Goal: Information Seeking & Learning: Learn about a topic

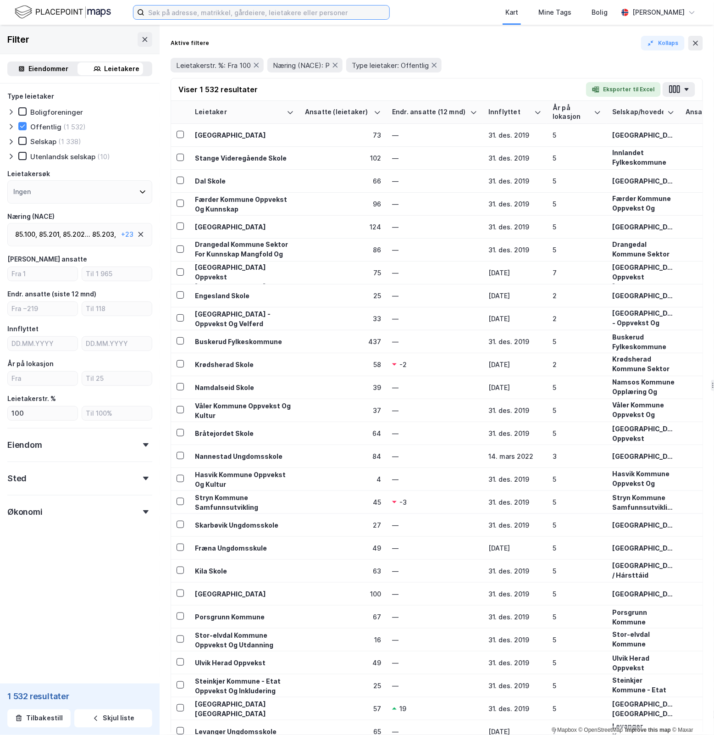
click at [245, 8] on input at bounding box center [266, 13] width 245 height 14
paste input "[STREET_ADDRESS]"
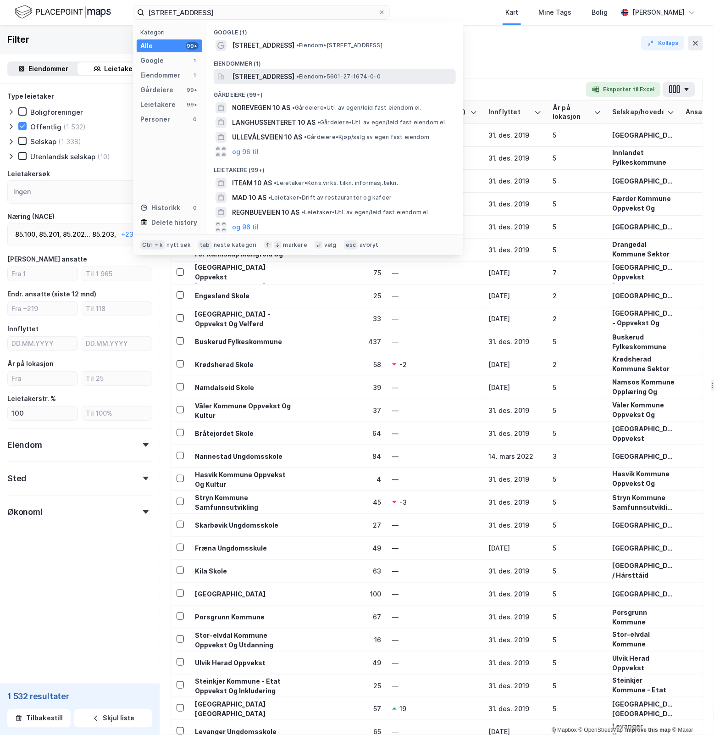
click at [294, 79] on span "[STREET_ADDRESS]" at bounding box center [263, 76] width 62 height 11
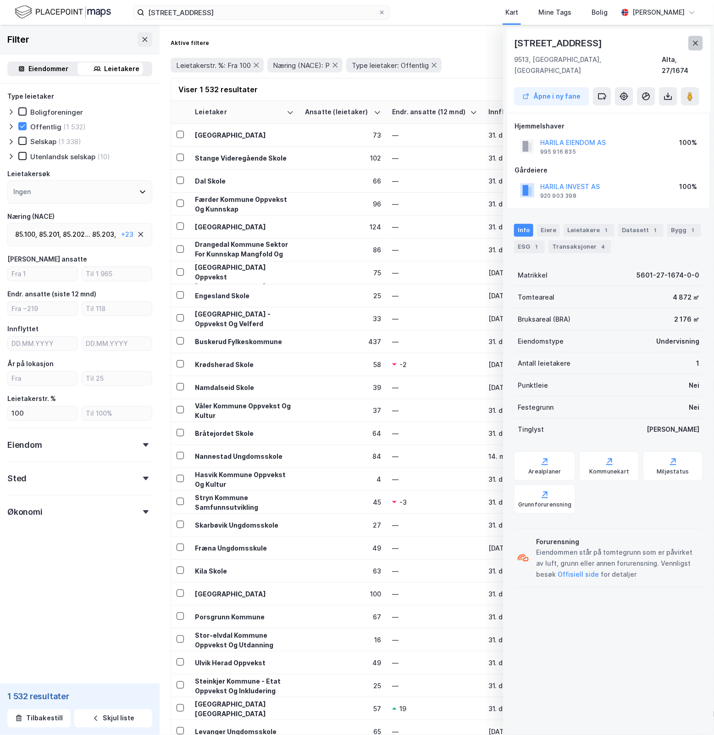
click at [697, 39] on icon at bounding box center [695, 42] width 7 height 7
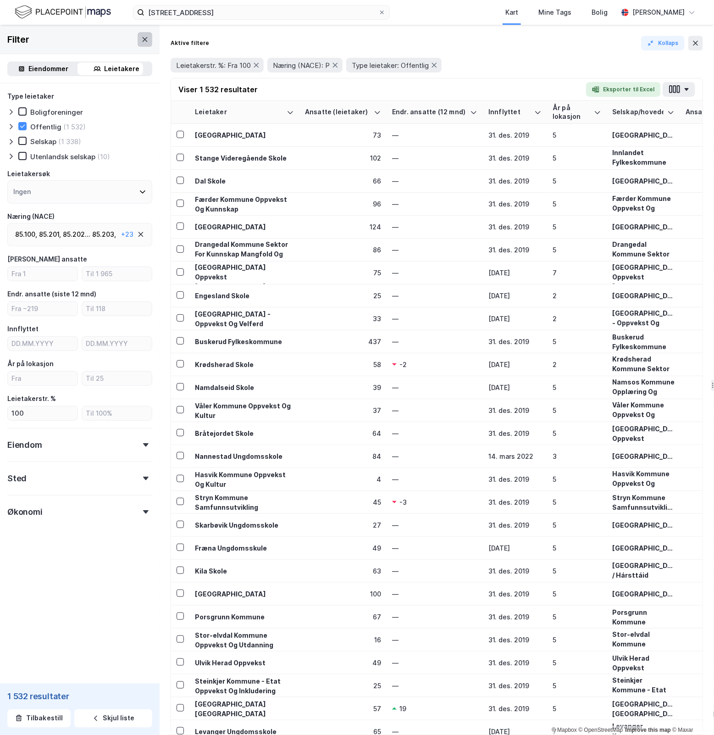
click at [141, 41] on icon at bounding box center [144, 39] width 7 height 7
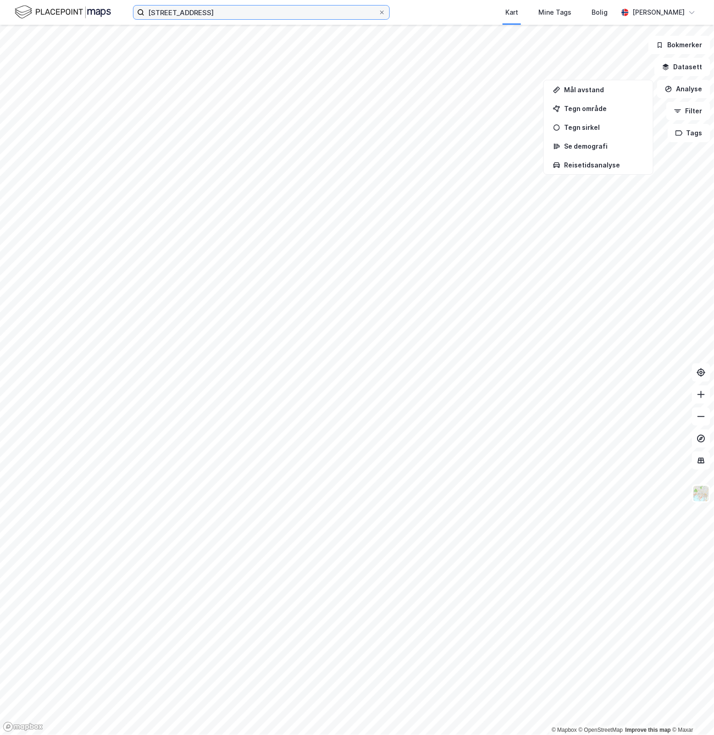
click at [232, 17] on input "[STREET_ADDRESS]" at bounding box center [261, 13] width 234 height 14
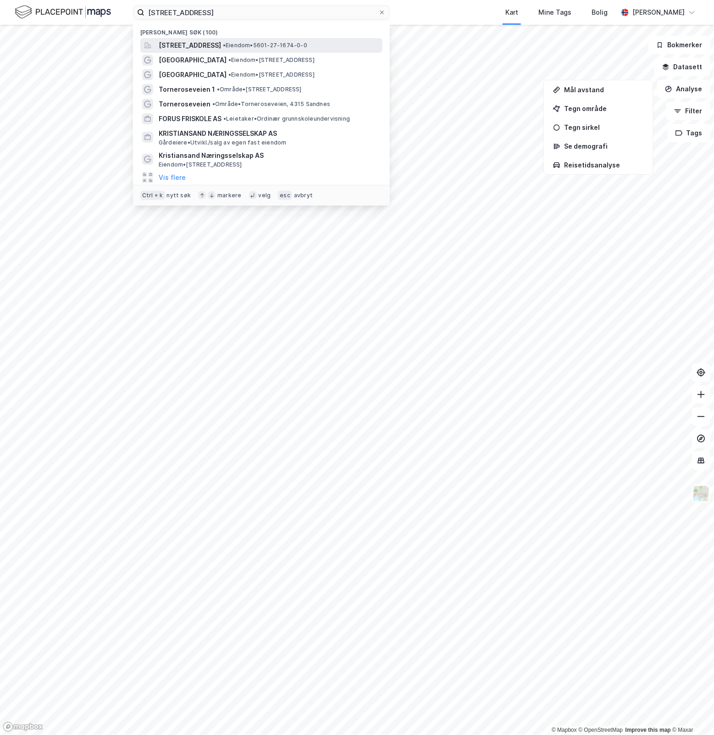
click at [239, 38] on div "[STREET_ADDRESS] • Eiendom • 5601-27-1674-0-0" at bounding box center [261, 45] width 242 height 15
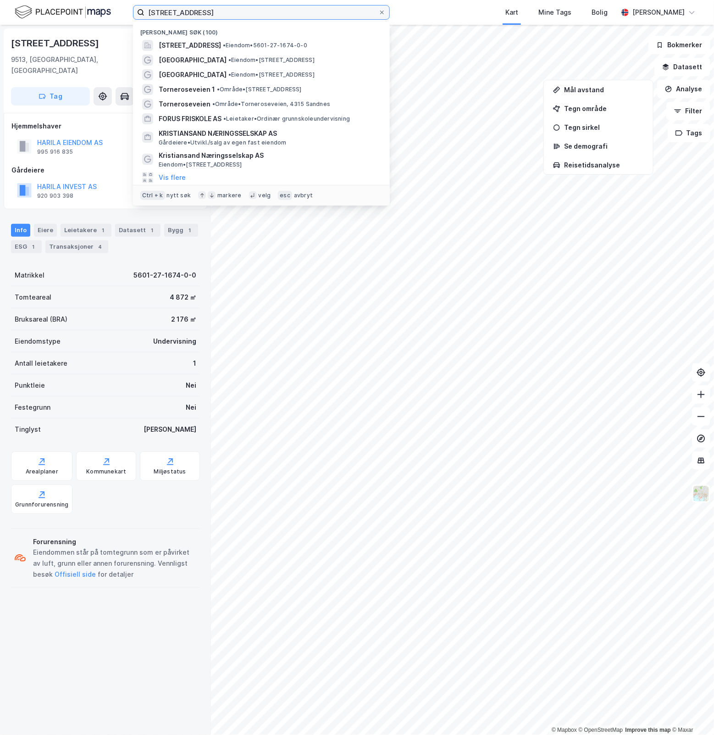
drag, startPoint x: 262, startPoint y: 14, endPoint x: -82, endPoint y: 27, distance: 343.7
click at [0, 27] on html "[STREET_ADDRESS] Nylige søk (100) [STREET_ADDRESS] • Eiendom • 5601-27-1674-0-0…" at bounding box center [357, 367] width 714 height 735
paste input "Furuhågvegen 1"
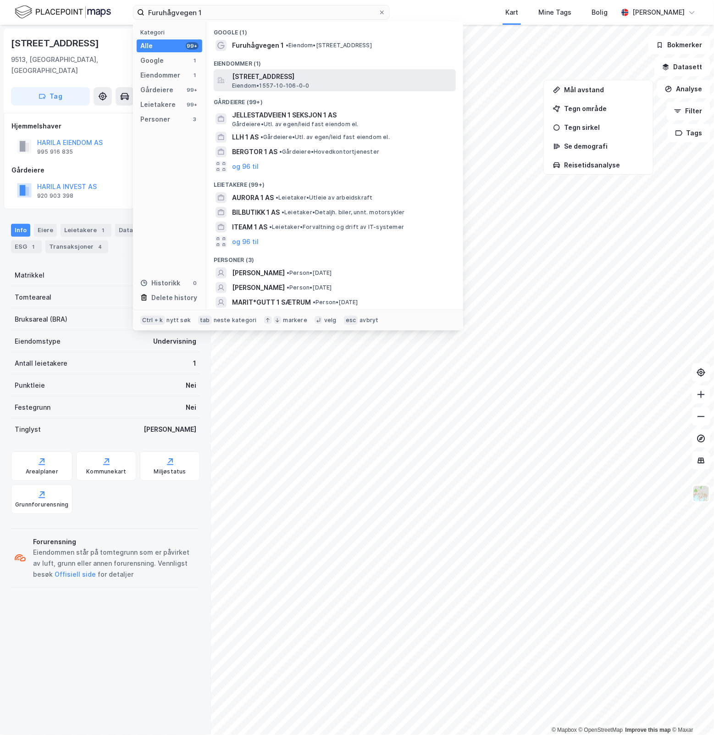
click at [310, 77] on span "[STREET_ADDRESS]" at bounding box center [342, 76] width 220 height 11
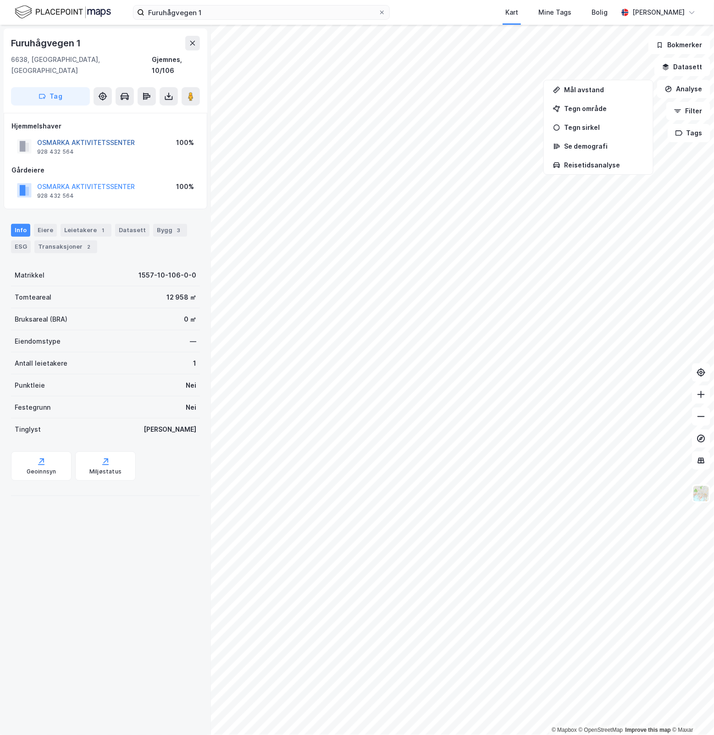
click at [0, 0] on button "OSMARKA AKTIVITETSSENTER" at bounding box center [0, 0] width 0 height 0
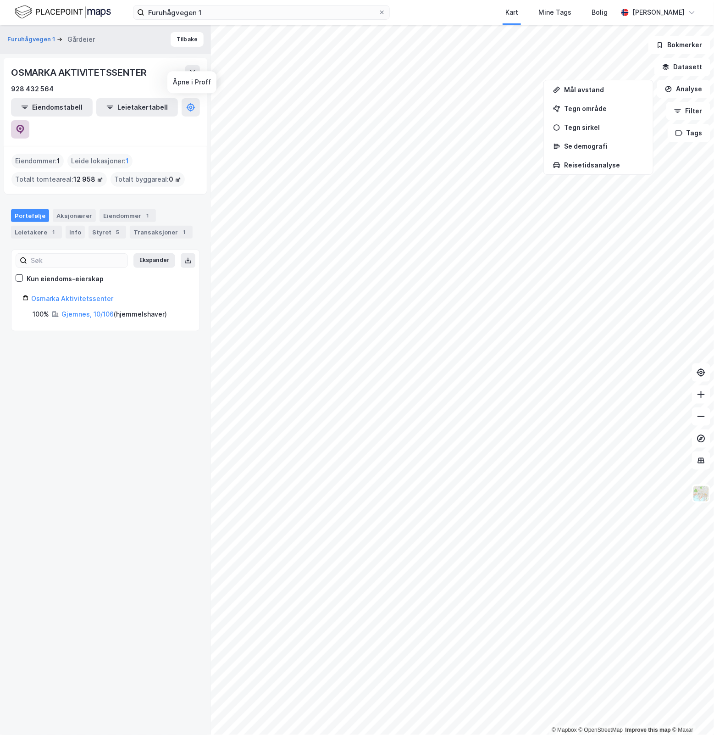
click at [25, 125] on icon at bounding box center [20, 129] width 9 height 9
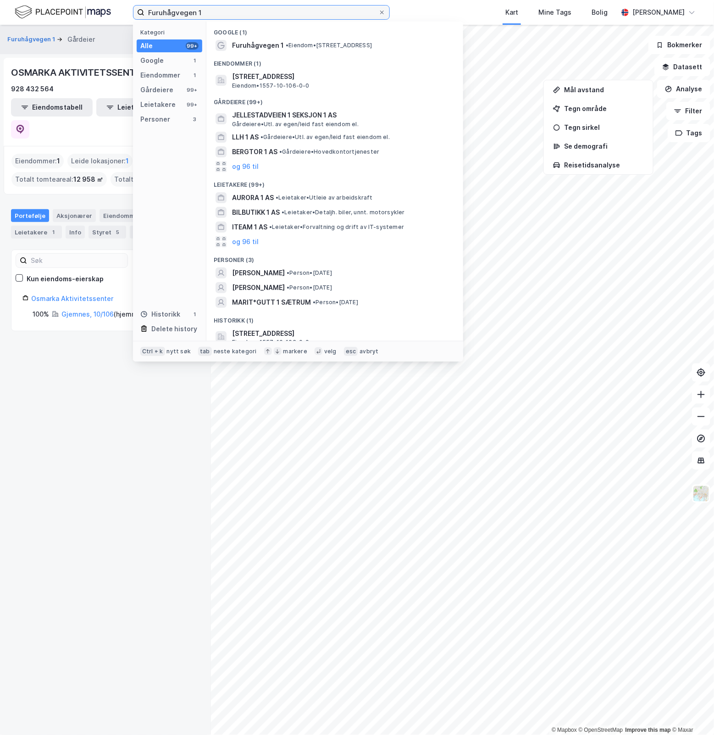
drag, startPoint x: 264, startPoint y: 12, endPoint x: -52, endPoint y: 23, distance: 315.6
click at [0, 23] on html "Furuhågvegen 1 Kategori Alle 99+ Google 1 Eiendommer 1 Gårdeiere 99+ Leietakere…" at bounding box center [357, 367] width 714 height 735
paste input "[STREET_ADDRESS]"
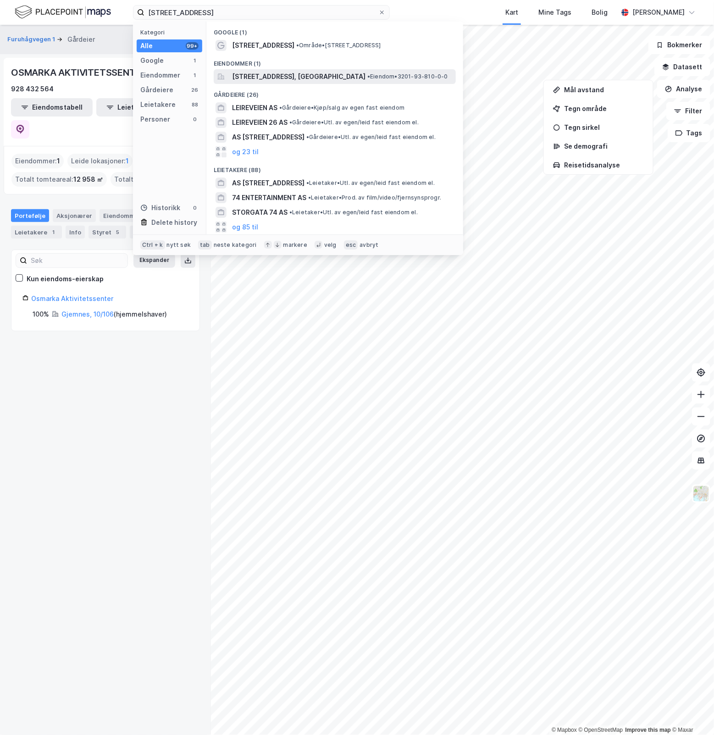
click at [308, 75] on span "[STREET_ADDRESS], [GEOGRAPHIC_DATA]" at bounding box center [298, 76] width 133 height 11
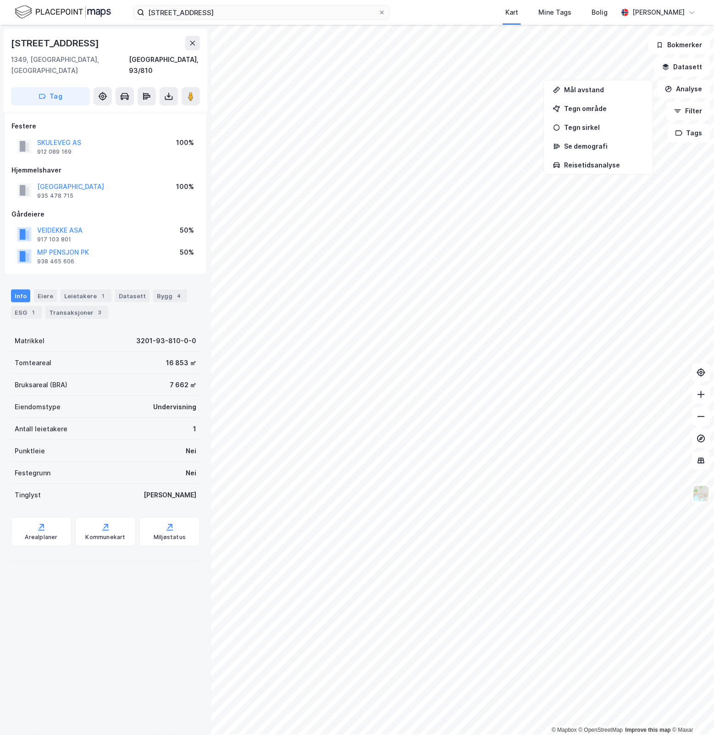
click at [79, 278] on div "Info [PERSON_NAME] 1 Datasett Bygg 4 ESG 1 Transaksjoner 3" at bounding box center [105, 300] width 211 height 44
click at [86, 289] on div "Leietakere 1" at bounding box center [86, 295] width 51 height 13
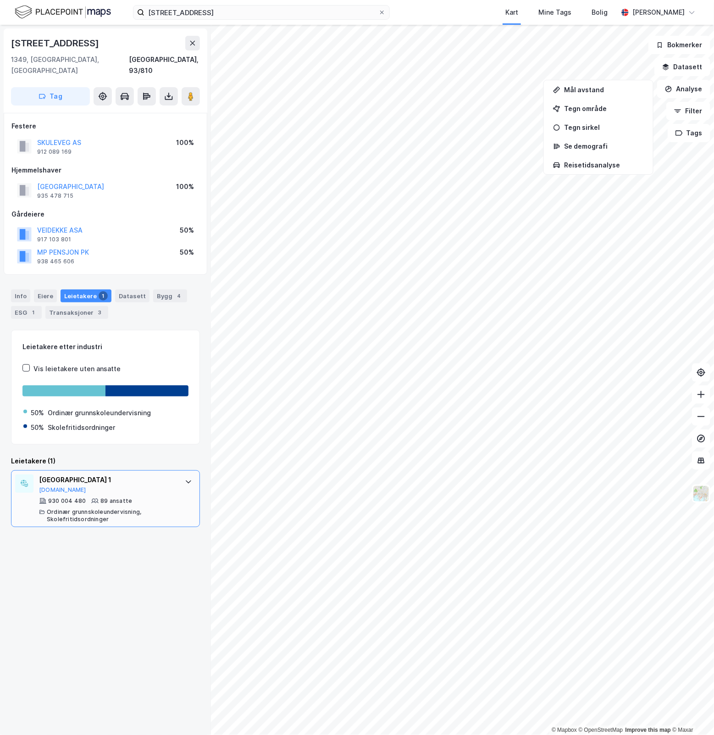
click at [185, 478] on icon at bounding box center [188, 481] width 7 height 7
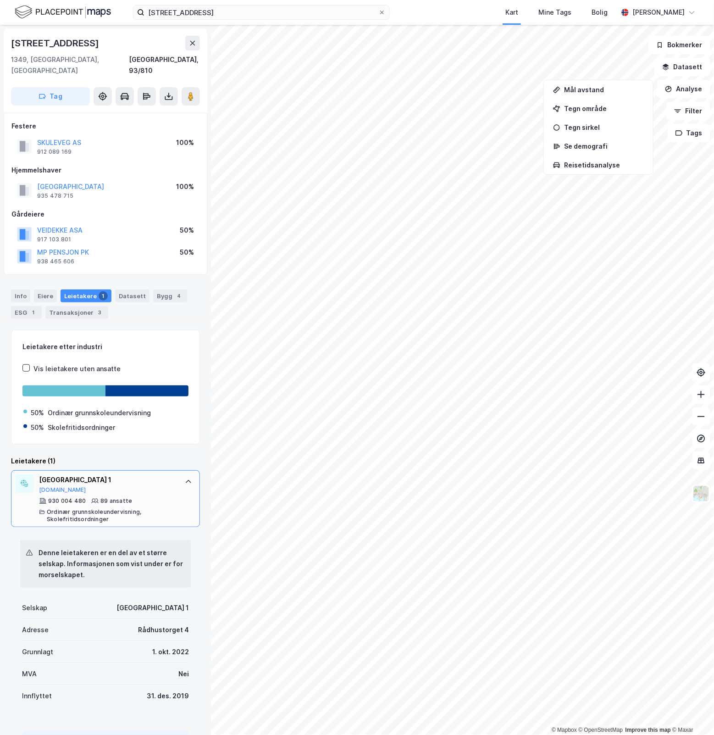
scroll to position [33, 0]
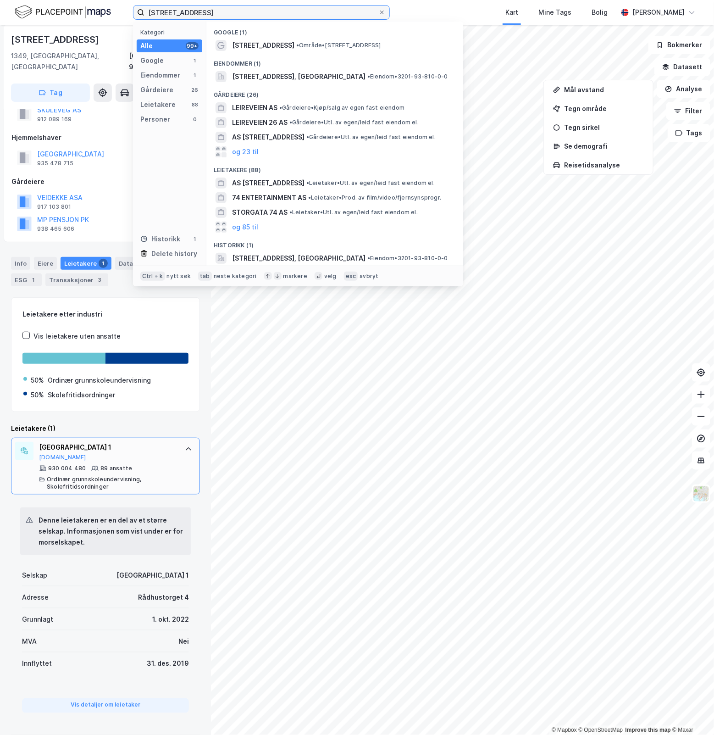
drag, startPoint x: 228, startPoint y: 13, endPoint x: 23, endPoint y: 27, distance: 205.9
click at [23, 26] on div "Leirdueveien 74 Kategori Alle 99+ Google 1 Eiendommer 1 Gårdeiere 26 Leietakere…" at bounding box center [357, 367] width 714 height 735
paste input "Kong [PERSON_NAME] vei 826"
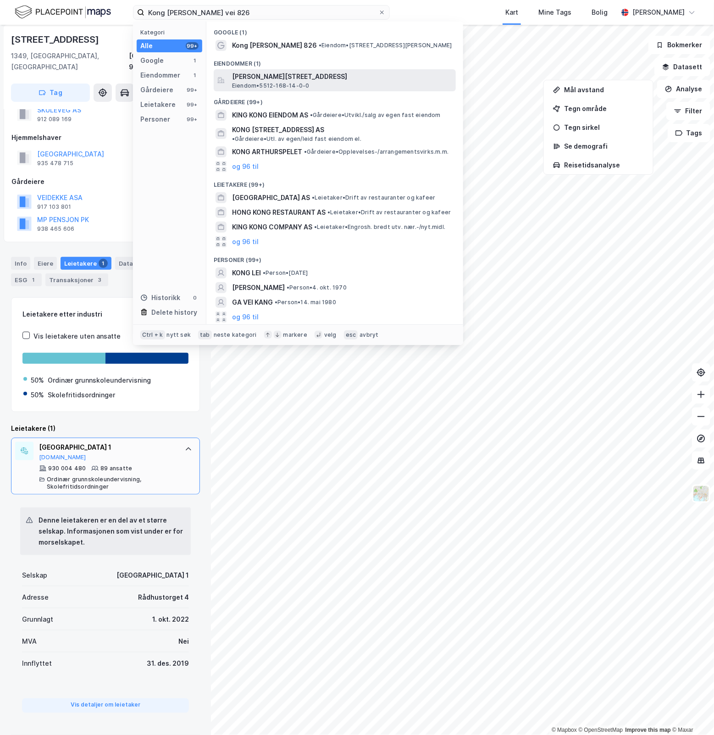
click at [342, 71] on span "[PERSON_NAME][STREET_ADDRESS]" at bounding box center [342, 76] width 220 height 11
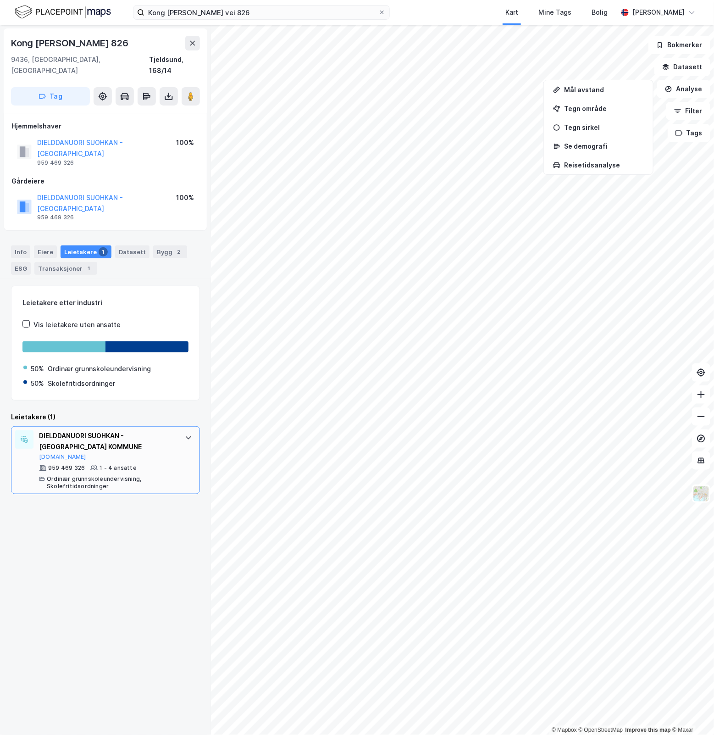
click at [178, 426] on div "DIELDDANUORI SUOHKAN - [GEOGRAPHIC_DATA] KOMMUNE [DOMAIN_NAME] 959 469 326 1 - …" at bounding box center [105, 460] width 189 height 68
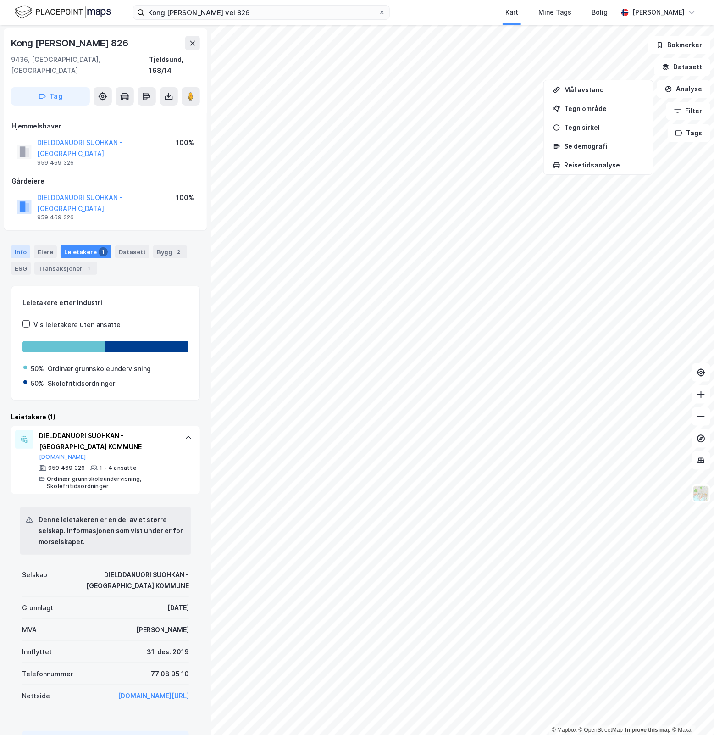
click at [24, 245] on div "Info" at bounding box center [20, 251] width 19 height 13
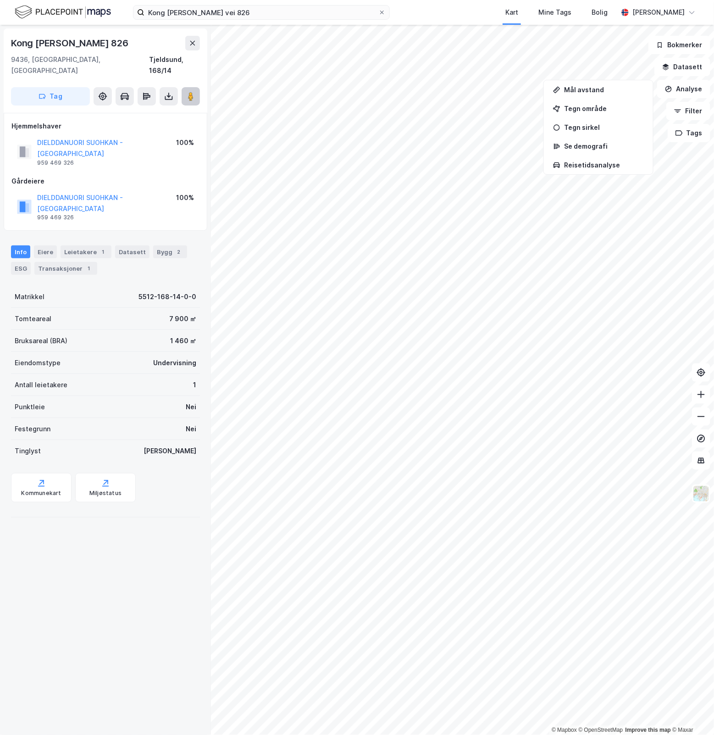
click at [192, 90] on button at bounding box center [191, 96] width 18 height 18
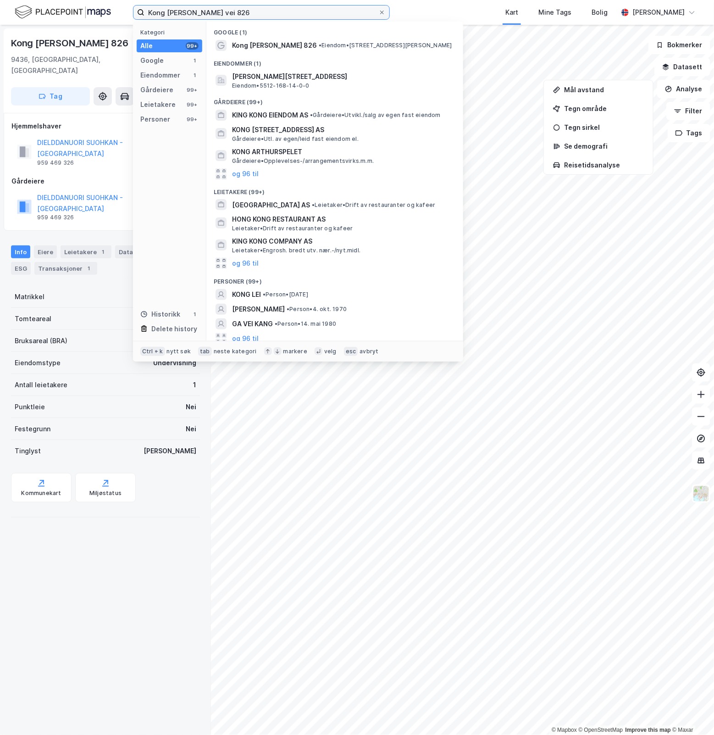
drag, startPoint x: 224, startPoint y: 15, endPoint x: 46, endPoint y: 28, distance: 178.4
click at [46, 28] on div "Kong Olavs vei 826 Kategori Alle 99+ Google 1 Eiendommer 1 Gårdeiere 99+ Leieta…" at bounding box center [357, 367] width 714 height 735
paste input "[STREET_ADDRESS]"
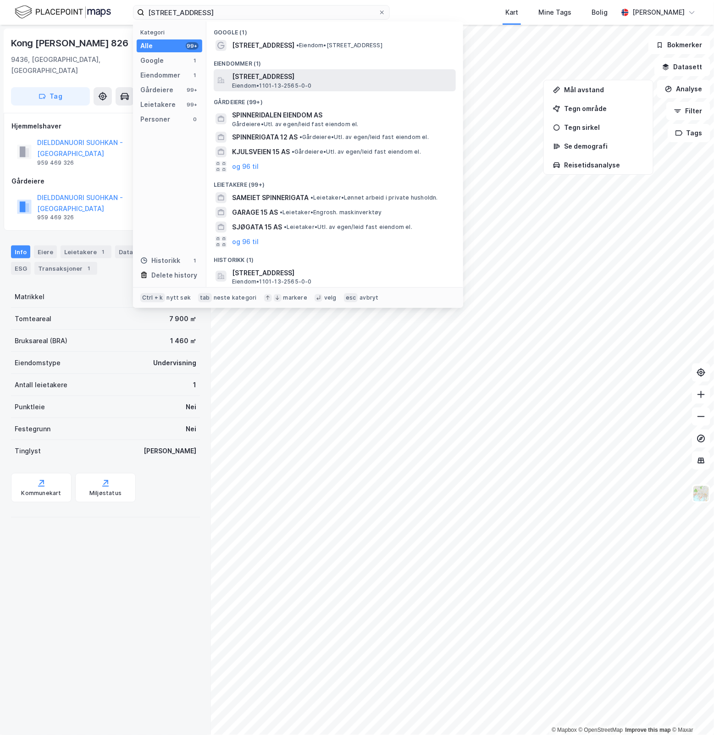
click at [287, 74] on span "[STREET_ADDRESS]" at bounding box center [342, 76] width 220 height 11
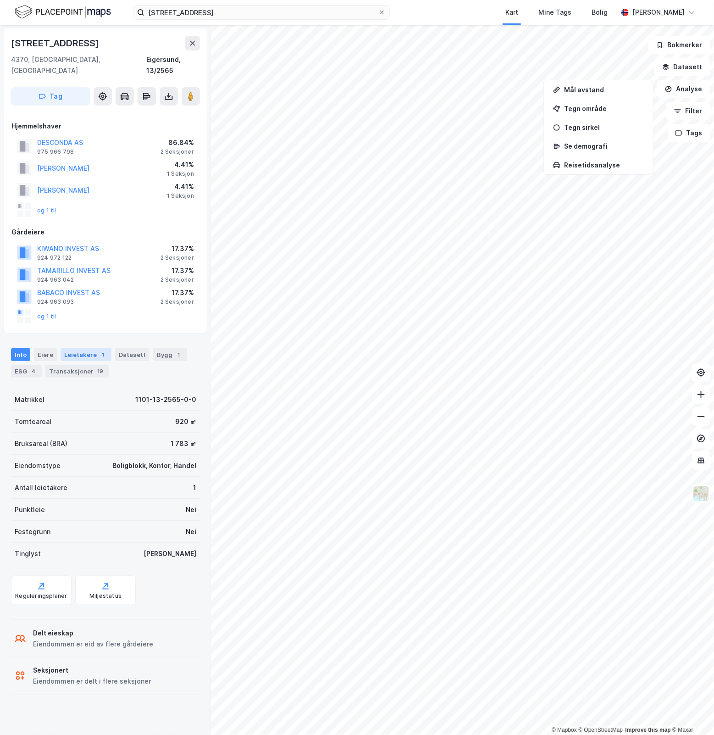
click at [90, 348] on div "Leietakere 1" at bounding box center [86, 354] width 51 height 13
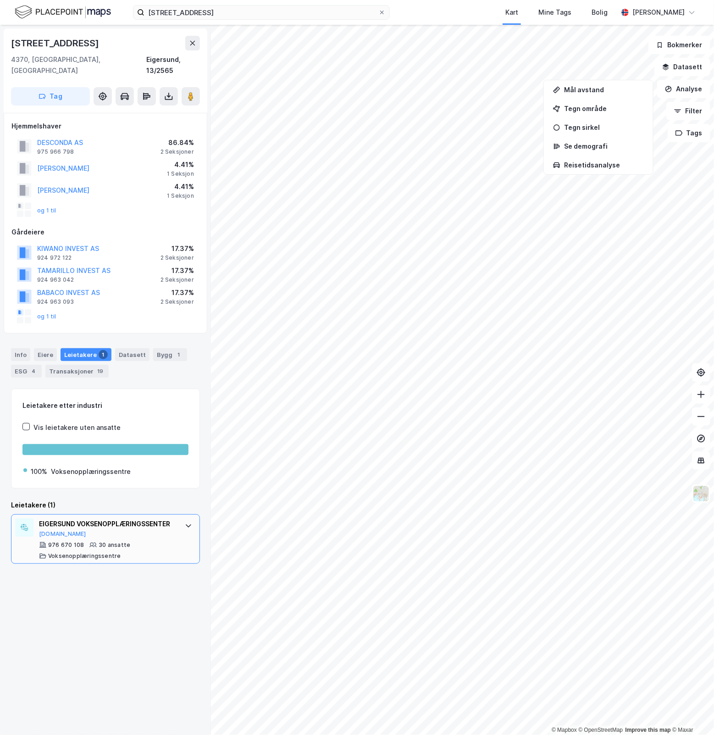
click at [162, 523] on div "EIGERSUND VOKSENOPPLÆRINGSSENTER" at bounding box center [107, 523] width 137 height 11
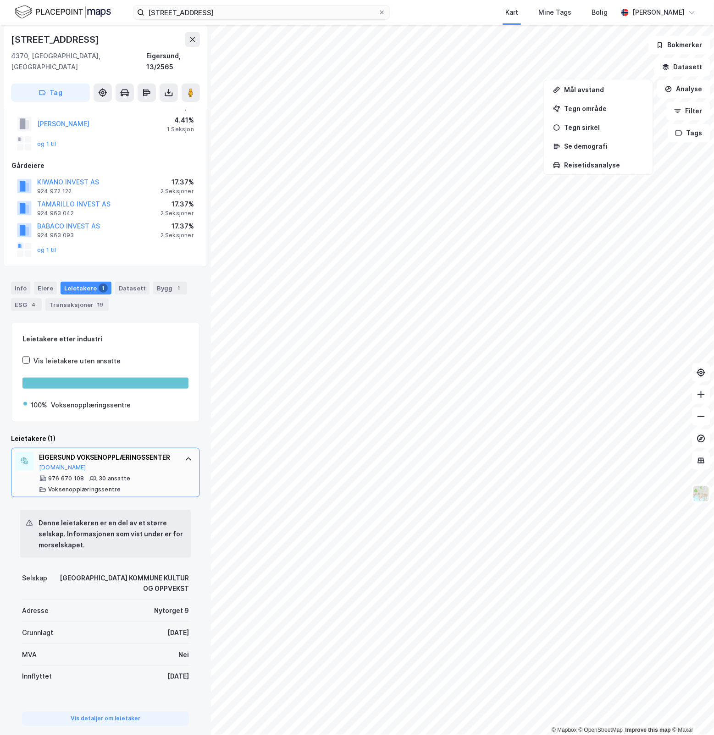
scroll to position [92, 0]
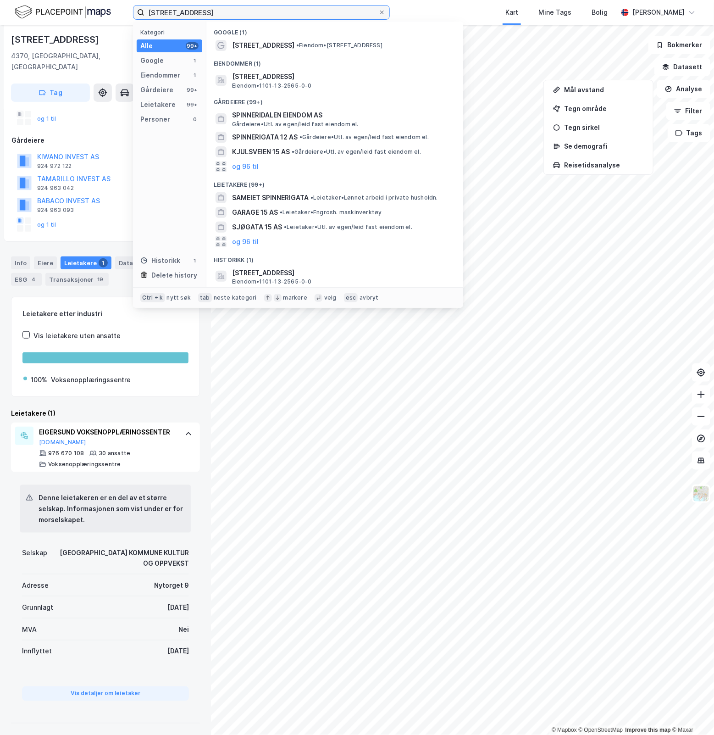
drag, startPoint x: 237, startPoint y: 12, endPoint x: -58, endPoint y: 23, distance: 295.0
click at [0, 23] on html "Spinnerigaten 15 Kategori Alle 99+ Google 1 Eiendommer 1 Gårdeiere 99+ Leietake…" at bounding box center [357, 367] width 714 height 735
paste input "[STREET_ADDRESS]"
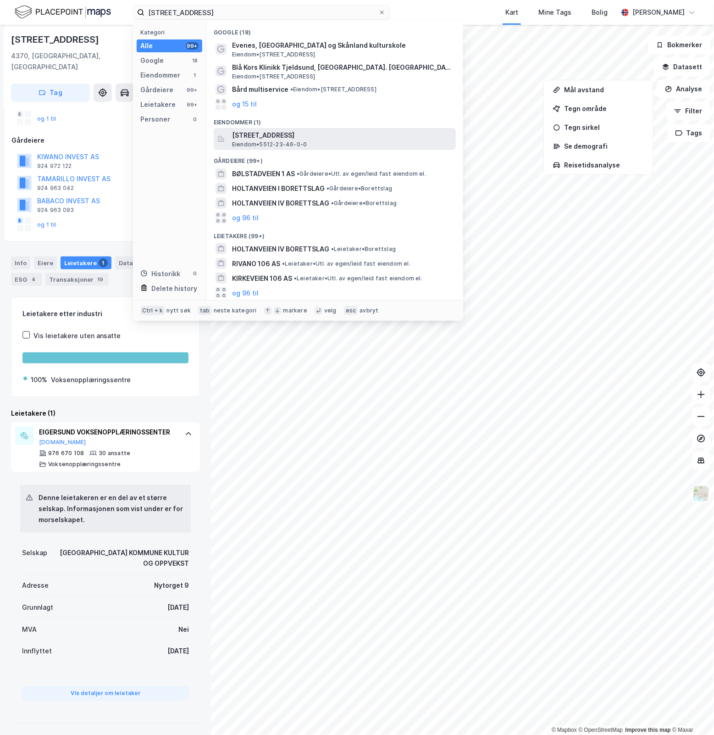
click at [343, 140] on span "[STREET_ADDRESS]" at bounding box center [342, 135] width 220 height 11
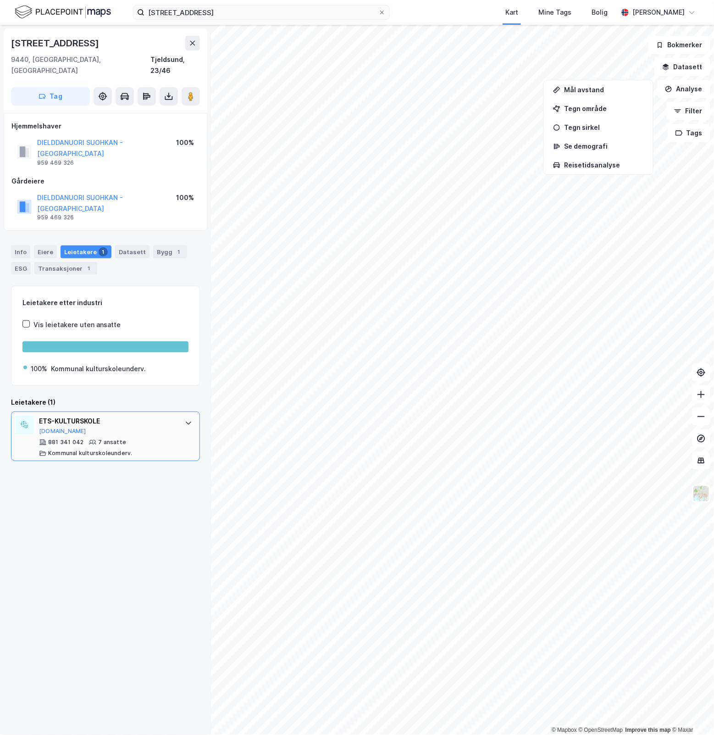
click at [181, 415] on div at bounding box center [188, 422] width 15 height 15
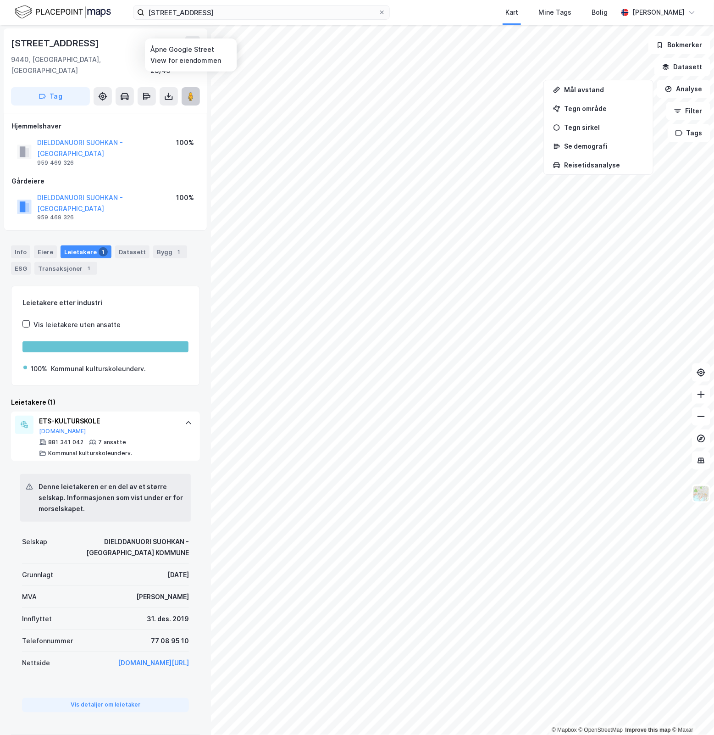
click at [190, 92] on image at bounding box center [191, 96] width 6 height 9
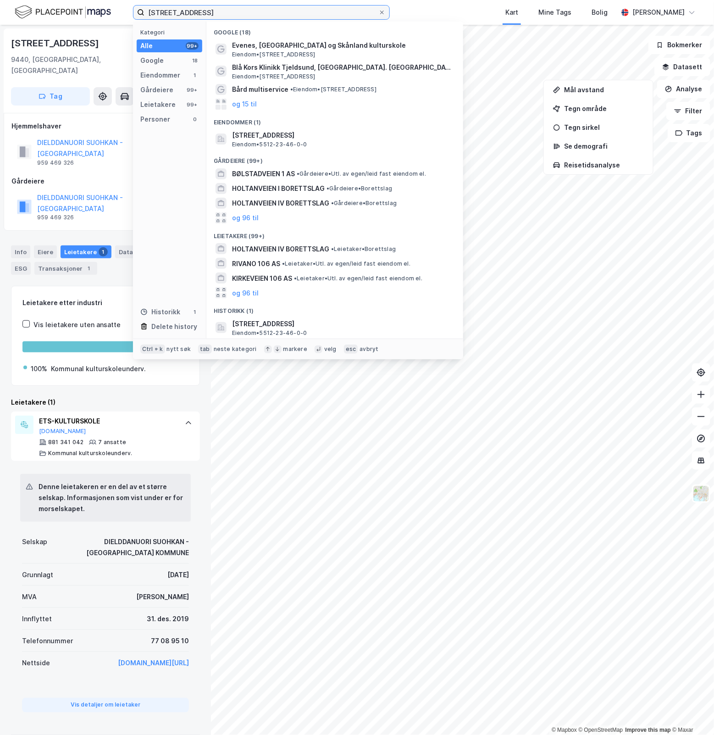
drag, startPoint x: 220, startPoint y: 15, endPoint x: -56, endPoint y: 21, distance: 276.5
click at [0, 21] on html "[STREET_ADDRESS] Kategori Alle 99+ Google 18 Eiendommer 1 Gårdeiere 99+ Leietak…" at bounding box center [357, 367] width 714 height 735
paste input "Mathilde [STREET_ADDRESS]"
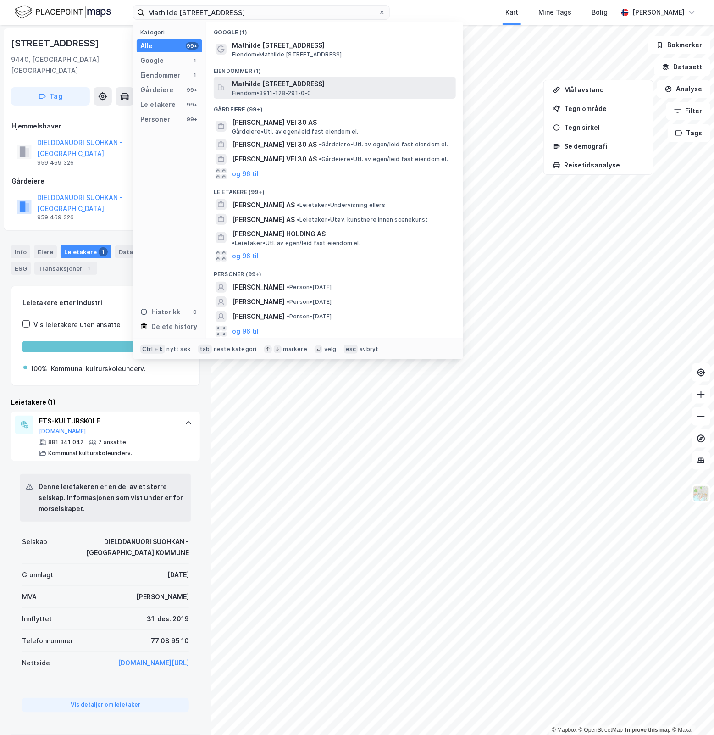
click at [376, 88] on span "Mathilde [STREET_ADDRESS]" at bounding box center [342, 83] width 220 height 11
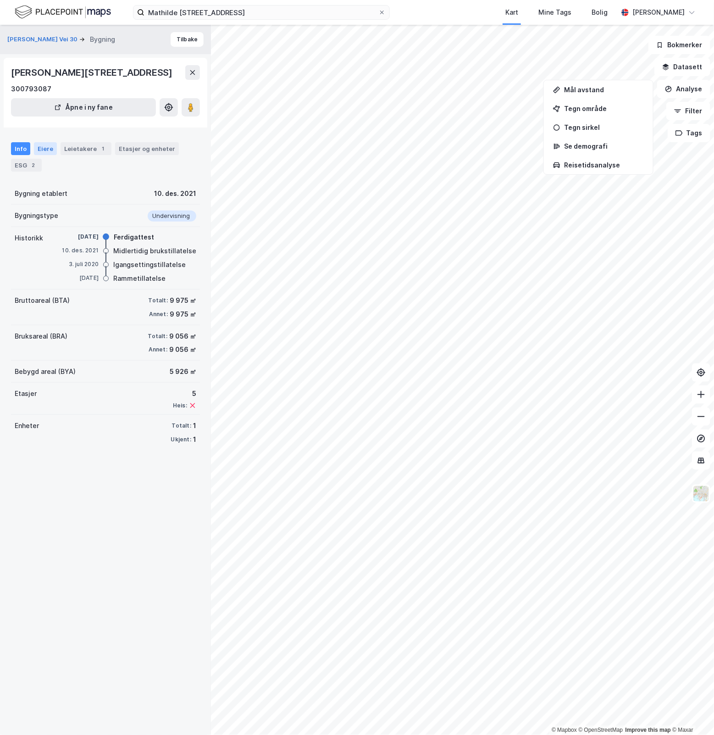
click at [46, 155] on div "Eiere" at bounding box center [45, 148] width 23 height 13
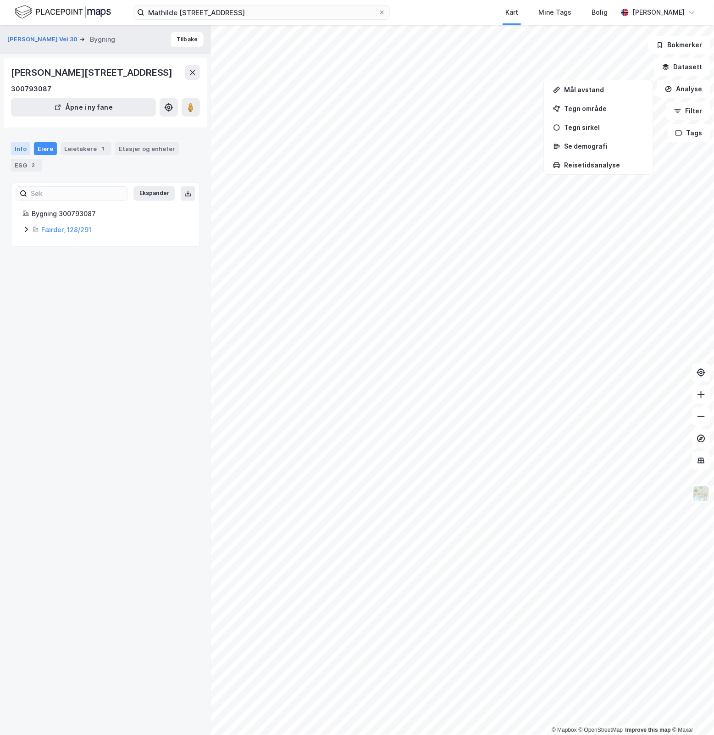
click at [21, 155] on div "Info" at bounding box center [20, 148] width 19 height 13
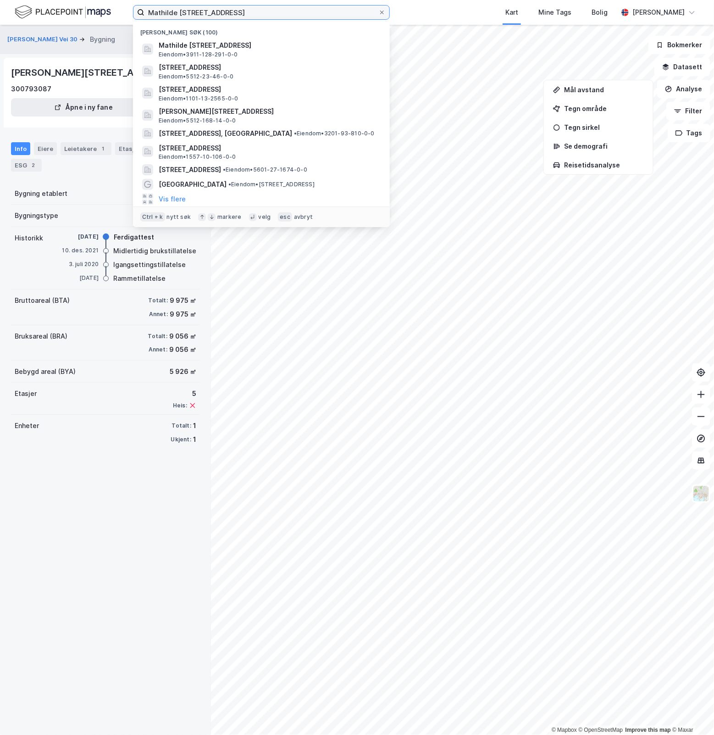
click at [270, 11] on input "Mathilde [STREET_ADDRESS]" at bounding box center [261, 13] width 234 height 14
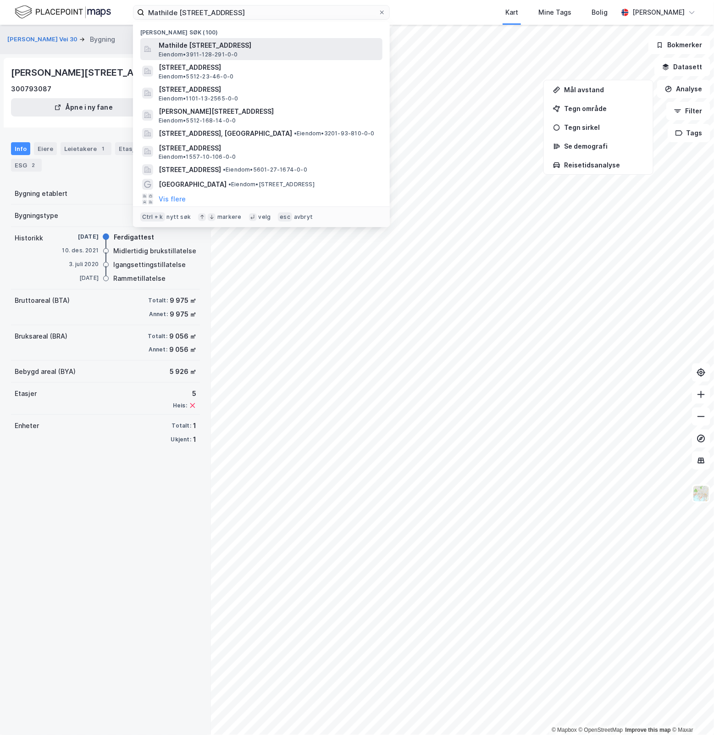
click at [250, 45] on span "Mathilde [STREET_ADDRESS]" at bounding box center [269, 45] width 220 height 11
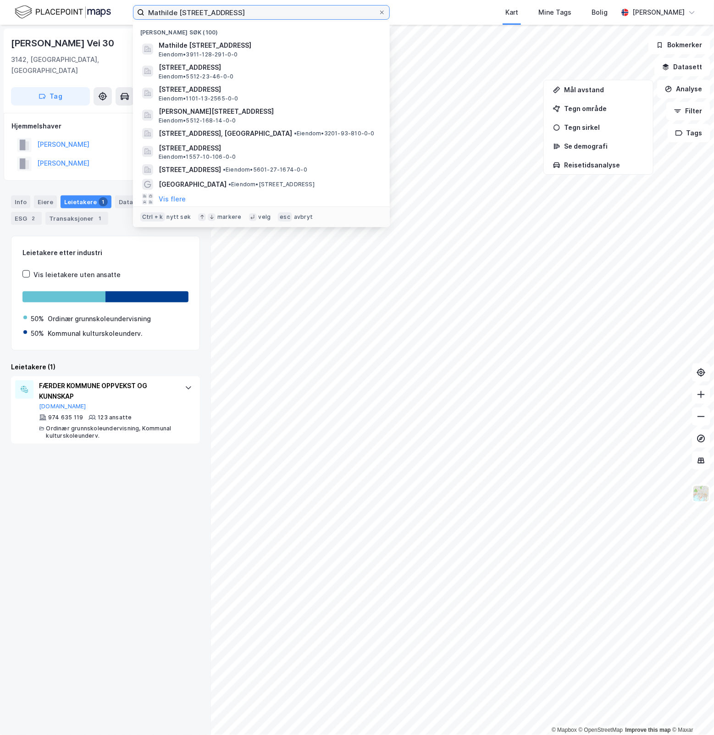
click at [290, 15] on input "Mathilde [STREET_ADDRESS]" at bounding box center [261, 13] width 234 height 14
click at [172, 195] on button "Vis flere" at bounding box center [172, 198] width 27 height 11
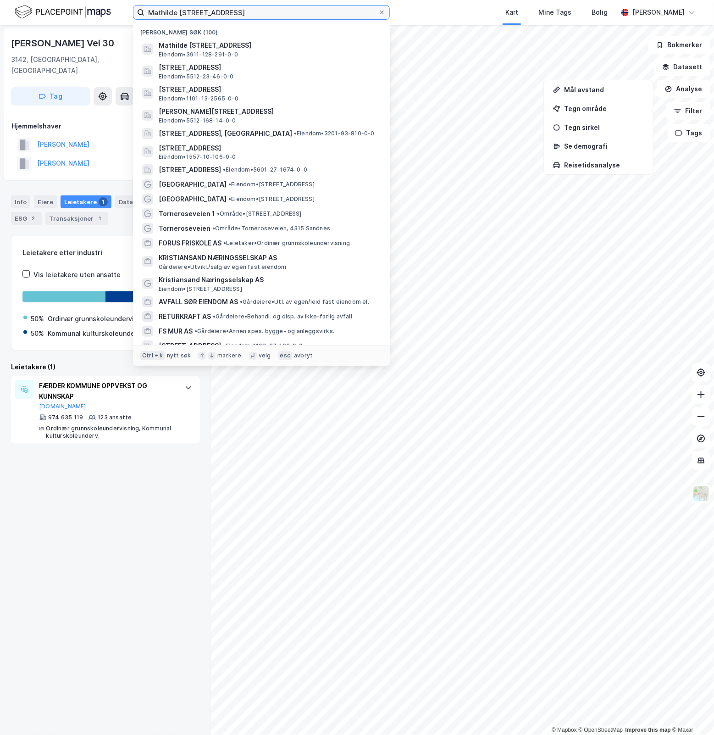
click at [261, 12] on input "Mathilde [STREET_ADDRESS]" at bounding box center [261, 13] width 234 height 14
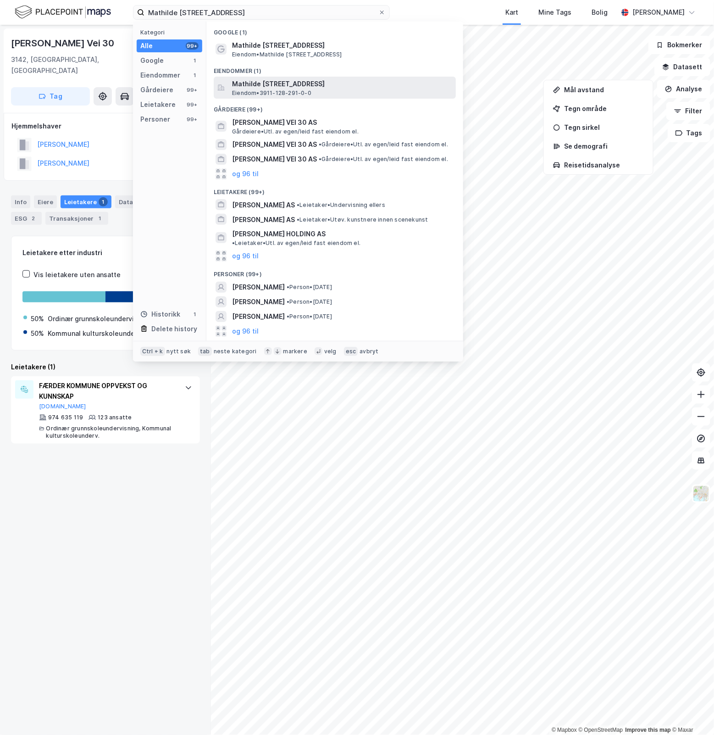
click at [355, 87] on span "Mathilde [STREET_ADDRESS]" at bounding box center [342, 83] width 220 height 11
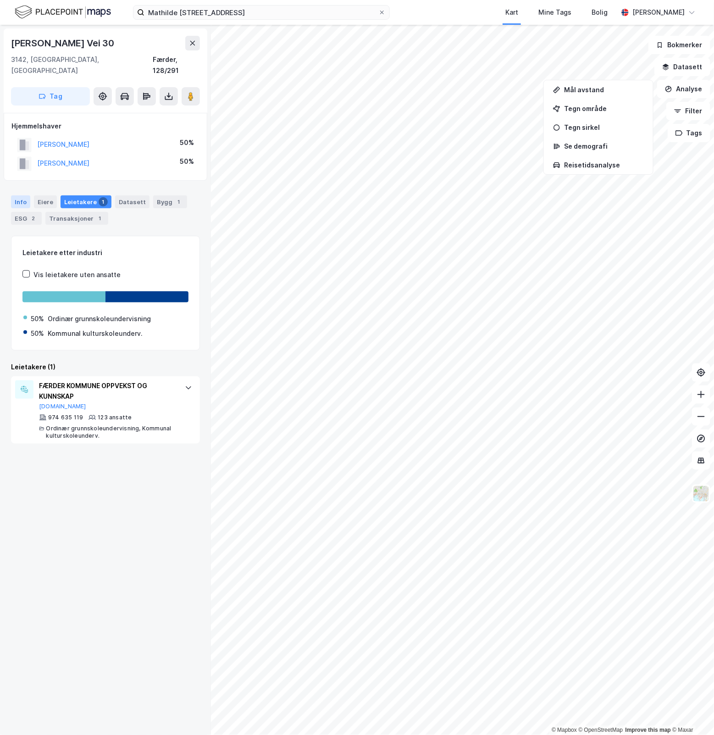
click at [23, 195] on div "Info" at bounding box center [20, 201] width 19 height 13
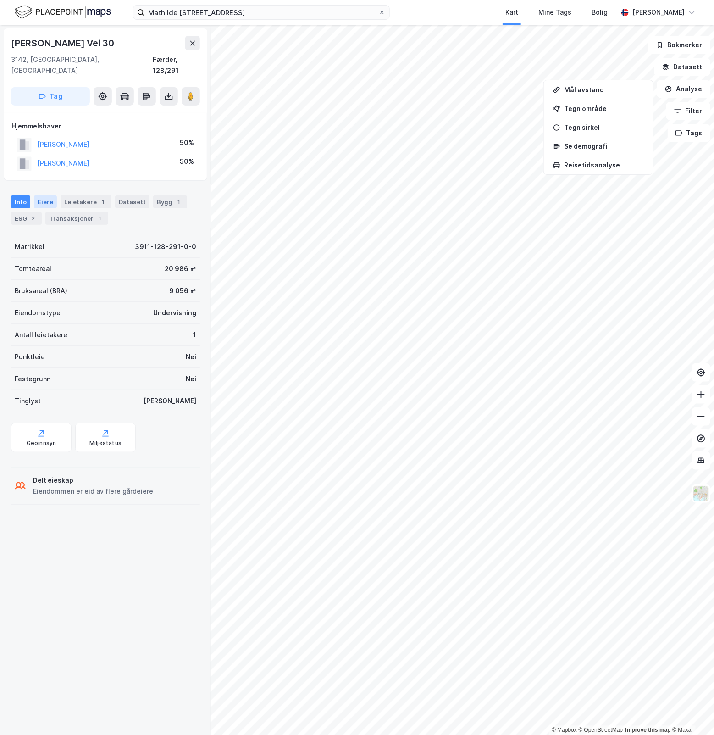
click at [46, 195] on div "Eiere" at bounding box center [45, 201] width 23 height 13
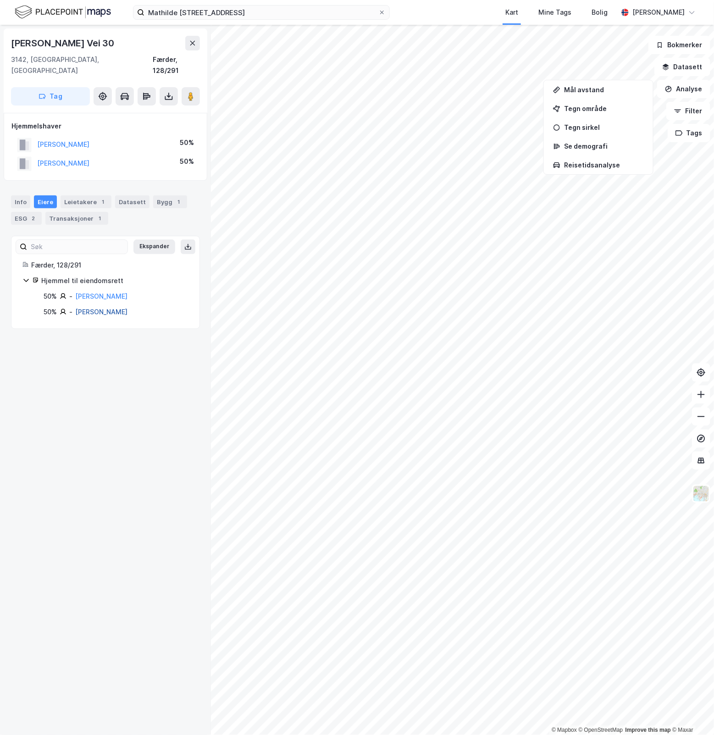
click at [127, 308] on link "[PERSON_NAME]" at bounding box center [101, 312] width 52 height 8
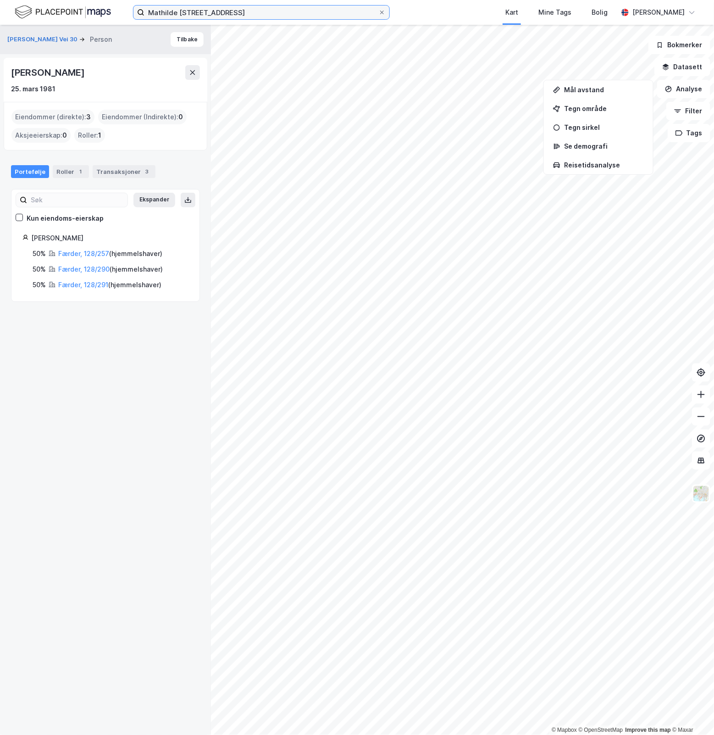
drag, startPoint x: 252, startPoint y: 12, endPoint x: -28, endPoint y: 37, distance: 280.8
click at [0, 37] on html "[PERSON_NAME] vei 30 Kart Mine Tags Bolig [PERSON_NAME] © Mapbox © OpenStreetMa…" at bounding box center [357, 367] width 714 height 735
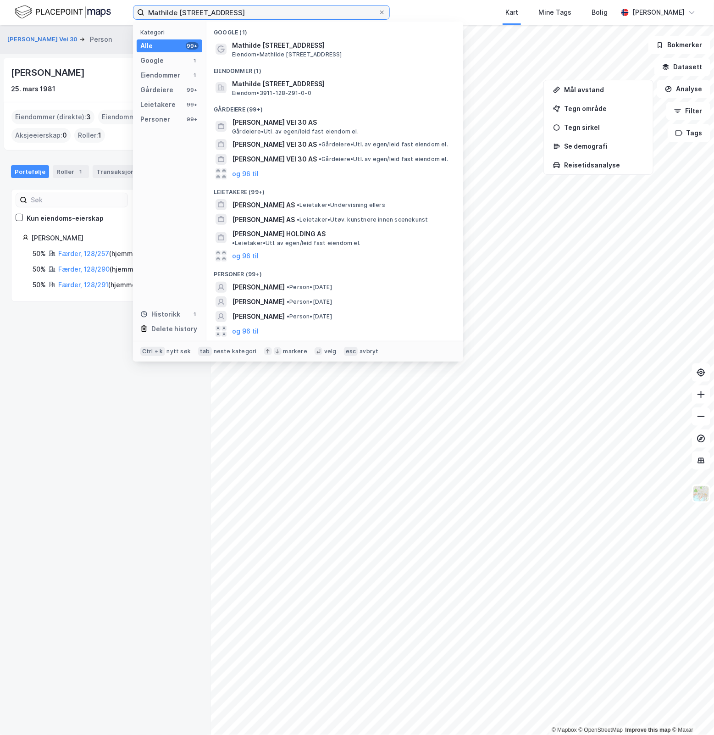
paste input "Granstangen 52"
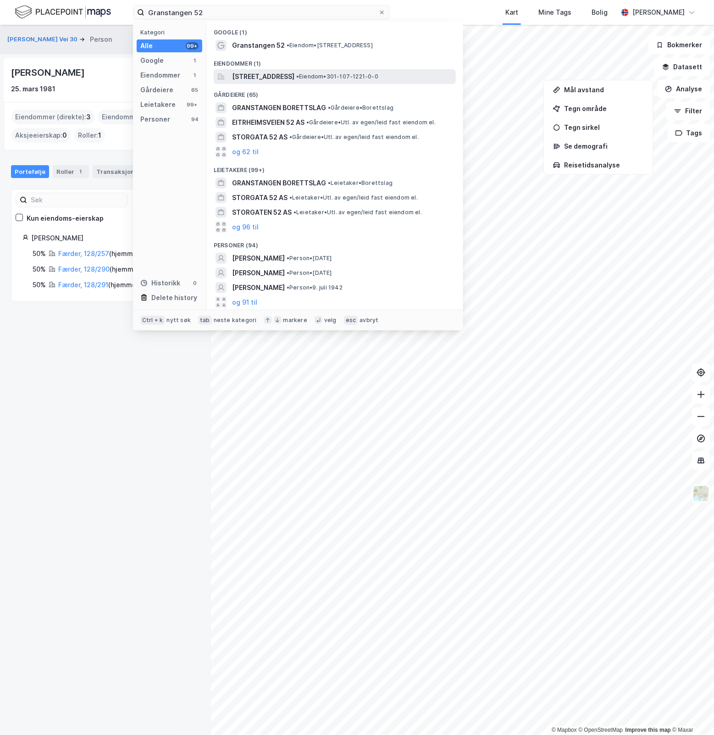
click at [354, 76] on span "• Eiendom • 301-107-1221-0-0" at bounding box center [337, 76] width 82 height 7
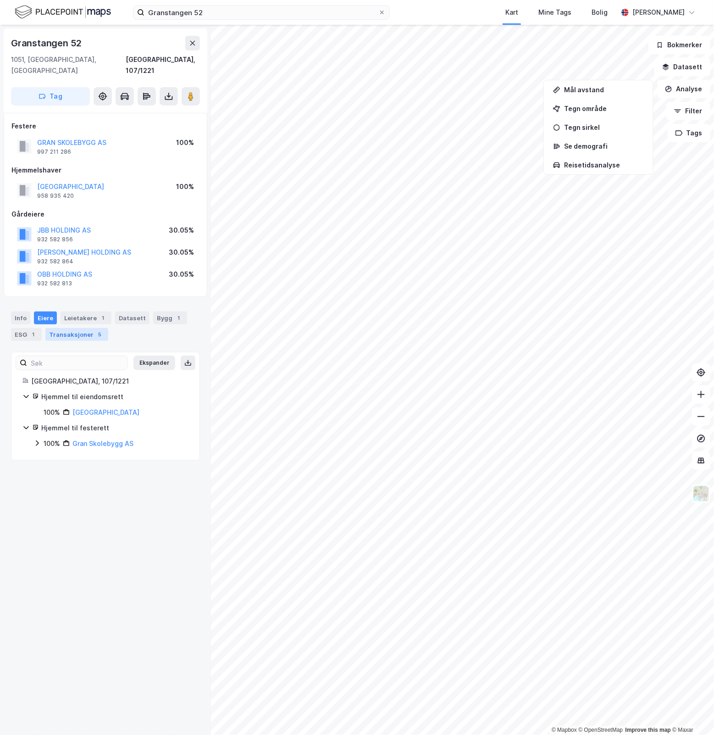
click at [88, 328] on div "Transaksjoner 5" at bounding box center [76, 334] width 63 height 13
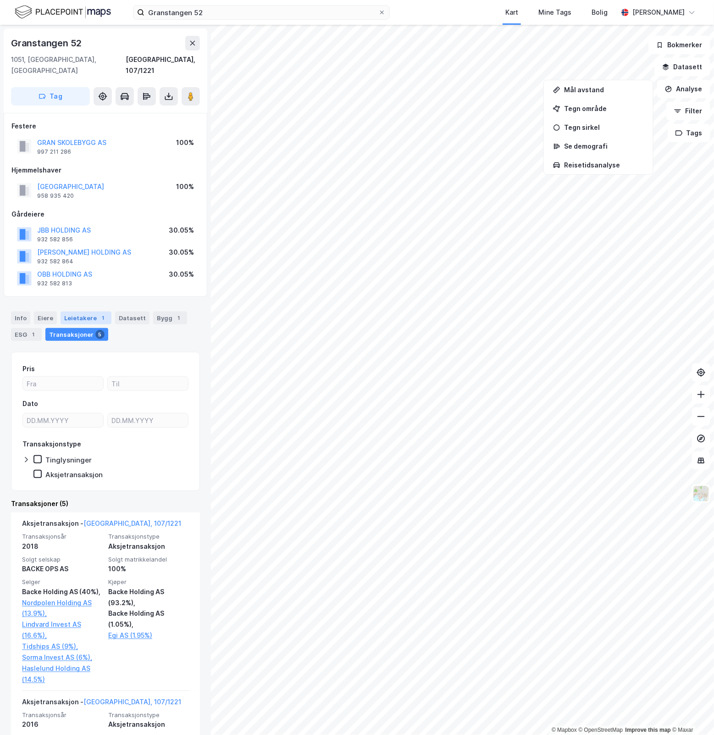
click at [70, 311] on div "Leietakere 1" at bounding box center [86, 317] width 51 height 13
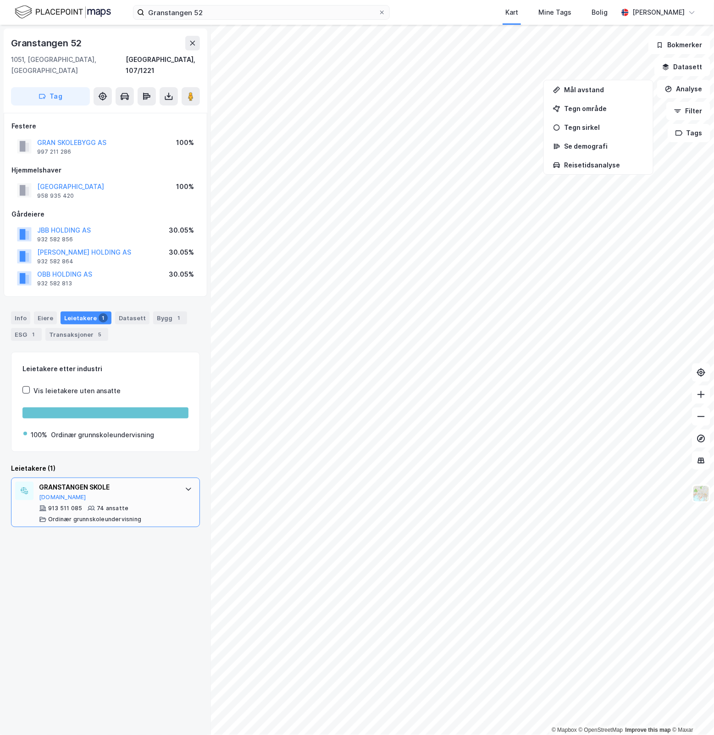
click at [145, 504] on div "913 511 085 74 ansatte Ordinær grunnskoleundervisning" at bounding box center [107, 513] width 137 height 18
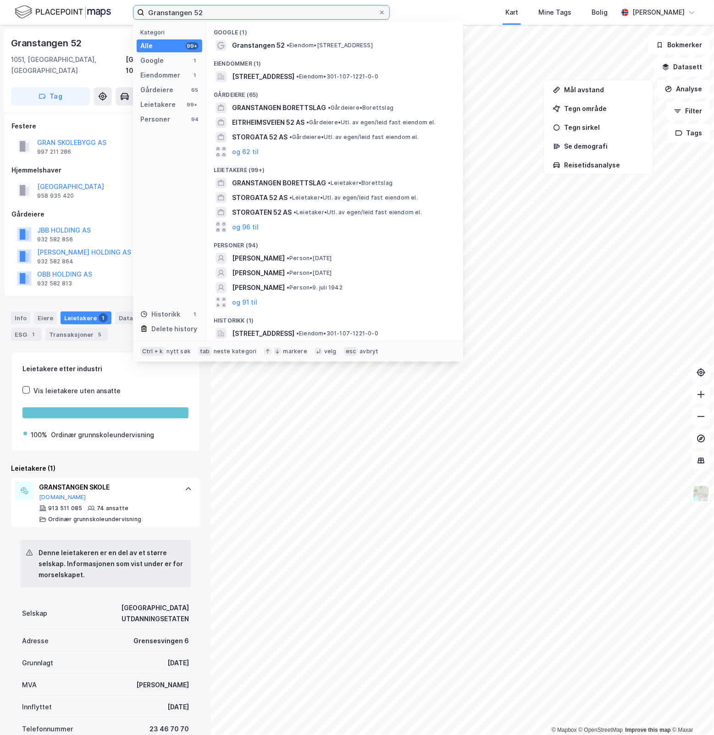
drag, startPoint x: 207, startPoint y: 13, endPoint x: -84, endPoint y: 18, distance: 291.2
click at [0, 18] on html "Granstangen 52 Kategori Alle 99+ Google 1 Eiendommer 1 Gårdeiere 65 Leietakere …" at bounding box center [357, 367] width 714 height 735
paste input "granstangen skole"
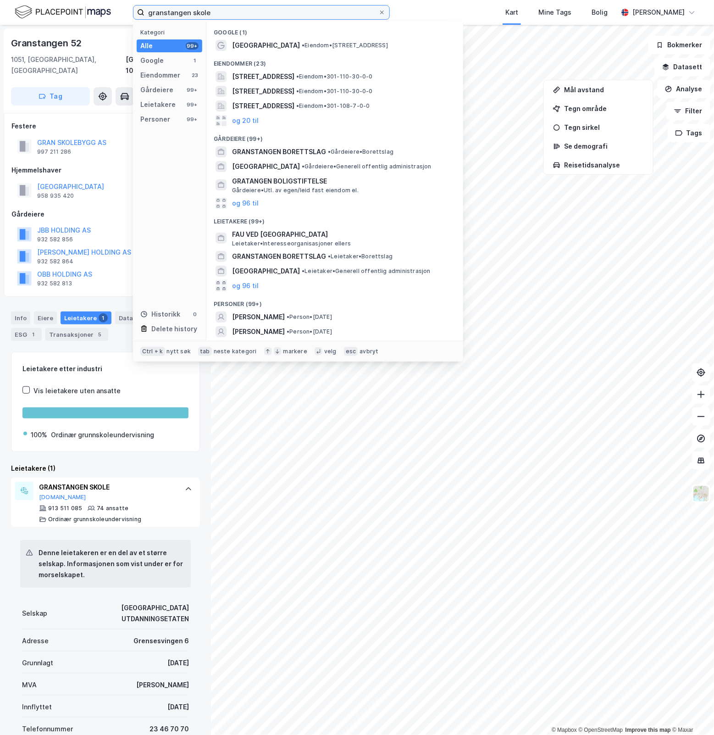
drag, startPoint x: -210, startPoint y: 19, endPoint x: -225, endPoint y: 19, distance: 14.2
click at [0, 19] on html "granstangen skole Kategori Alle 99+ Google 1 Eiendommer 23 Gårdeiere 99+ Leieta…" at bounding box center [357, 367] width 714 height 735
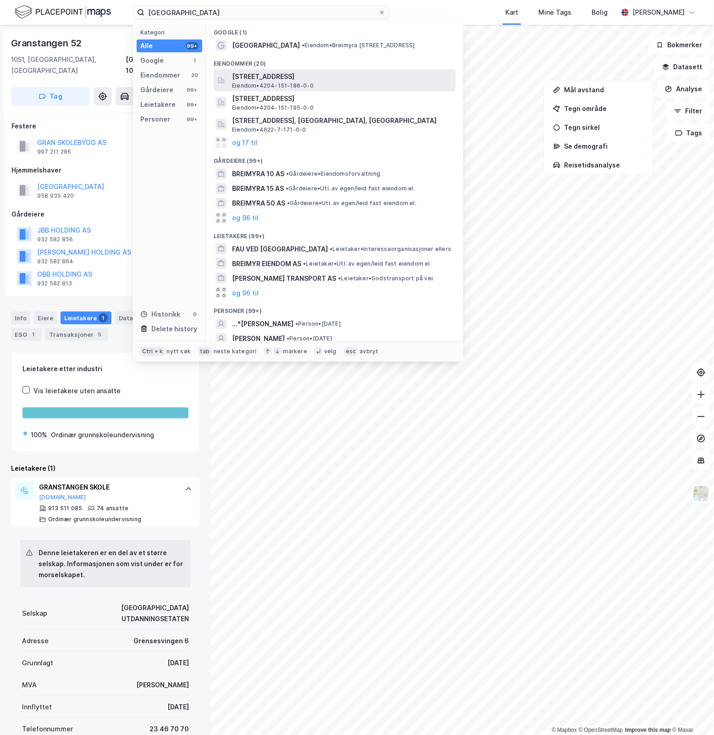
click at [360, 82] on div "[STREET_ADDRESS] • 4204-151-186-0-0" at bounding box center [343, 80] width 222 height 18
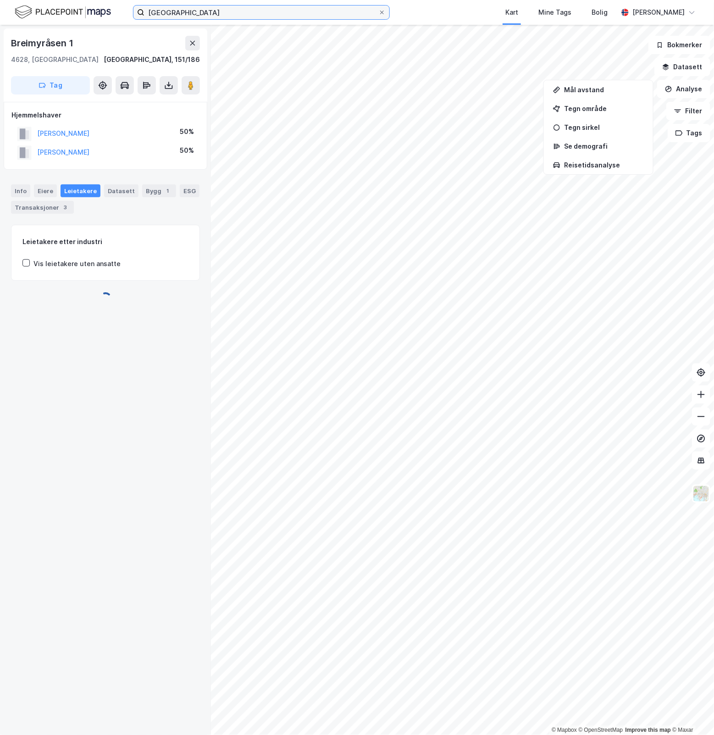
click at [226, 17] on input "[GEOGRAPHIC_DATA]" at bounding box center [261, 13] width 234 height 14
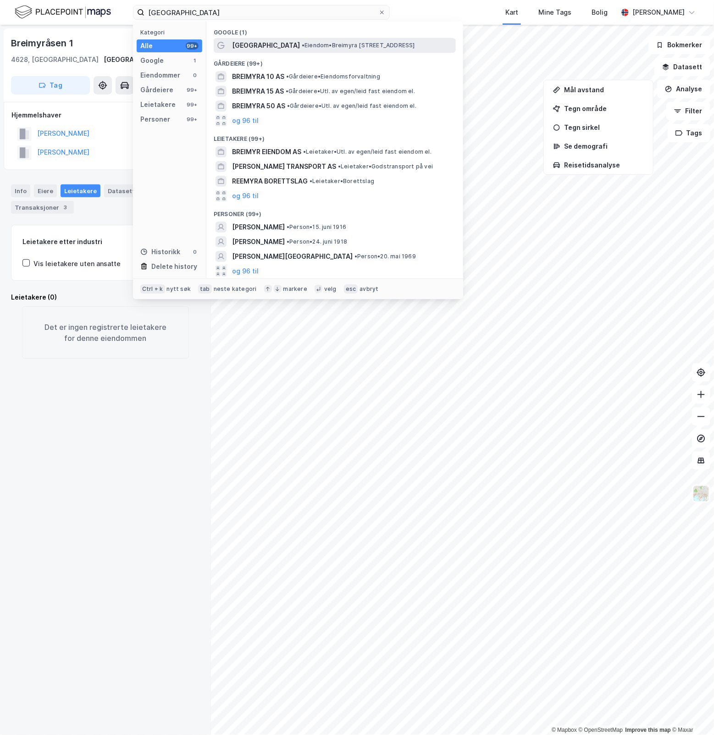
click at [253, 42] on span "[GEOGRAPHIC_DATA]" at bounding box center [266, 45] width 68 height 11
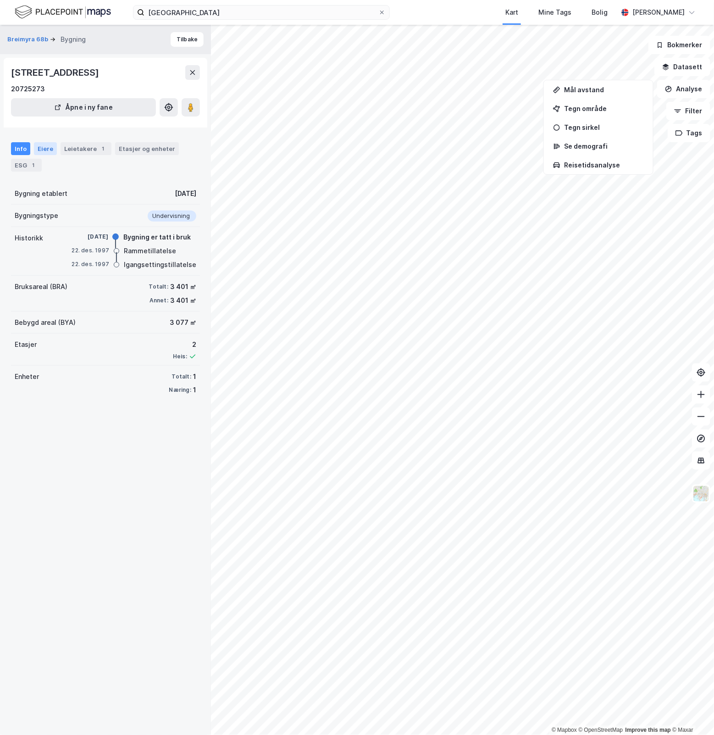
click at [48, 149] on div "Eiere" at bounding box center [45, 148] width 23 height 13
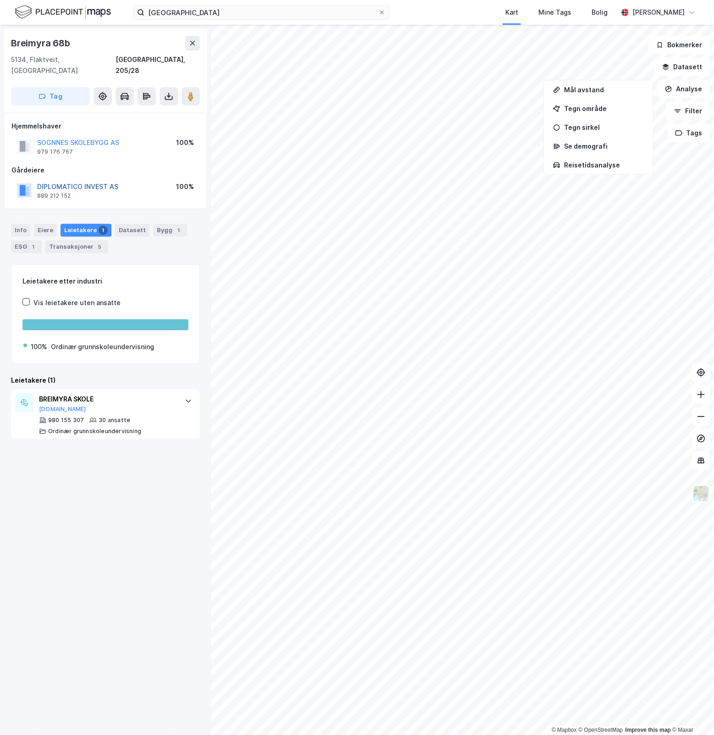
click at [0, 0] on button "DIPLOMATICO INVEST AS" at bounding box center [0, 0] width 0 height 0
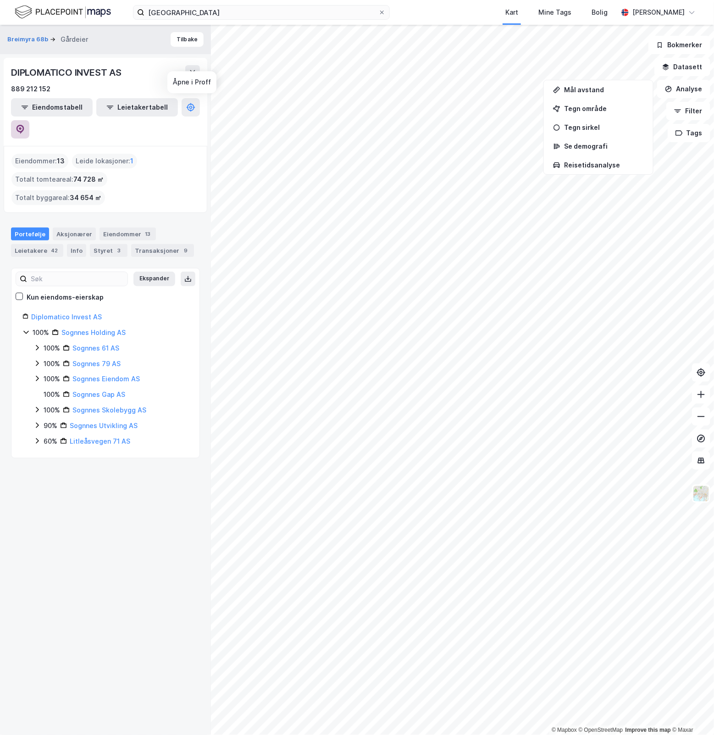
click at [22, 127] on icon at bounding box center [20, 128] width 3 height 3
drag, startPoint x: 245, startPoint y: 17, endPoint x: 78, endPoint y: 24, distance: 167.5
click at [80, 31] on div "[GEOGRAPHIC_DATA] bergen Kart Mine Tags Bolig [PERSON_NAME] © Mapbox © OpenStre…" at bounding box center [357, 367] width 714 height 735
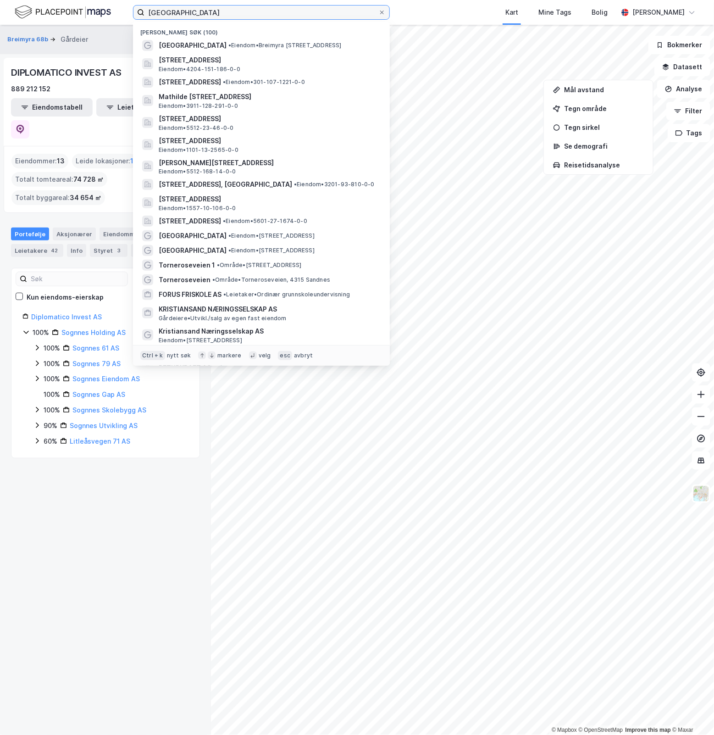
paste input "Medjåvollan 15"
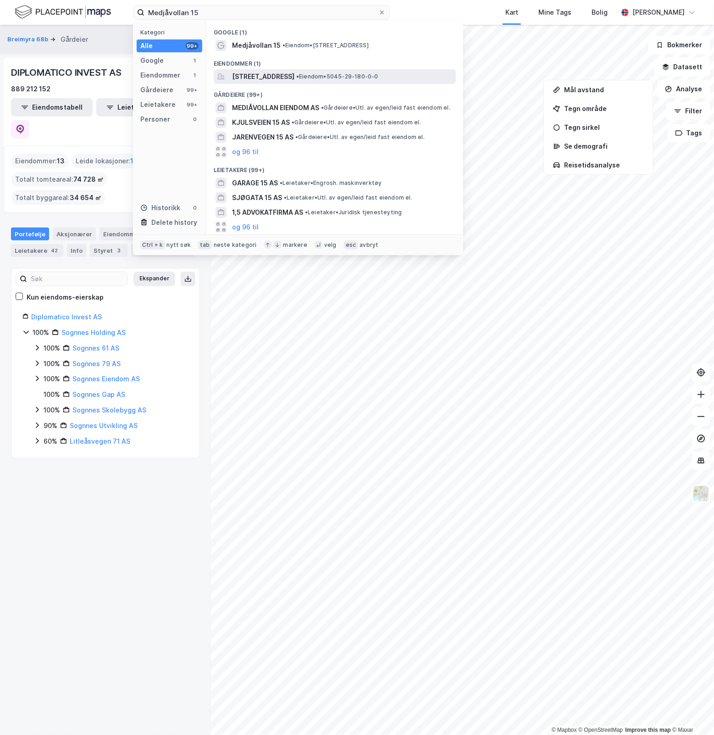
click at [292, 83] on div "[STREET_ADDRESS] • Eiendom • 5045-29-180-0-0" at bounding box center [335, 76] width 242 height 15
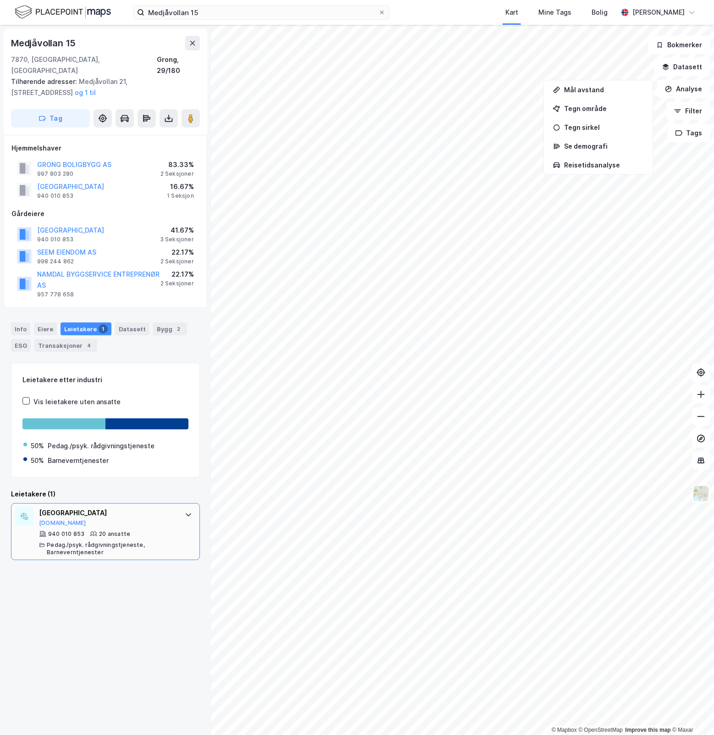
click at [172, 518] on div "[GEOGRAPHIC_DATA] [DOMAIN_NAME] 940 010 853 20 ansatte Pedag./psyk. rådgivnings…" at bounding box center [105, 531] width 189 height 57
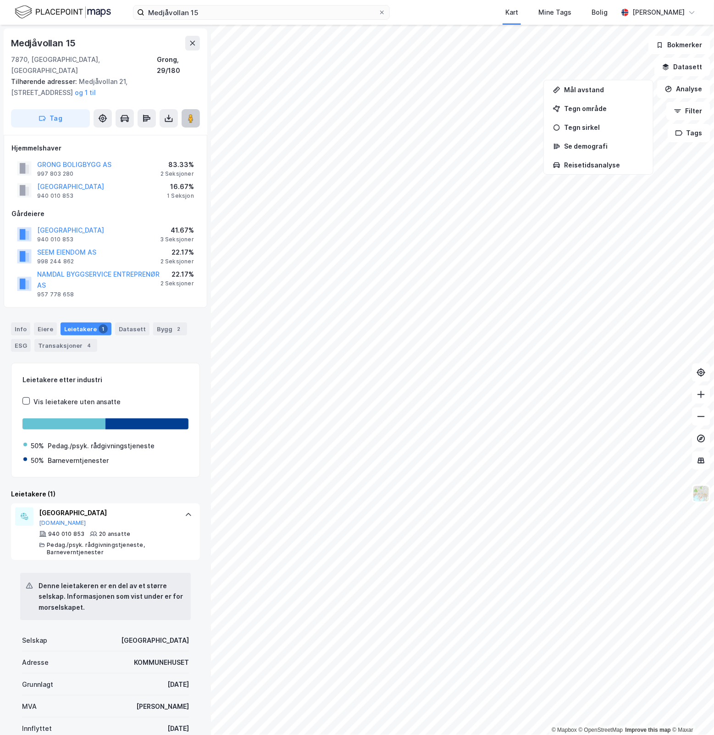
click at [196, 109] on button at bounding box center [191, 118] width 18 height 18
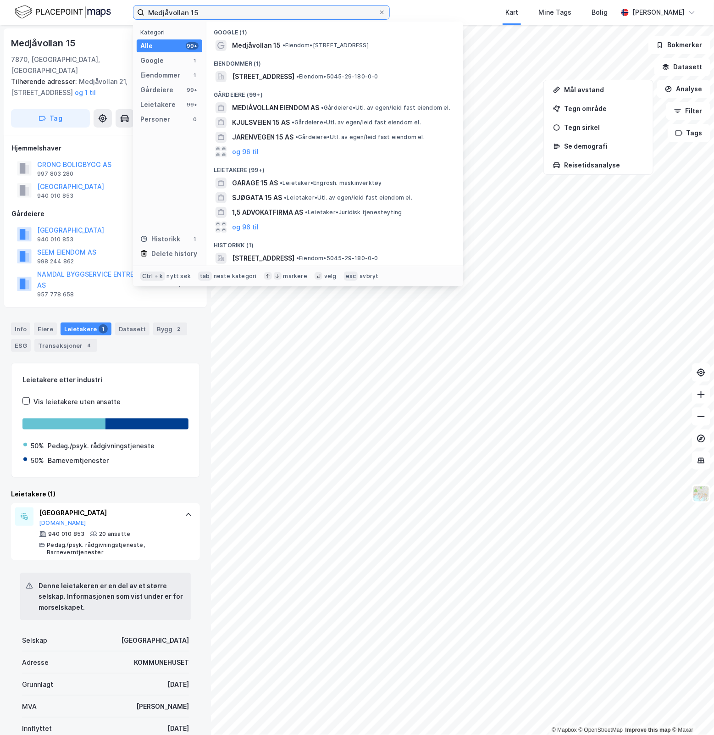
click at [273, 8] on input "Medjåvollan 15" at bounding box center [261, 13] width 234 height 14
drag, startPoint x: 271, startPoint y: 11, endPoint x: -3, endPoint y: 45, distance: 276.2
click at [0, 45] on html "Medjåvollan 15 Kategori Alle 99+ Google 1 Eiendommer 1 Gårdeiere 99+ Leietakere…" at bounding box center [357, 367] width 714 height 735
paste input "Blåsjøvegen 63"
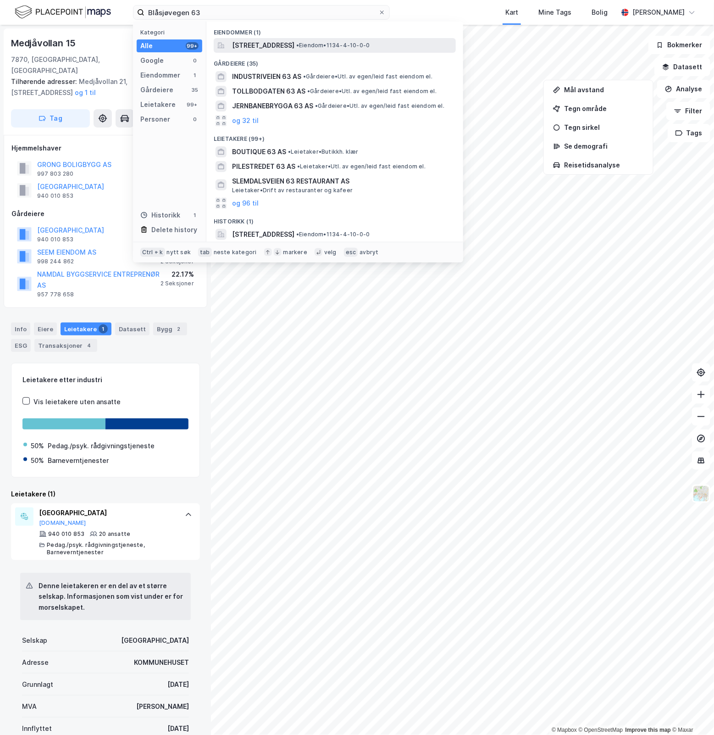
click at [294, 48] on span "[STREET_ADDRESS]" at bounding box center [263, 45] width 62 height 11
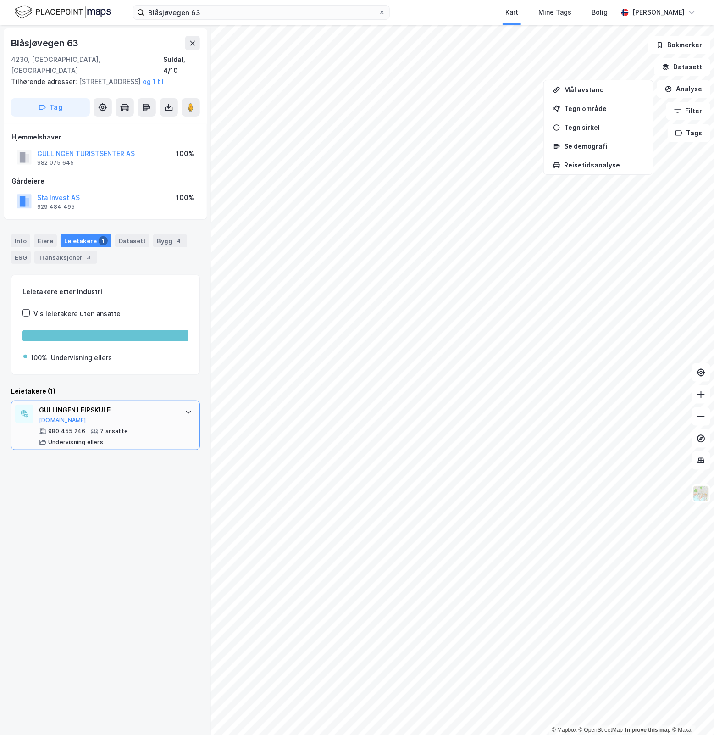
click at [153, 424] on div "GULLINGEN LEIRSKULE [DOMAIN_NAME] 980 455 246 7 ansatte Undervisning ellers" at bounding box center [107, 424] width 137 height 41
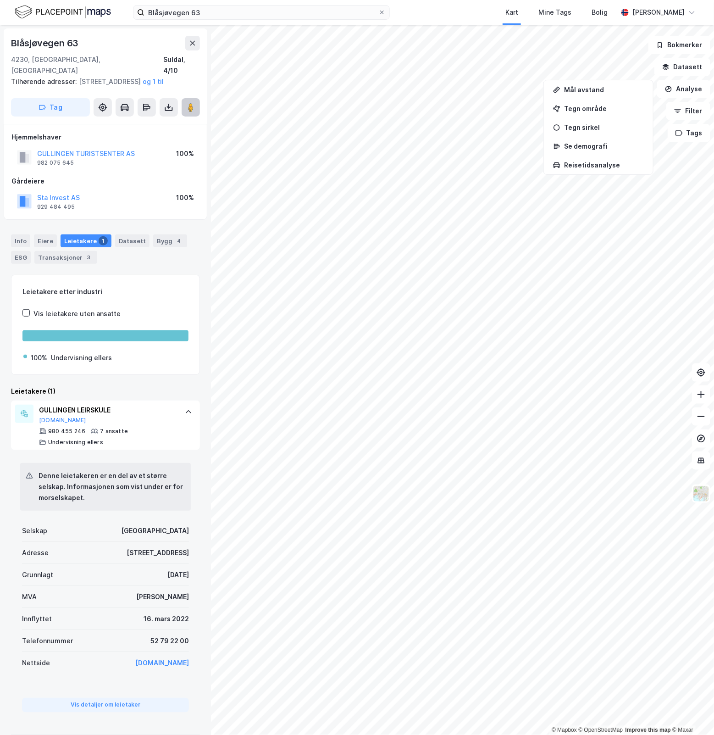
click at [191, 107] on image at bounding box center [191, 107] width 6 height 9
drag, startPoint x: 209, startPoint y: 14, endPoint x: 99, endPoint y: 21, distance: 110.7
click at [99, 21] on div "Blåsjøvegen 63 Kart Mine Tags Bolig [PERSON_NAME]" at bounding box center [357, 12] width 714 height 25
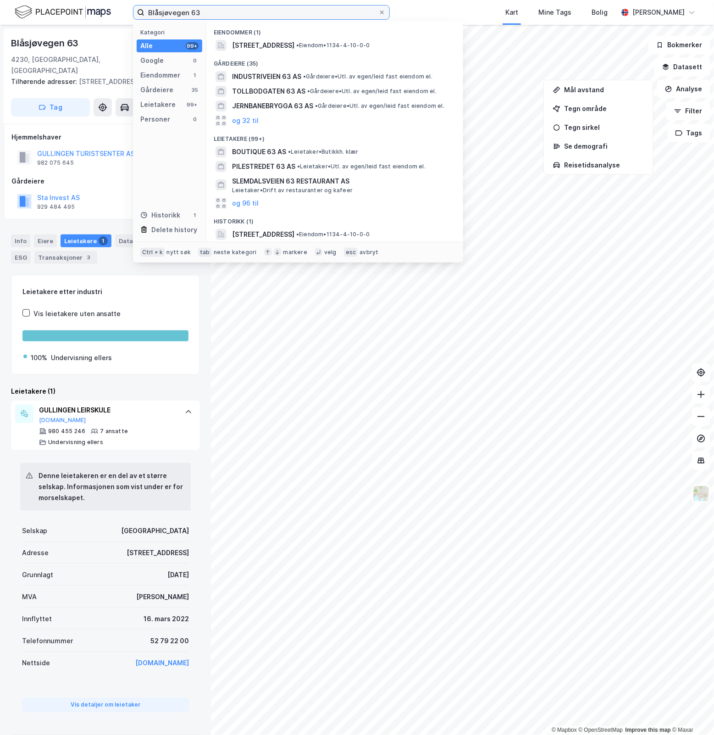
paste input "[PERSON_NAME] gate 13A"
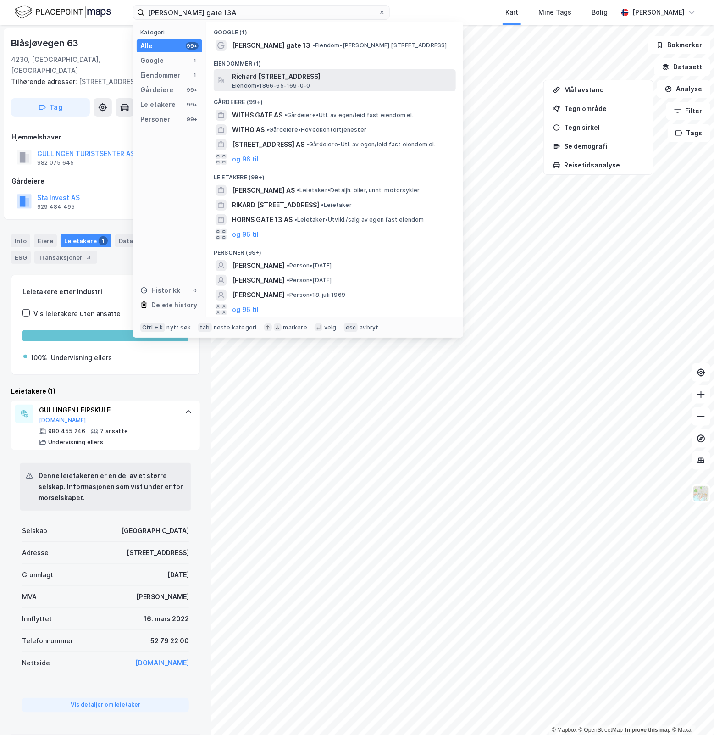
click at [319, 76] on span "Richard [STREET_ADDRESS]" at bounding box center [342, 76] width 220 height 11
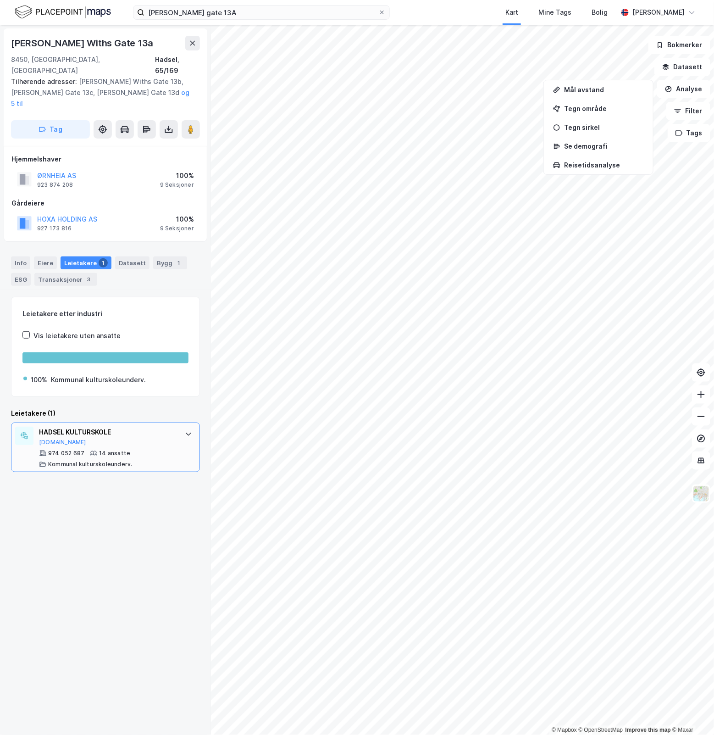
click at [160, 426] on div "HADSEL KULTURSKOLE [DOMAIN_NAME]" at bounding box center [107, 435] width 137 height 19
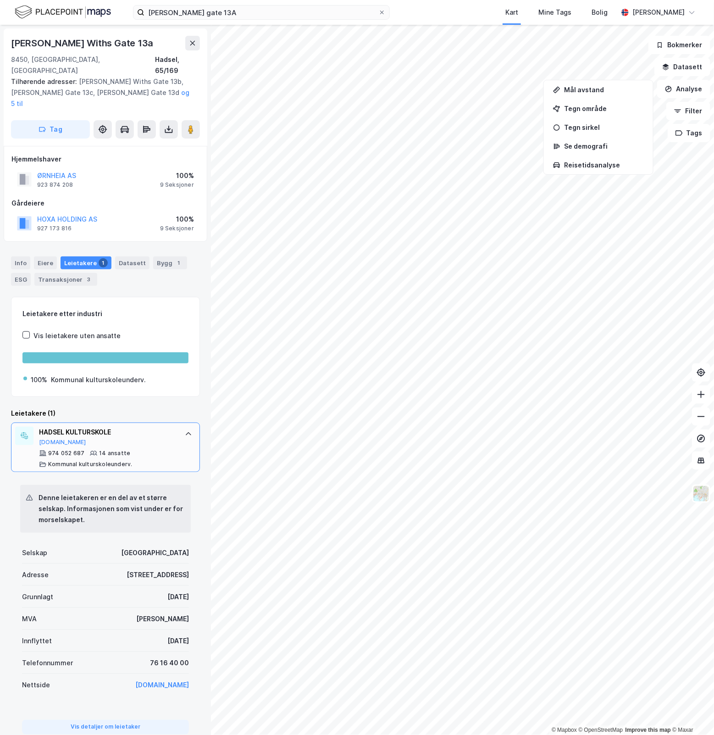
click at [160, 426] on div "HADSEL KULTURSKOLE [DOMAIN_NAME]" at bounding box center [107, 435] width 137 height 19
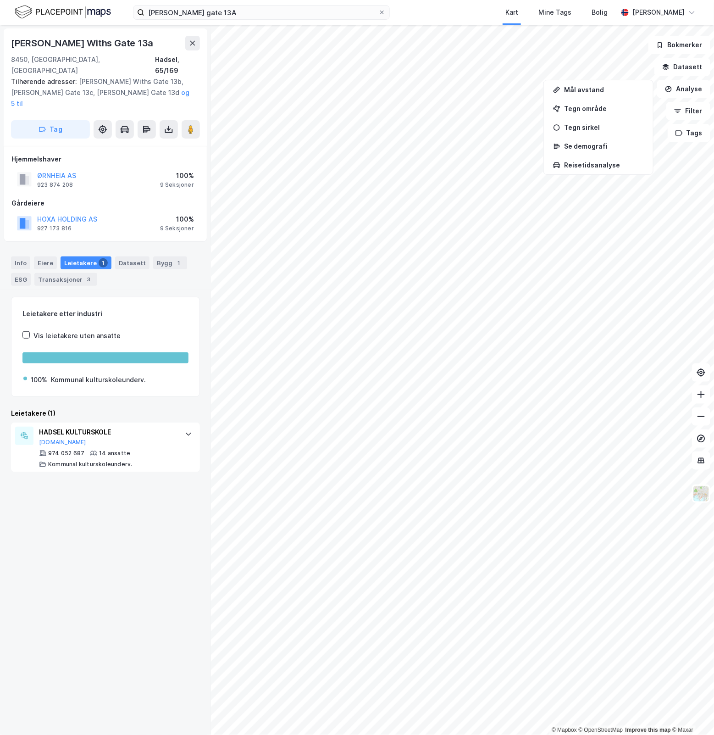
click at [200, 106] on div "[PERSON_NAME] Withs Gate 13a 8450, [GEOGRAPHIC_DATA], [GEOGRAPHIC_DATA] Hadsel,…" at bounding box center [106, 86] width 204 height 117
click at [195, 125] on icon at bounding box center [190, 129] width 9 height 9
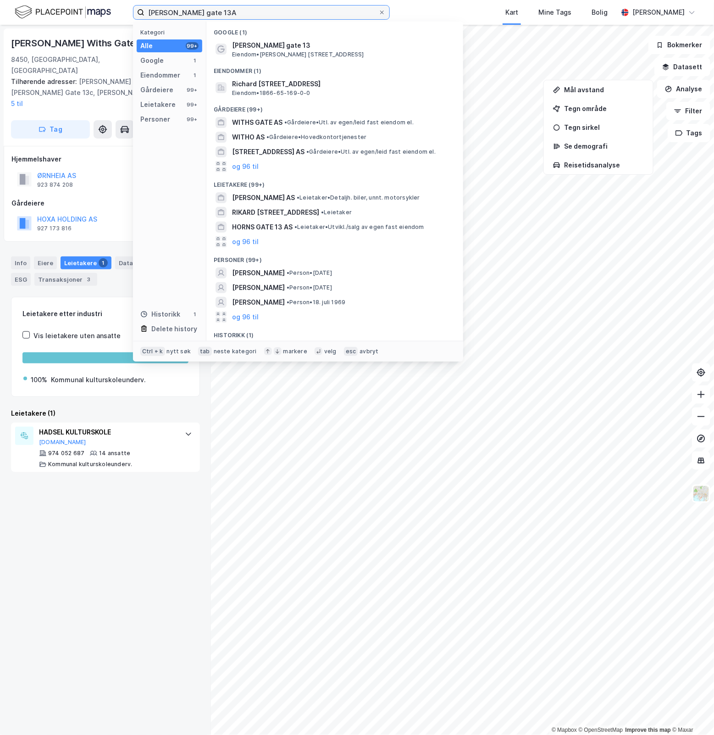
drag, startPoint x: 260, startPoint y: 11, endPoint x: -153, endPoint y: 41, distance: 413.3
click at [0, 41] on html "[PERSON_NAME] gate 13A Kategori Alle 99+ Google 1 Eiendommer 1 Gårdeiere 99+ Le…" at bounding box center [357, 367] width 714 height 735
paste input "Lisjebøvegen 21"
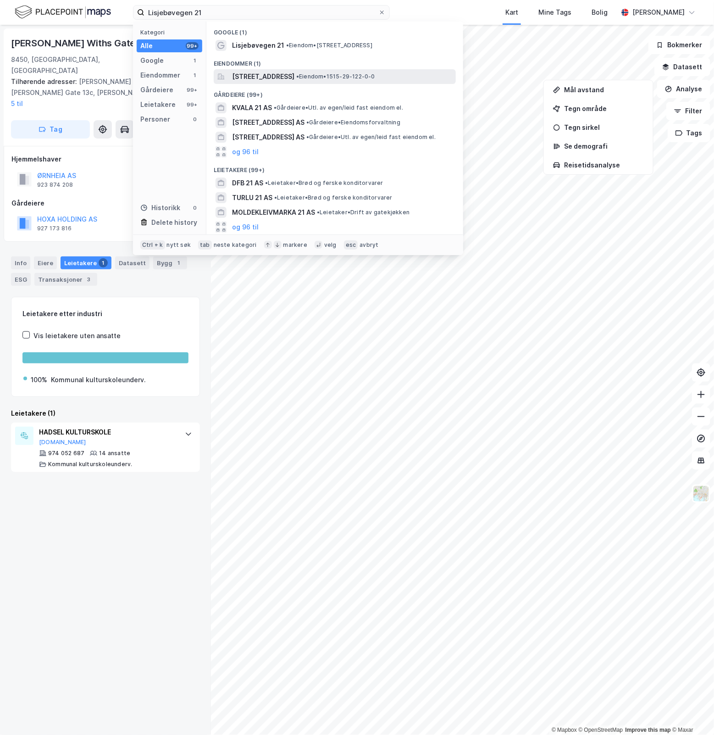
click at [294, 76] on span "[STREET_ADDRESS]" at bounding box center [263, 76] width 62 height 11
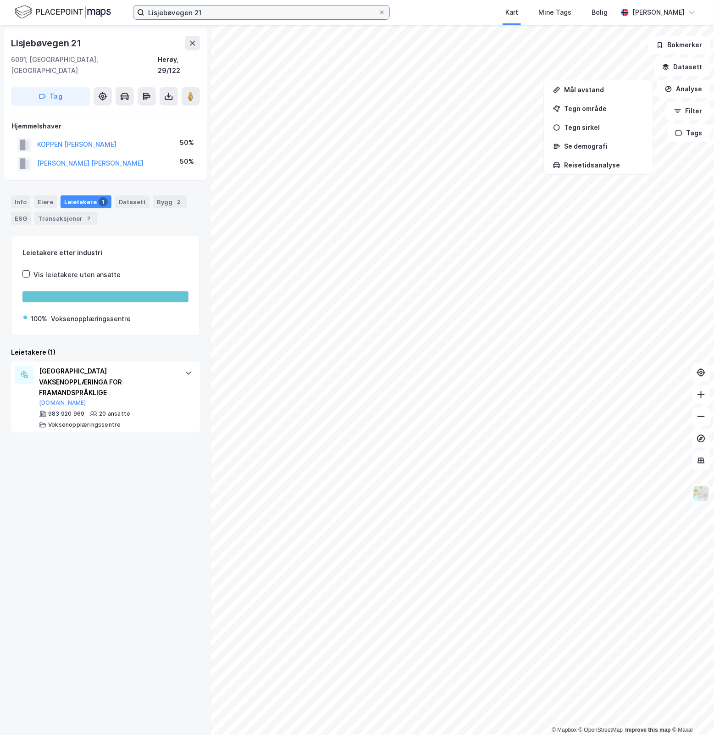
drag, startPoint x: 219, startPoint y: 14, endPoint x: 56, endPoint y: 34, distance: 163.6
click at [56, 34] on div "Lisjebøvegen 21 Kart Mine Tags Bolig [PERSON_NAME] © Mapbox © OpenStreetMap Imp…" at bounding box center [357, 367] width 714 height 735
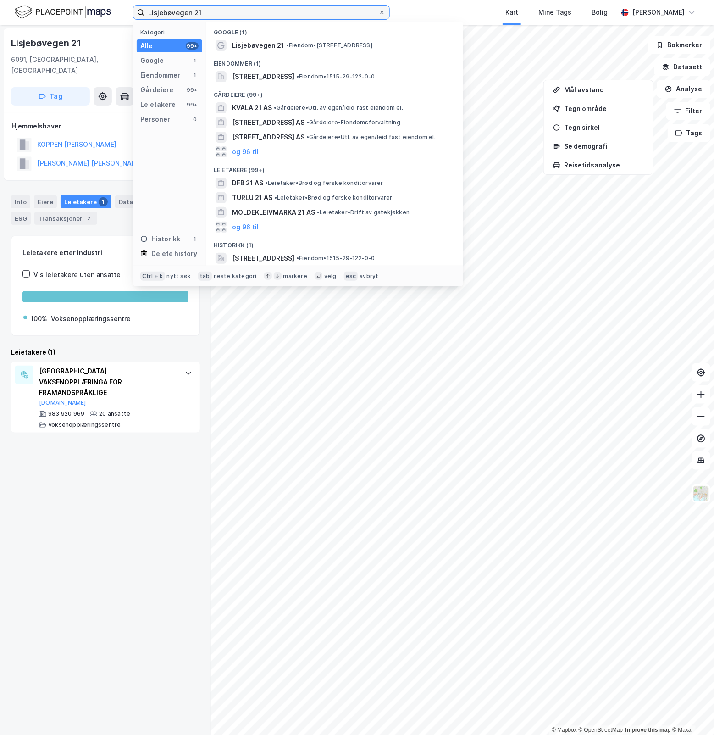
paste input "[STREET_ADDRESS]"
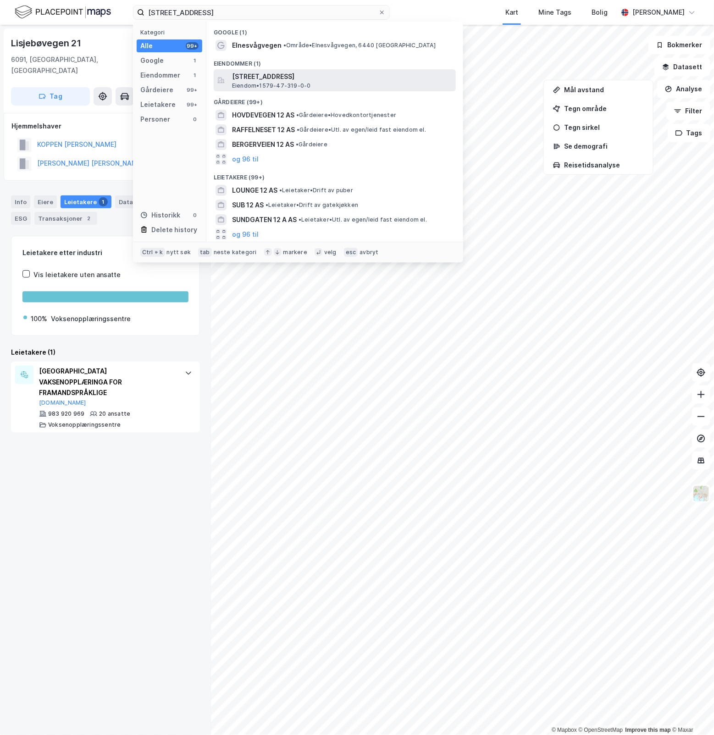
click at [342, 84] on div "[STREET_ADDRESS] Eiendom • 1579-47-319-0-0" at bounding box center [343, 80] width 222 height 18
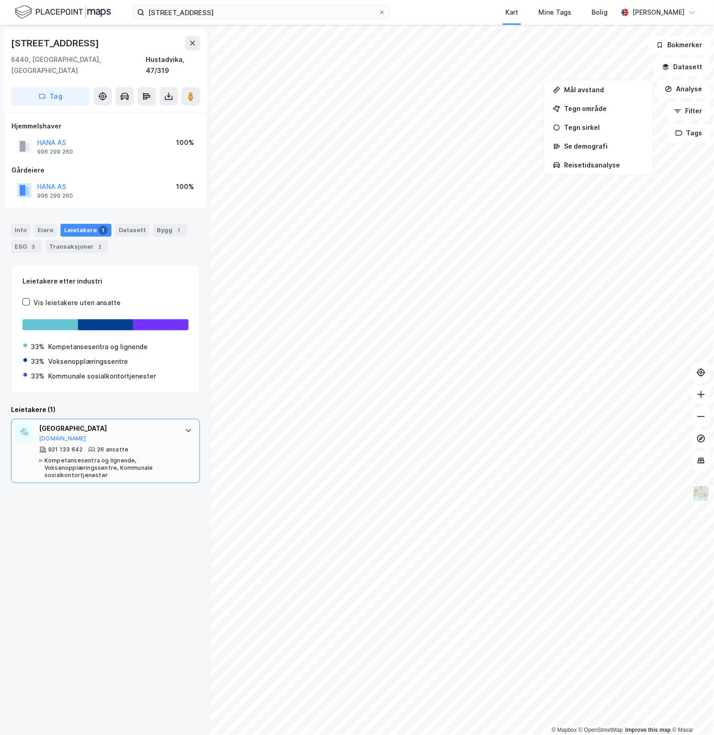
click at [161, 446] on div "921 133 642 26 ansatte Kompetansesentra og lignende, Voksenopplæringssentre, Ko…" at bounding box center [107, 462] width 137 height 33
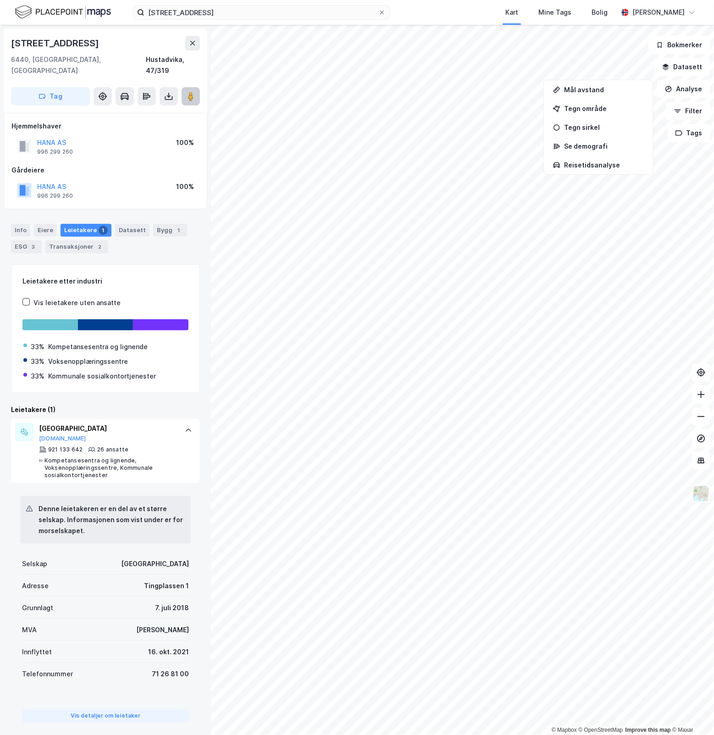
click at [193, 93] on button at bounding box center [191, 96] width 18 height 18
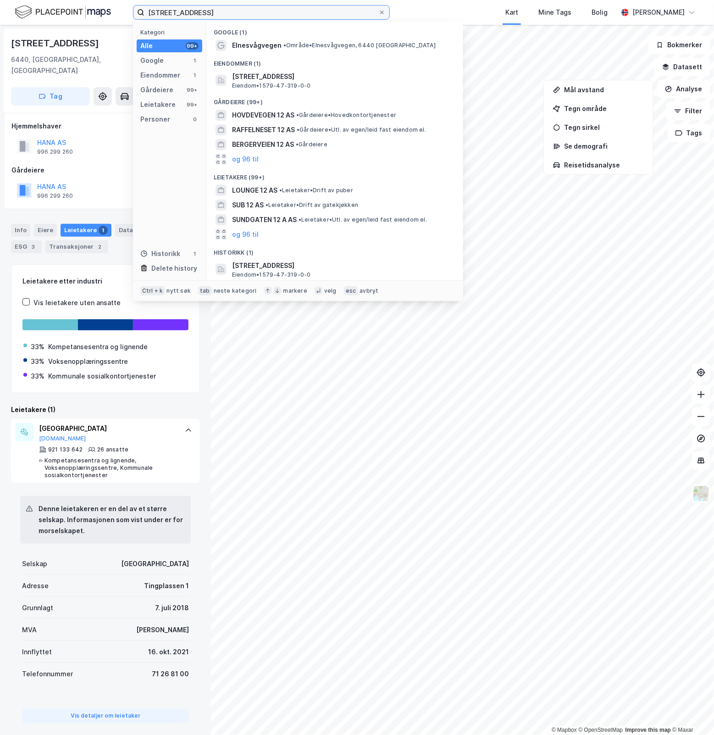
drag, startPoint x: 243, startPoint y: 11, endPoint x: 33, endPoint y: 41, distance: 212.1
click at [33, 41] on div "Elnesvågvegen 12 Kategori Alle 99+ Google 1 Eiendommer 1 Gårdeiere 99+ Leietake…" at bounding box center [357, 367] width 714 height 735
paste input "[STREET_ADDRESS]"
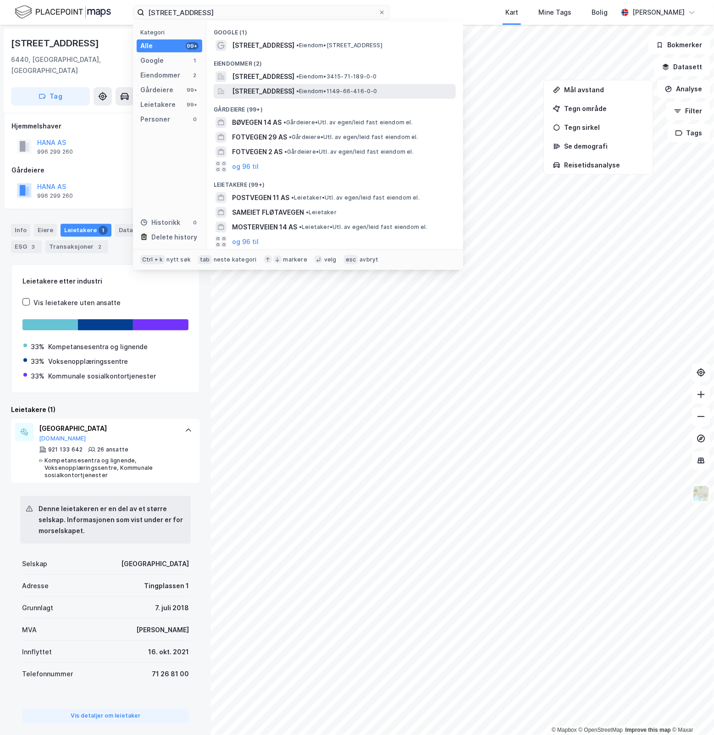
click at [294, 93] on span "[STREET_ADDRESS]" at bounding box center [263, 91] width 62 height 11
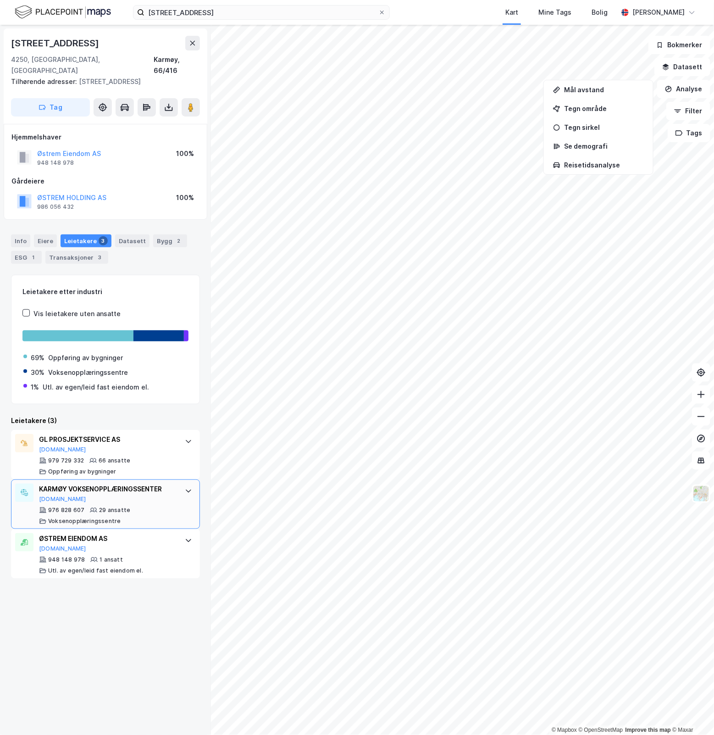
click at [181, 484] on div at bounding box center [188, 490] width 15 height 15
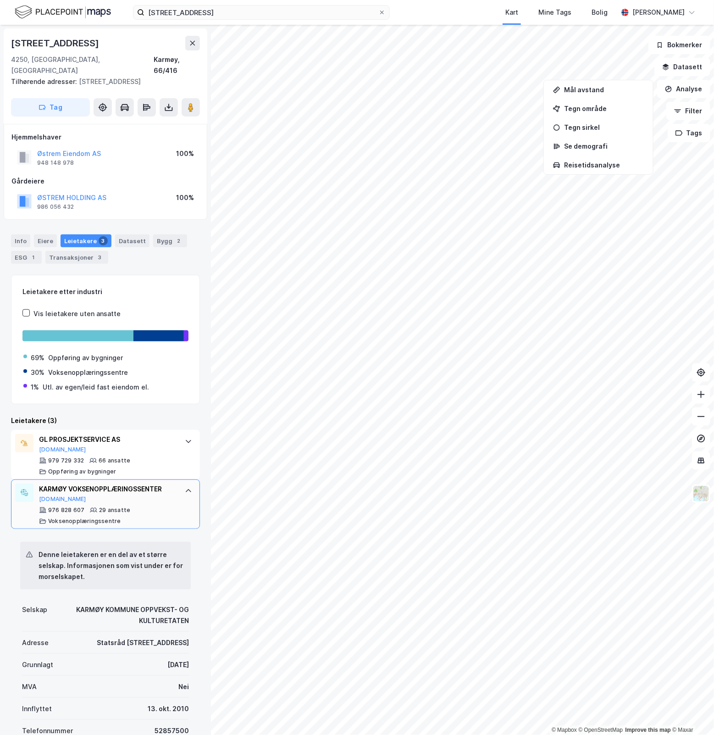
scroll to position [117, 0]
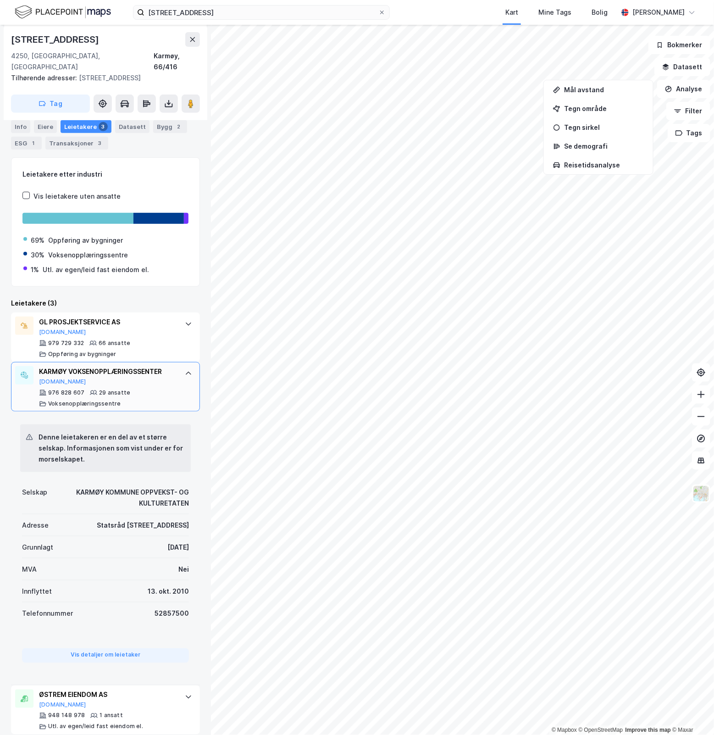
click at [181, 366] on div at bounding box center [188, 373] width 15 height 15
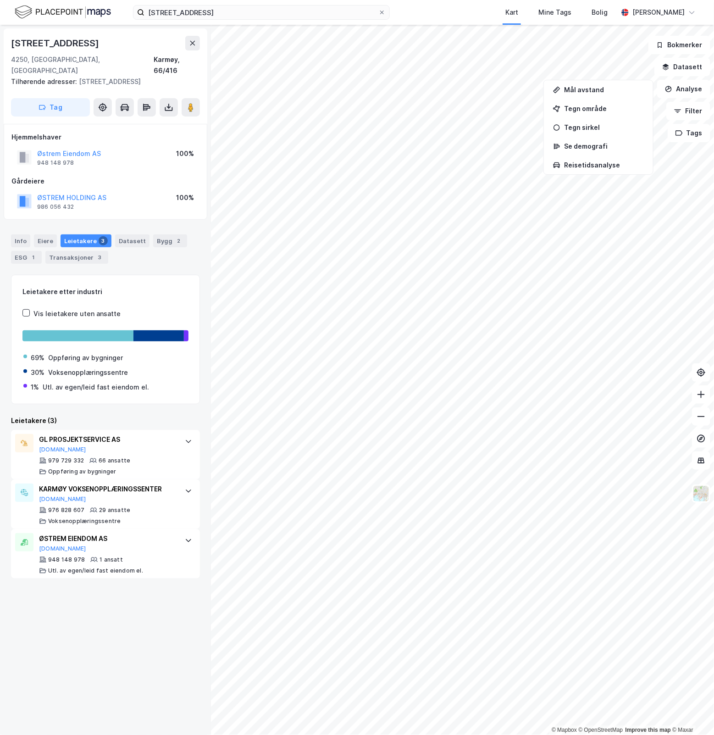
click at [100, 239] on div "Info [PERSON_NAME] 3 Datasett Bygg 2 ESG 1 Transaksjoner 3" at bounding box center [105, 248] width 189 height 29
click at [98, 253] on div "3" at bounding box center [99, 257] width 9 height 9
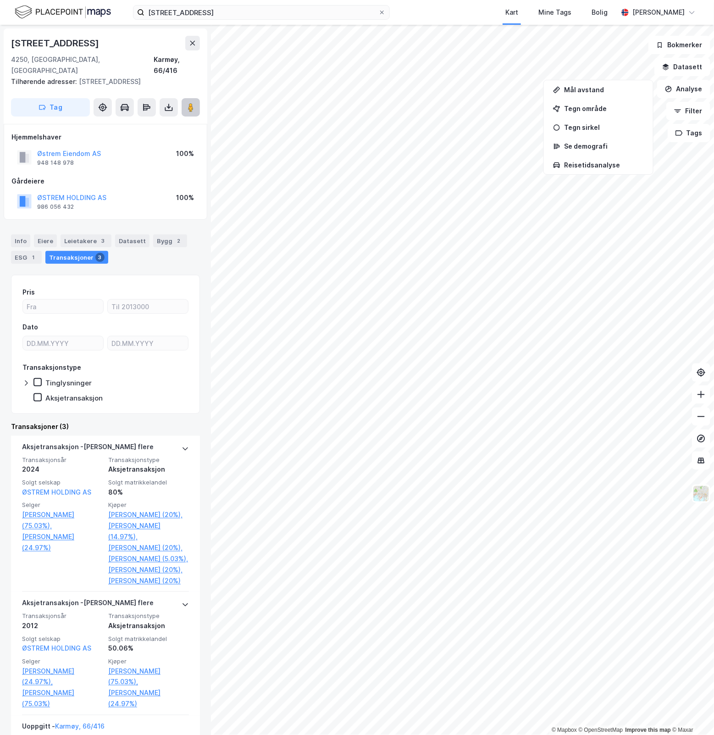
click at [192, 102] on button at bounding box center [191, 107] width 18 height 18
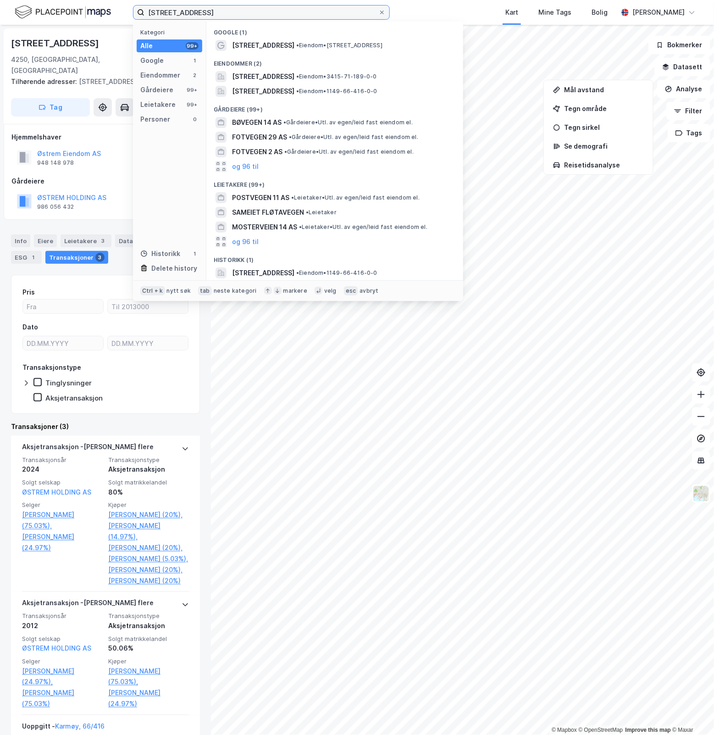
drag, startPoint x: 293, startPoint y: 11, endPoint x: 1, endPoint y: 40, distance: 293.1
click at [1, 40] on div "Fotvegen 14 Kategori Alle 99+ Google 1 Eiendommer 2 Gårdeiere 99+ Leietakere 99…" at bounding box center [357, 367] width 714 height 735
paste input "[PERSON_NAME] 5"
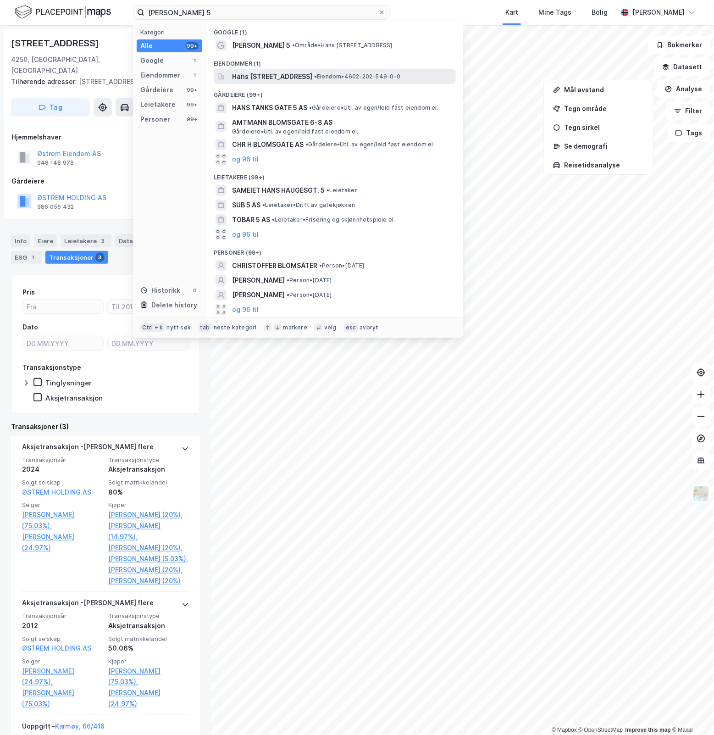
click at [381, 78] on span "• Eiendom • 4602-202-549-0-0" at bounding box center [357, 76] width 86 height 7
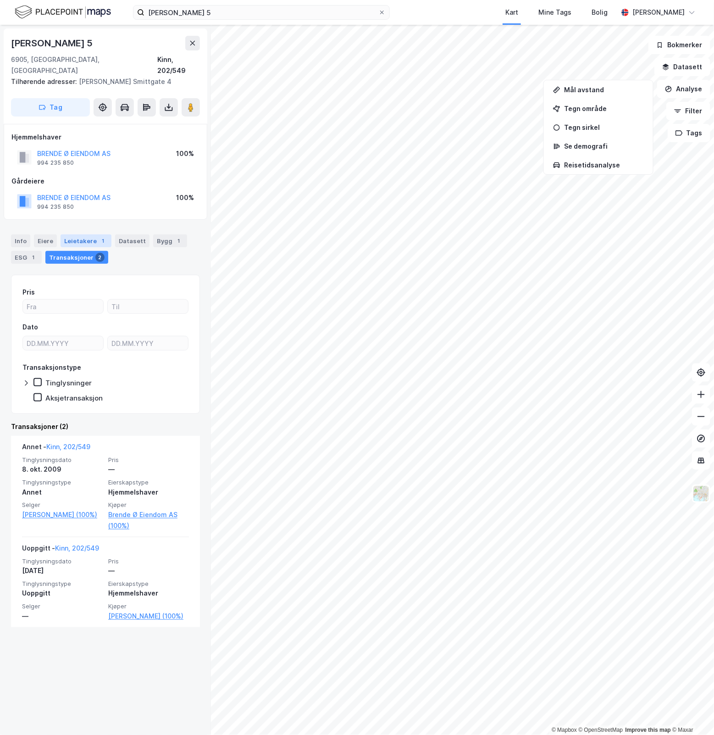
click at [83, 234] on div "Leietakere 1" at bounding box center [86, 240] width 51 height 13
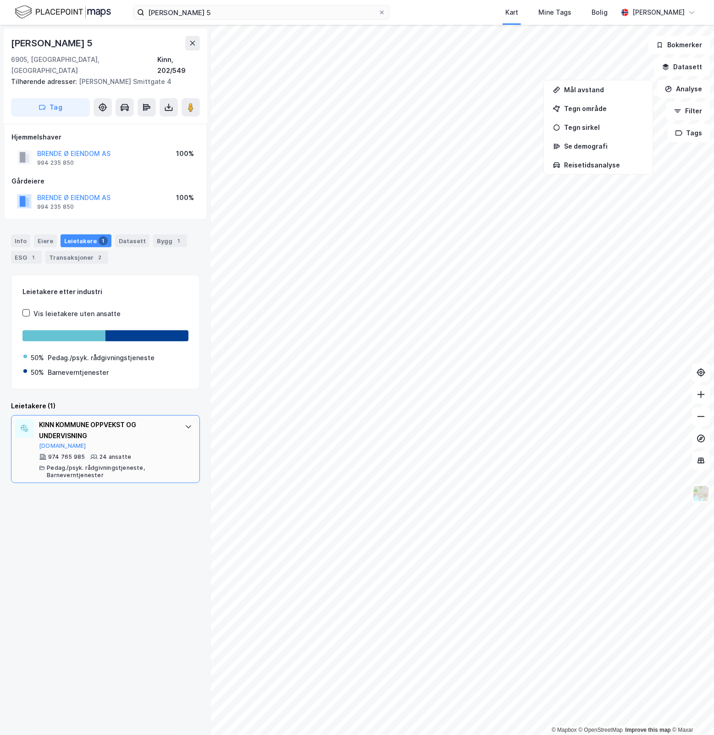
click at [148, 453] on div "974 765 985 24 ansatte Pedag./psyk. rådgivningstjeneste, Barneverntjenester" at bounding box center [107, 466] width 137 height 26
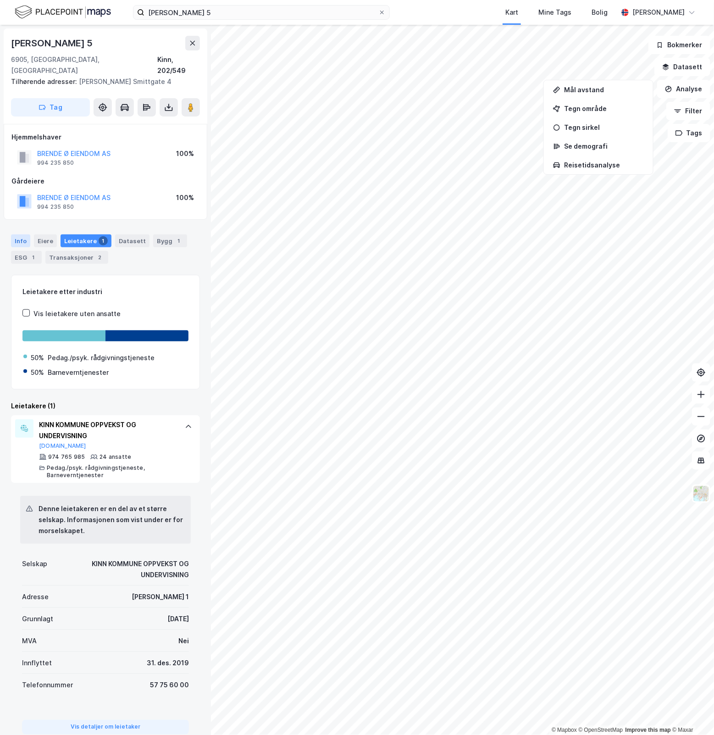
click at [23, 234] on div "Info" at bounding box center [20, 240] width 19 height 13
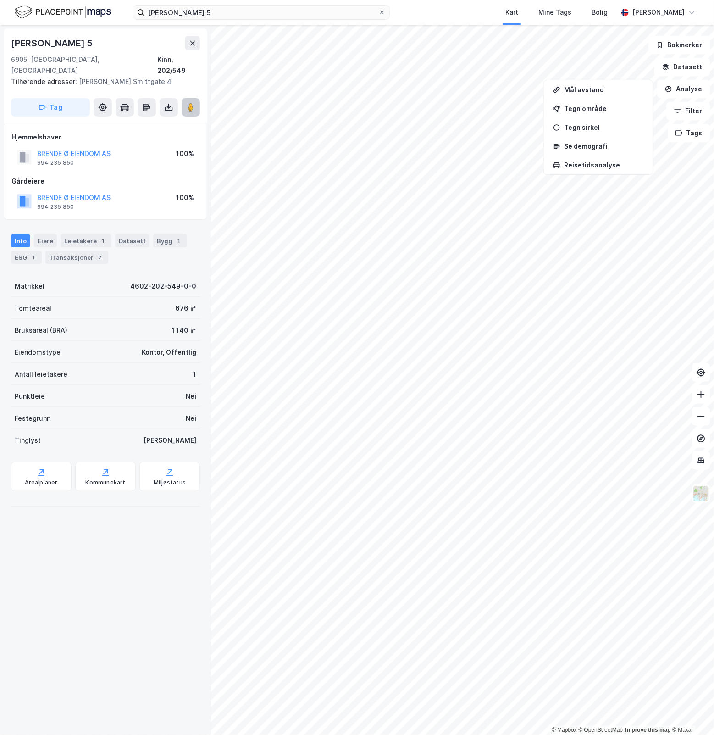
click at [193, 103] on icon at bounding box center [190, 107] width 9 height 9
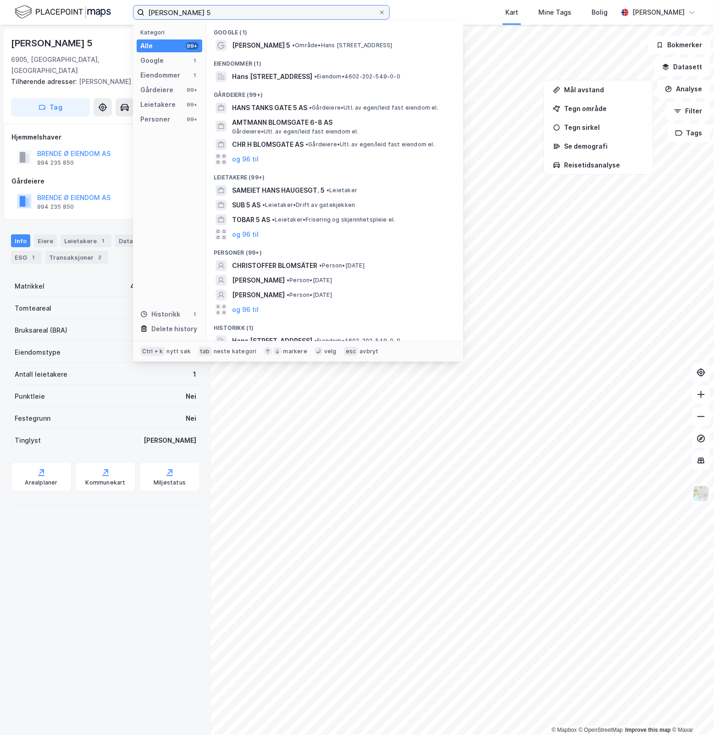
drag, startPoint x: 228, startPoint y: 8, endPoint x: 72, endPoint y: 7, distance: 155.9
click at [72, 7] on div "[PERSON_NAME] 5 Kategori Alle 99+ Google 1 Eiendommer 1 Gårdeiere 99+ Leietaker…" at bounding box center [357, 12] width 714 height 25
paste input "[STREET_ADDRESS]"
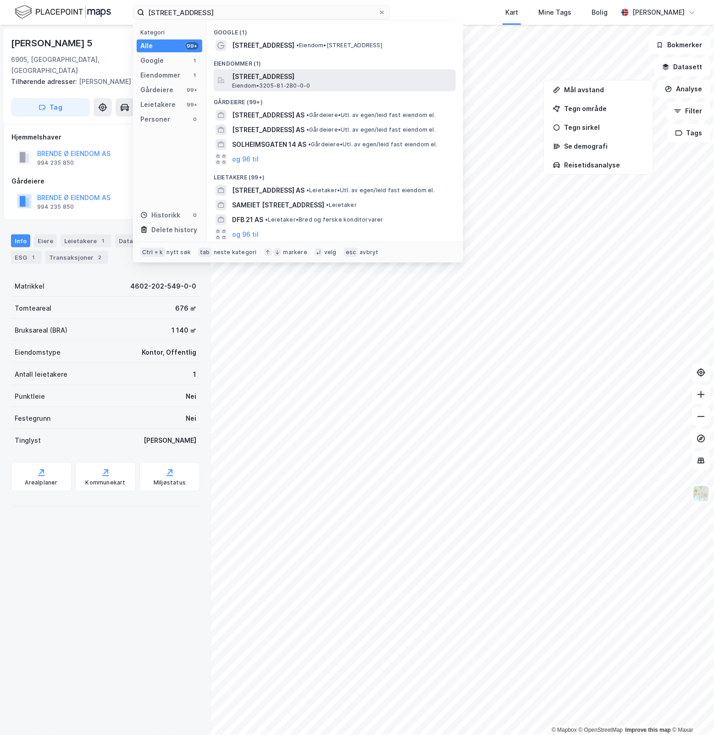
click at [301, 87] on span "Eiendom • 3205-81-280-0-0" at bounding box center [271, 85] width 78 height 7
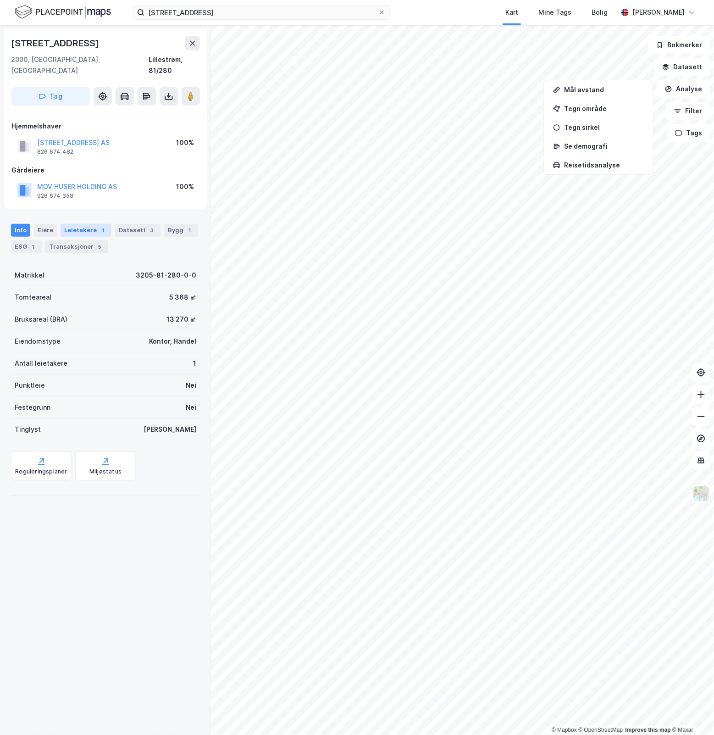
click at [77, 224] on div "Leietakere 1" at bounding box center [86, 230] width 51 height 13
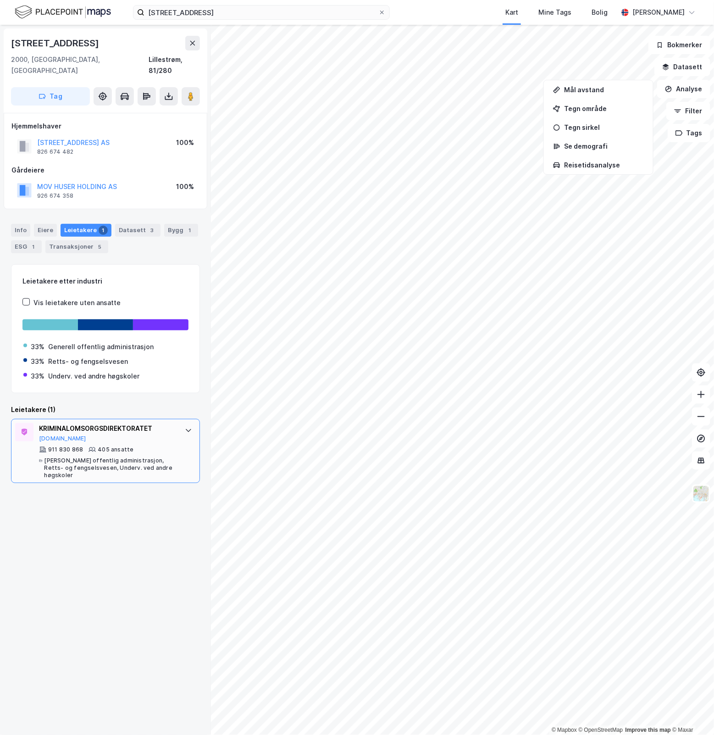
click at [172, 448] on div "KRIMINALOMSORGSDIREKTORATET [DOMAIN_NAME] 911 830 868 405 ansatte Generell offe…" at bounding box center [105, 451] width 189 height 64
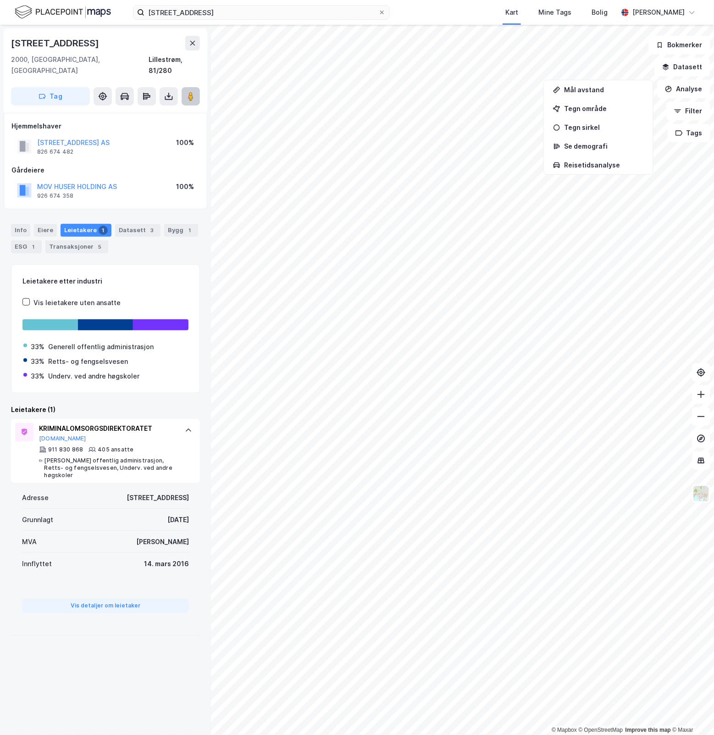
click at [190, 92] on image at bounding box center [191, 96] width 6 height 9
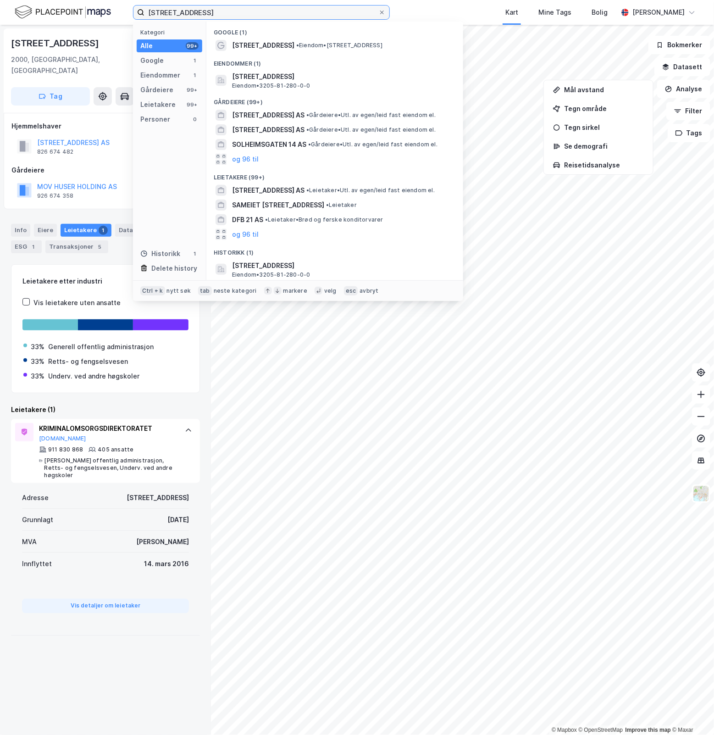
drag, startPoint x: 215, startPoint y: 12, endPoint x: -97, endPoint y: 17, distance: 311.8
click at [0, 17] on html "[STREET_ADDRESS] Kategori Alle 99+ Google 1 Eiendommer 1 Gårdeiere 99+ Leietake…" at bounding box center [357, 367] width 714 height 735
paste input "achnowitz vei 12"
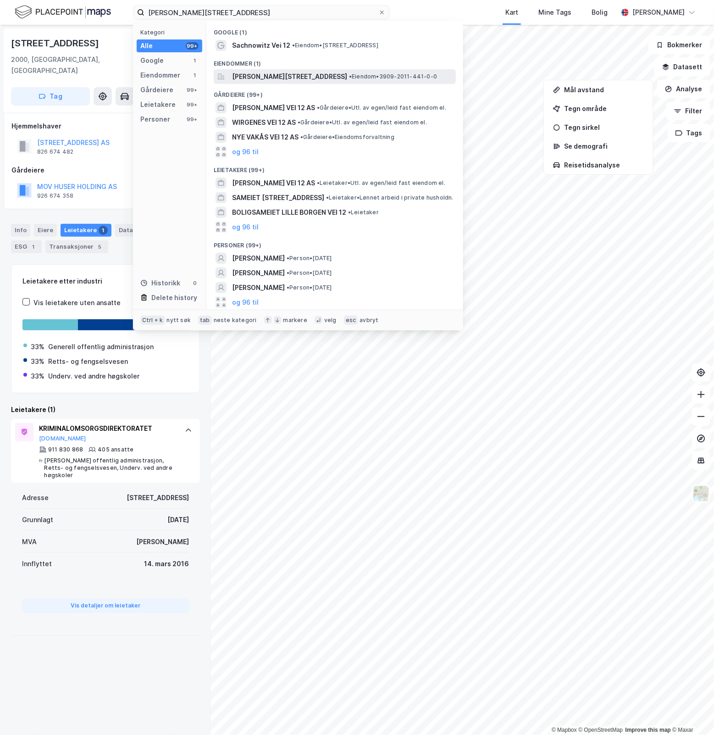
click at [329, 71] on span "[PERSON_NAME][STREET_ADDRESS]" at bounding box center [289, 76] width 115 height 11
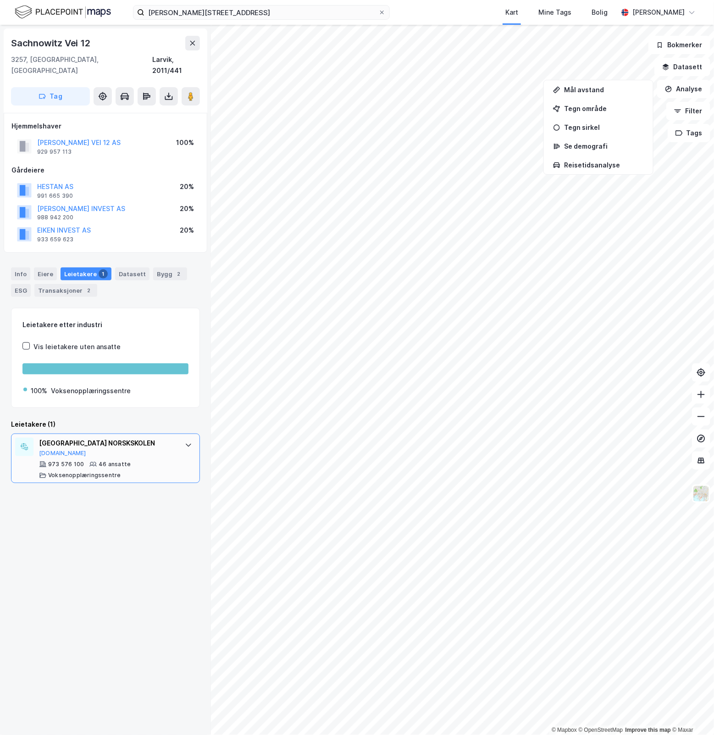
click at [157, 445] on div "[GEOGRAPHIC_DATA] [GEOGRAPHIC_DATA][DOMAIN_NAME]" at bounding box center [107, 446] width 137 height 19
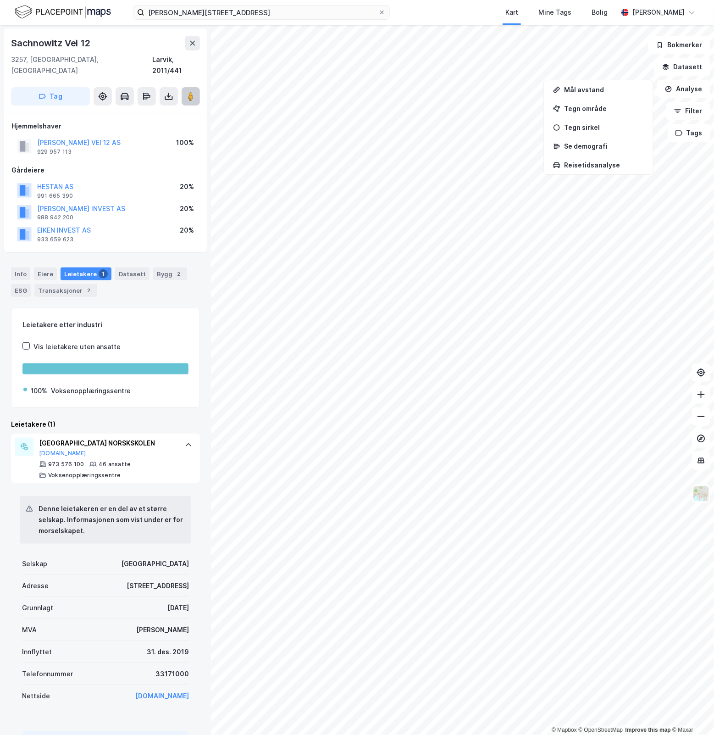
click at [193, 87] on button at bounding box center [191, 96] width 18 height 18
click at [84, 286] on div "2" at bounding box center [88, 290] width 9 height 9
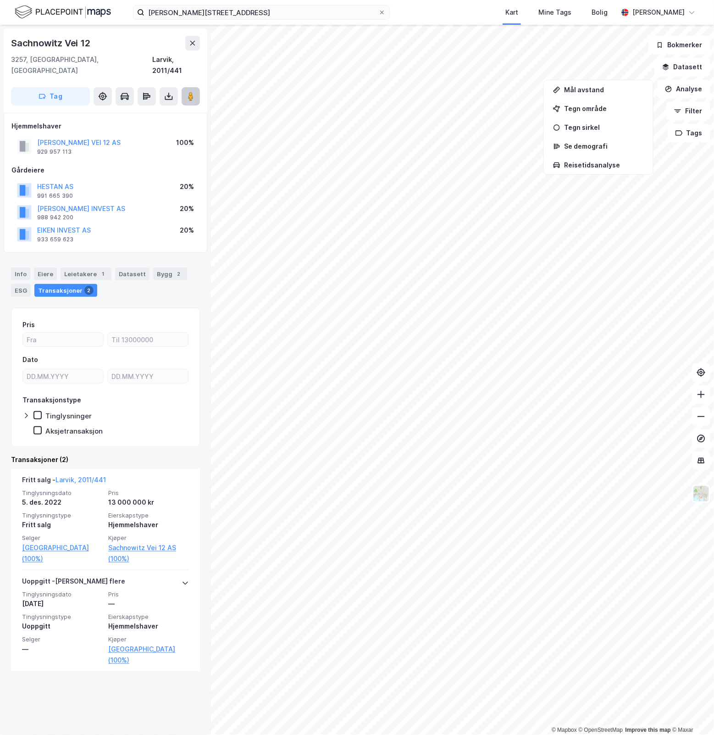
click at [191, 92] on image at bounding box center [191, 96] width 6 height 9
click at [18, 267] on div "Info" at bounding box center [20, 273] width 19 height 13
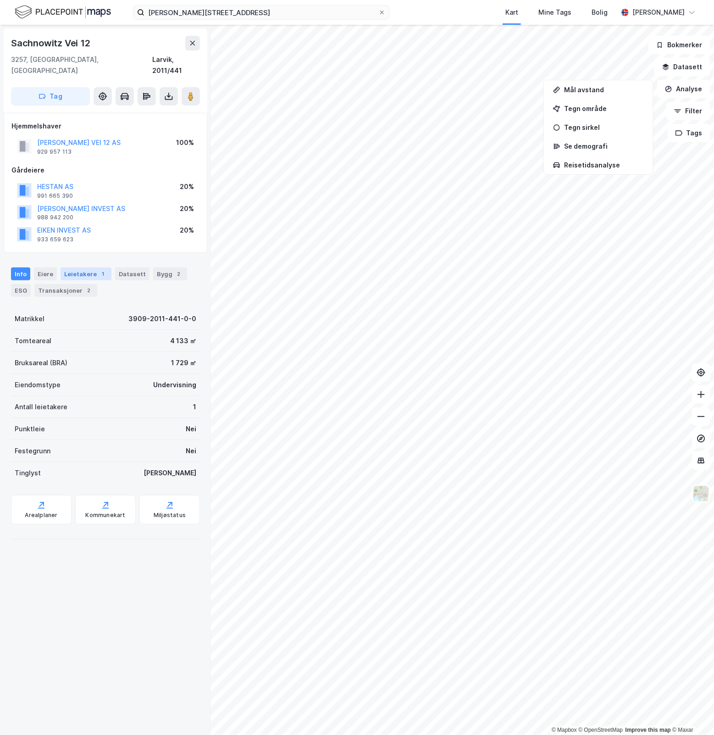
click at [90, 267] on div "Leietakere 1" at bounding box center [86, 273] width 51 height 13
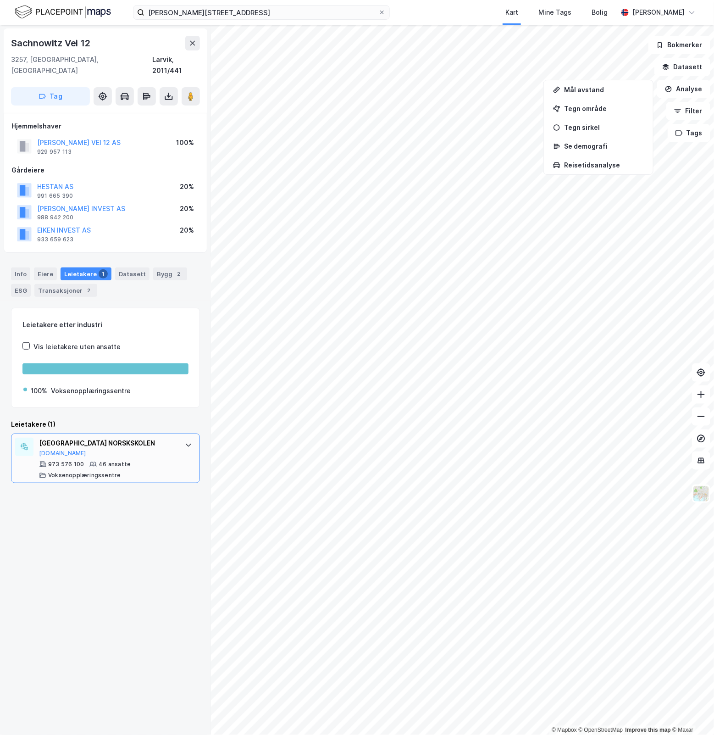
click at [140, 462] on div "973 576 100 46 ansatte Voksenopplæringssentre" at bounding box center [107, 469] width 137 height 18
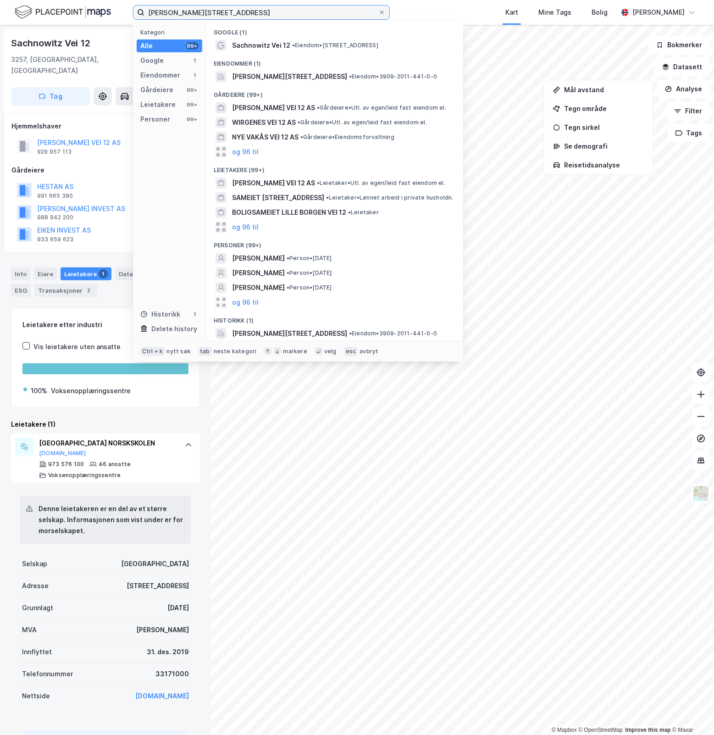
drag, startPoint x: 225, startPoint y: 15, endPoint x: -70, endPoint y: 40, distance: 295.4
click at [0, 40] on html "[PERSON_NAME] vei 12 Kategori Alle 99+ Google 1 Eiendommer 1 Gårdeiere 99+ Leie…" at bounding box center [357, 367] width 714 height 735
paste input "[STREET_ADDRESS]"
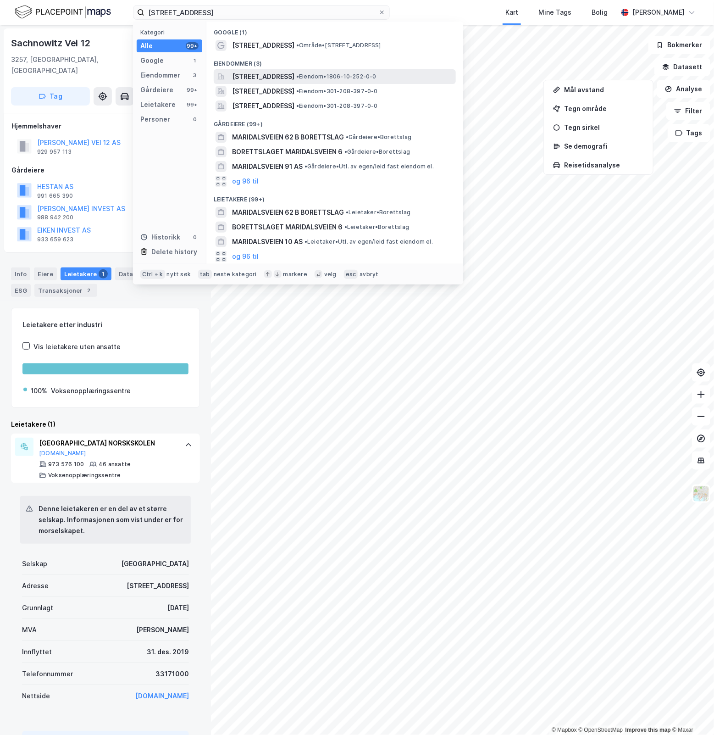
click at [376, 75] on span "• Eiendom • 1806-10-252-0-0" at bounding box center [336, 76] width 80 height 7
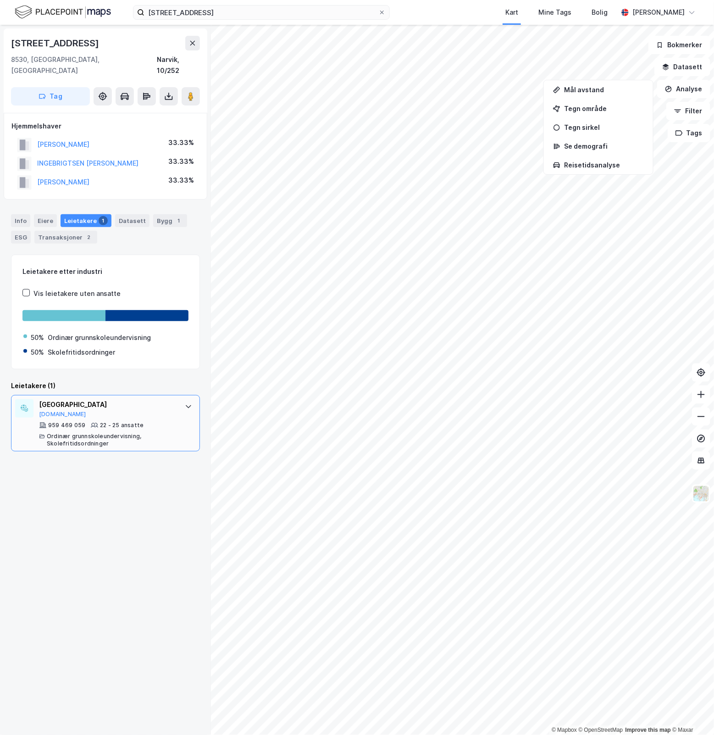
click at [120, 421] on div "22 - 25 ansatte" at bounding box center [122, 424] width 44 height 7
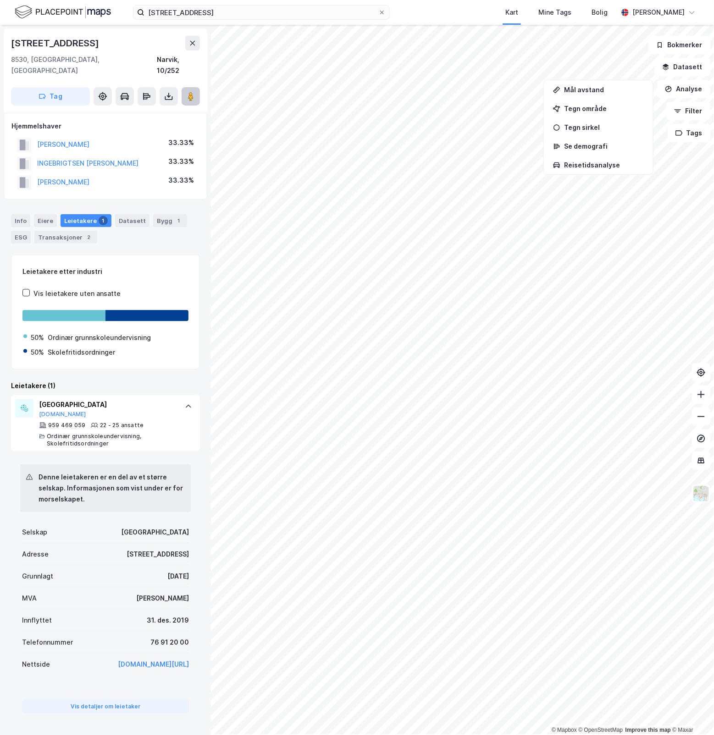
click at [193, 94] on button at bounding box center [191, 96] width 18 height 18
drag, startPoint x: 223, startPoint y: 10, endPoint x: 39, endPoint y: 23, distance: 183.8
click at [39, 23] on div "Maridalsveien 6 Kart Mine Tags Bolig [PERSON_NAME]" at bounding box center [357, 12] width 714 height 25
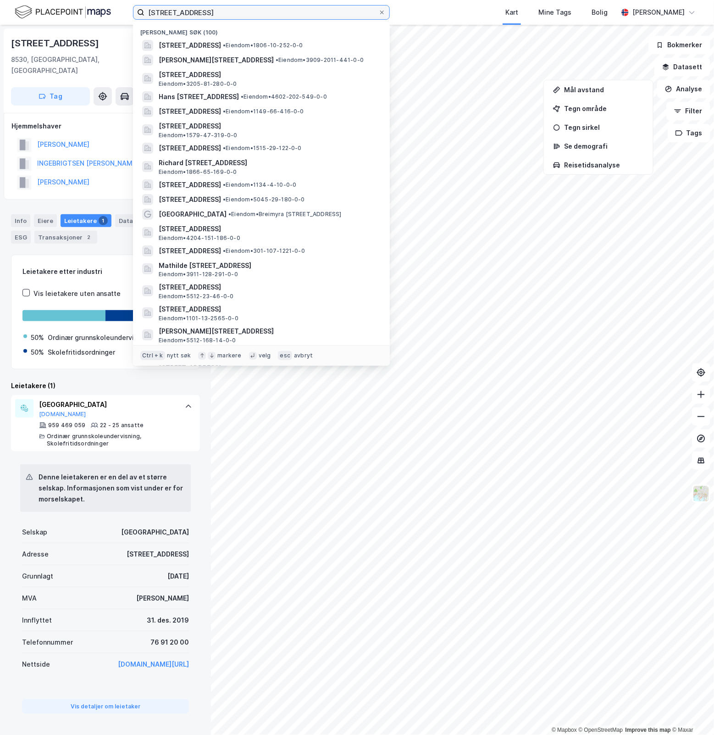
paste input "[STREET_ADDRESS]"
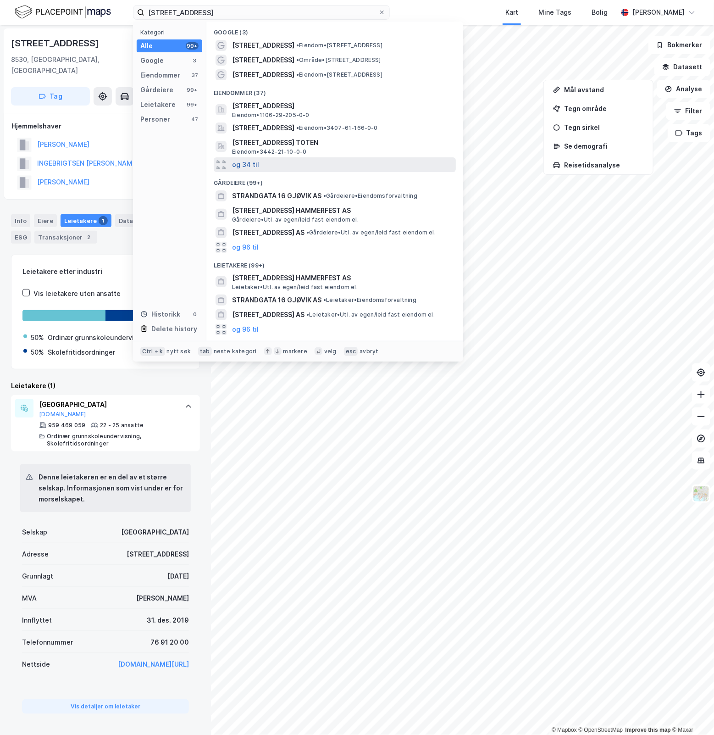
click at [238, 164] on button "og 34 til" at bounding box center [245, 164] width 27 height 11
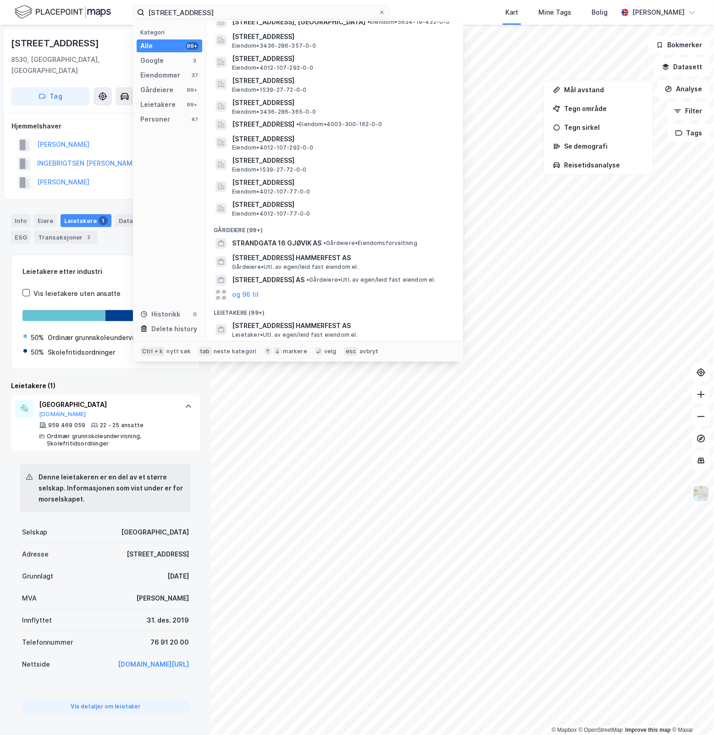
scroll to position [305, 0]
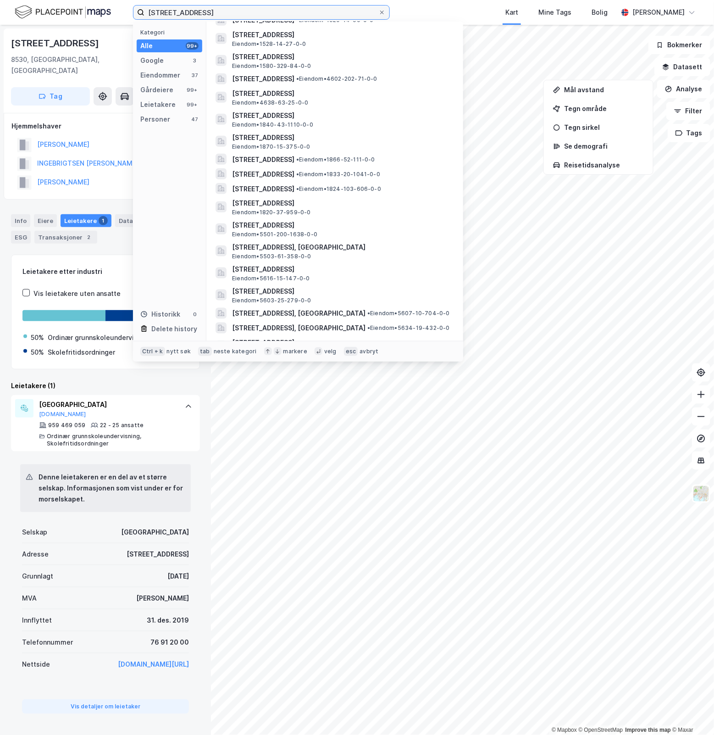
click at [248, 7] on input "[STREET_ADDRESS]" at bounding box center [261, 13] width 234 height 14
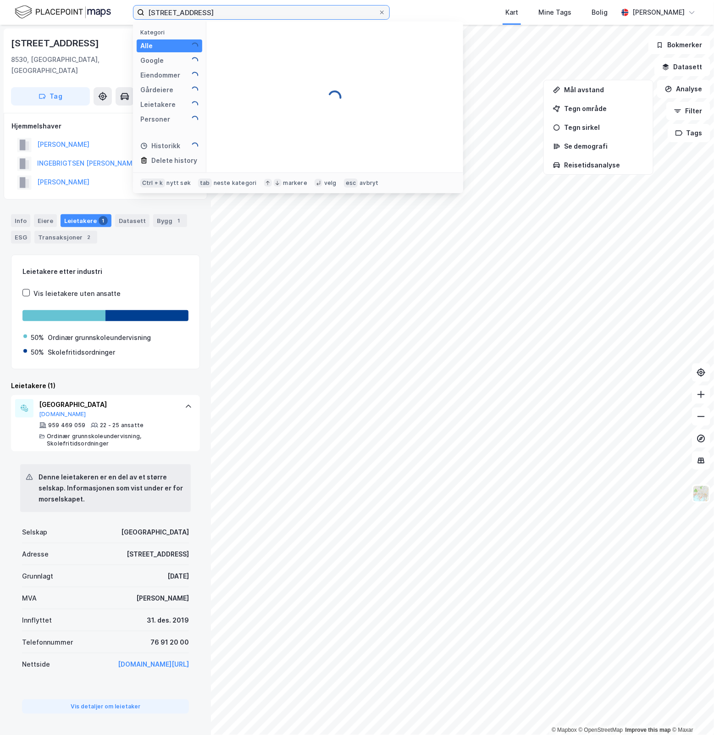
scroll to position [0, 0]
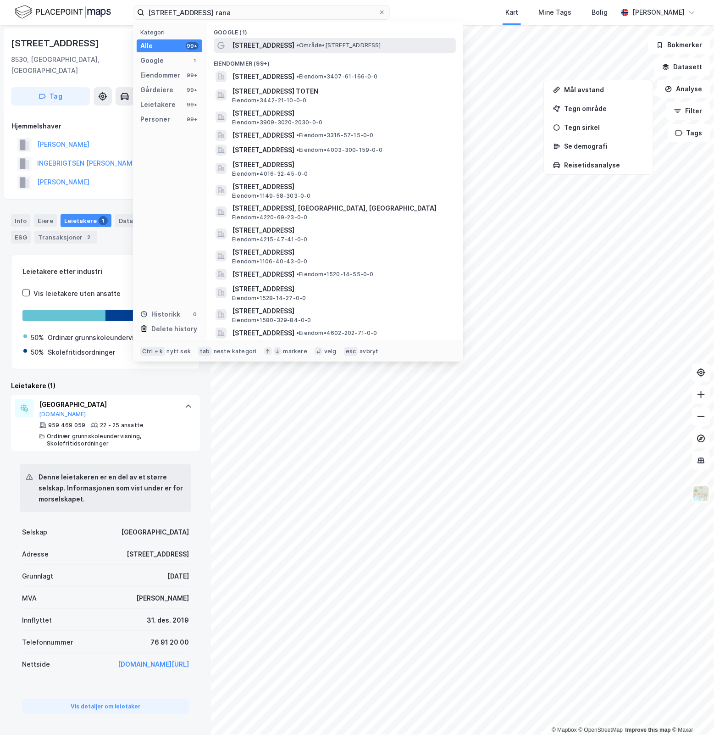
click at [381, 44] on span "• Område • [STREET_ADDRESS]" at bounding box center [338, 45] width 85 height 7
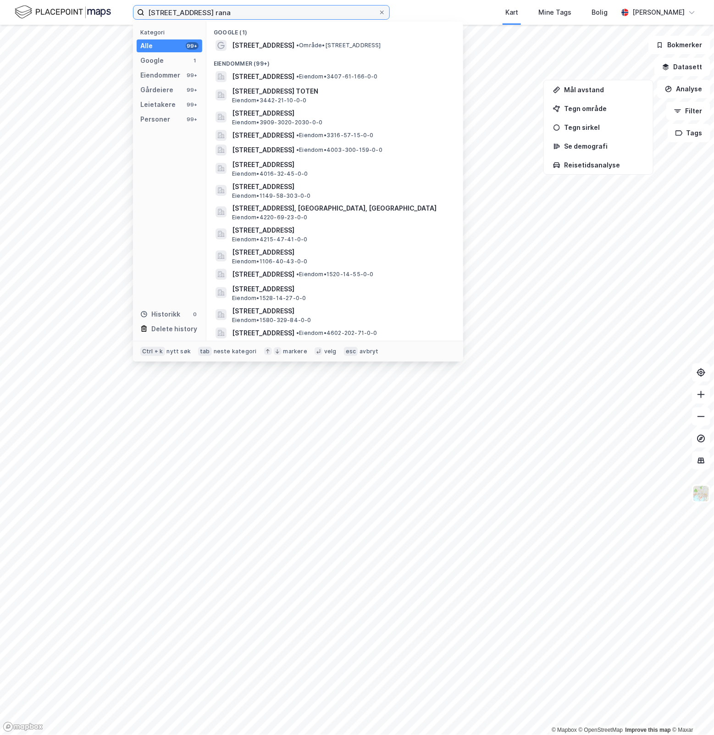
click at [242, 8] on input "[STREET_ADDRESS] rana" at bounding box center [261, 13] width 234 height 14
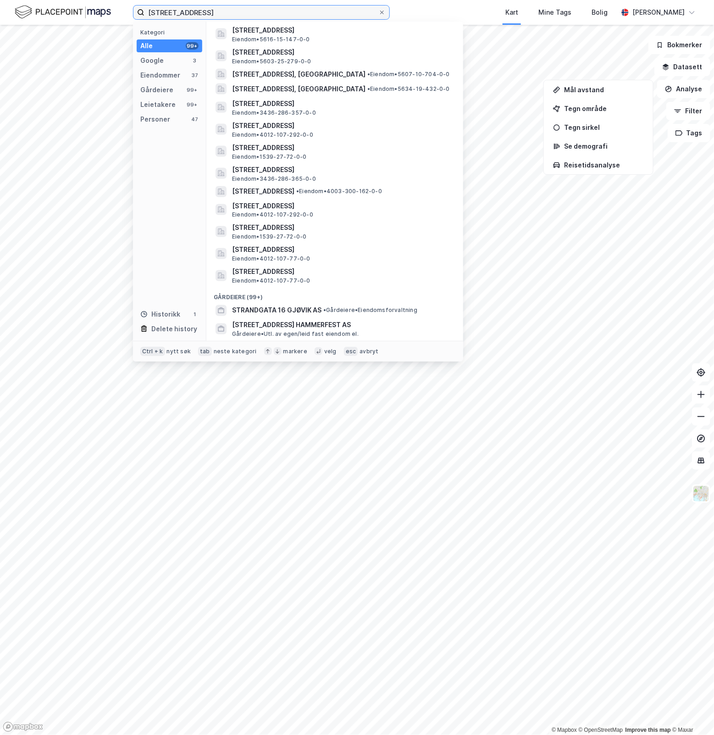
scroll to position [548, 0]
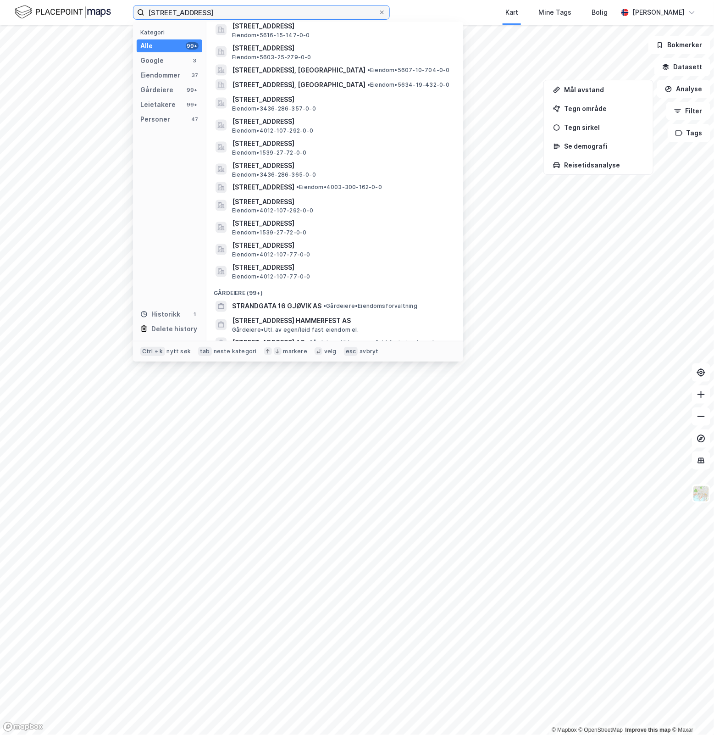
click at [304, 7] on input "[STREET_ADDRESS]" at bounding box center [261, 13] width 234 height 14
drag, startPoint x: 304, startPoint y: 7, endPoint x: -129, endPoint y: 10, distance: 433.3
click at [0, 10] on html "[STREET_ADDRESS] Kategori Alle 99+ Google 3 Eiendommer 37 Gårdeiere 99+ Leietak…" at bounding box center [357, 367] width 714 height 735
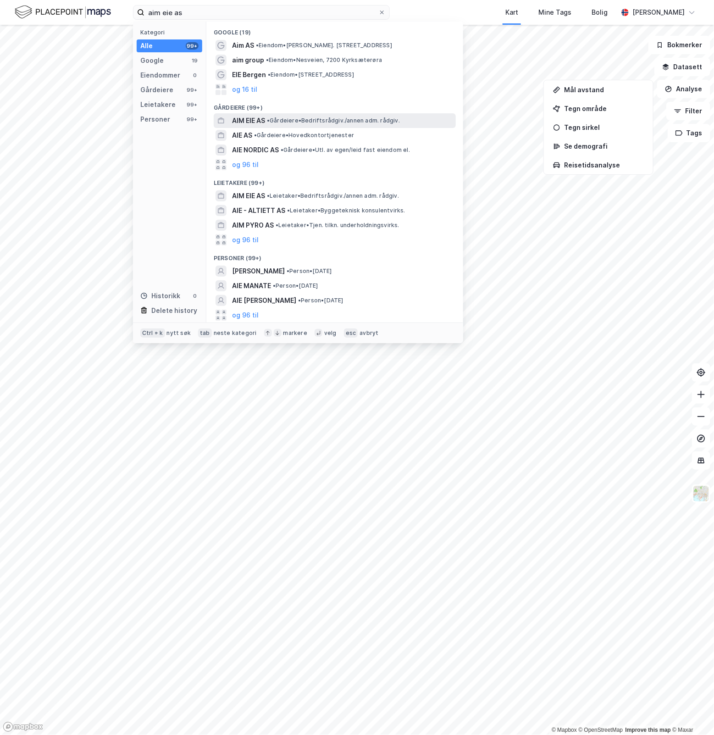
click at [339, 120] on span "• Gårdeiere • Bedriftsrådgiv./annen adm. rådgiv." at bounding box center [333, 120] width 133 height 7
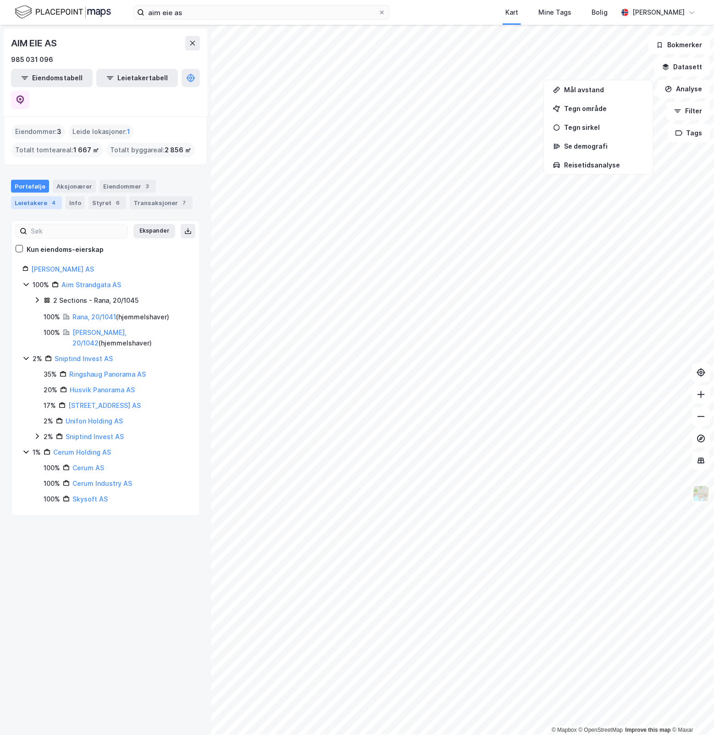
click at [42, 196] on div "Leietakere 4" at bounding box center [36, 202] width 51 height 13
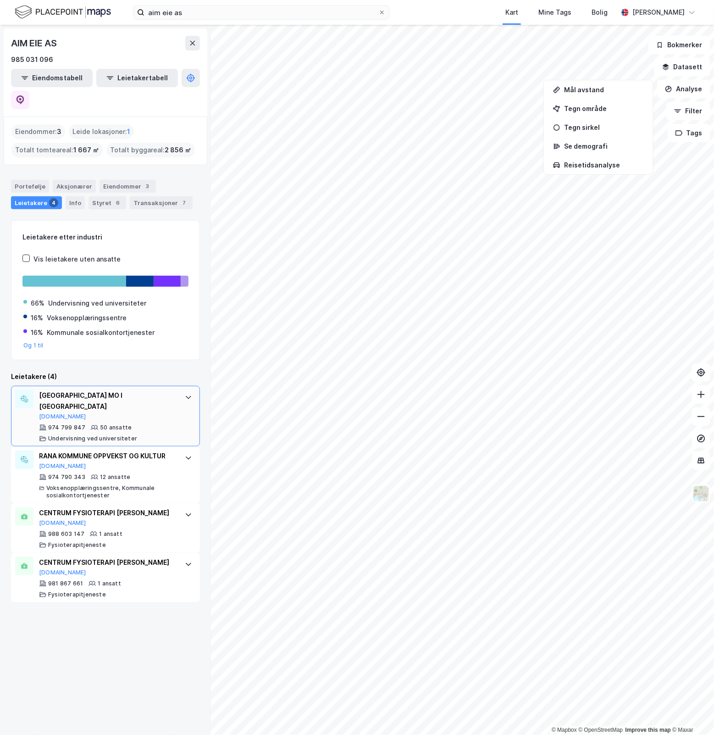
click at [125, 390] on div "[GEOGRAPHIC_DATA] MO I [GEOGRAPHIC_DATA]" at bounding box center [107, 401] width 137 height 22
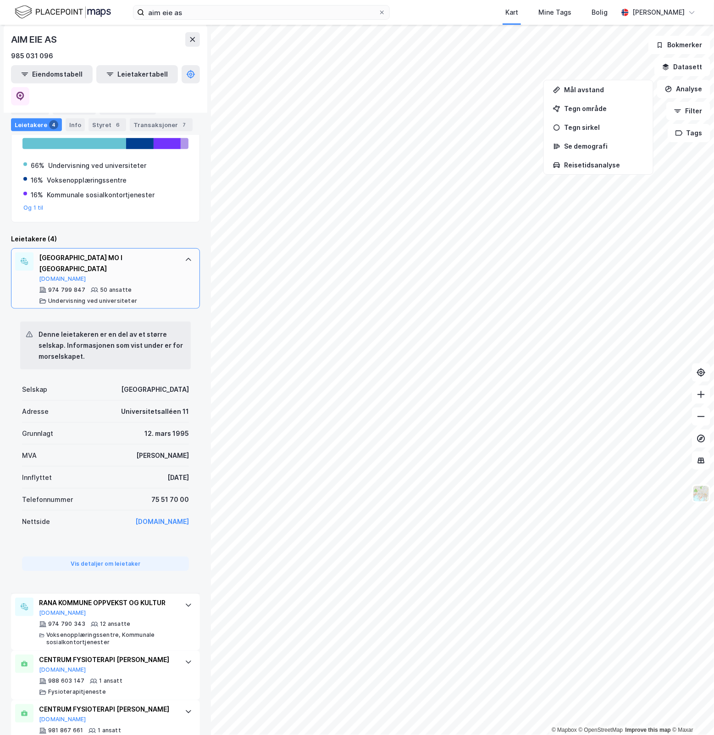
scroll to position [163, 0]
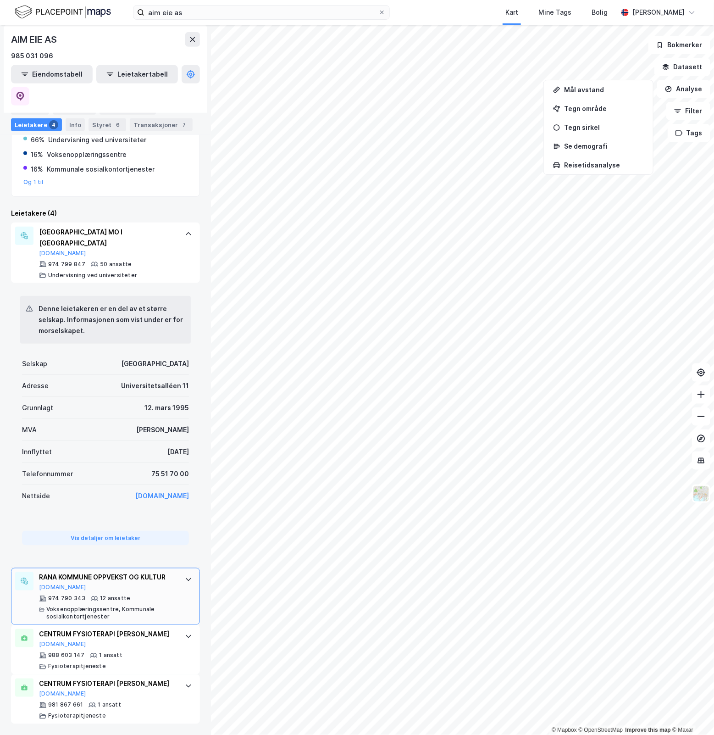
click at [133, 572] on div "RANA KOMMUNE OPPVEKST OG KULTUR" at bounding box center [107, 577] width 137 height 11
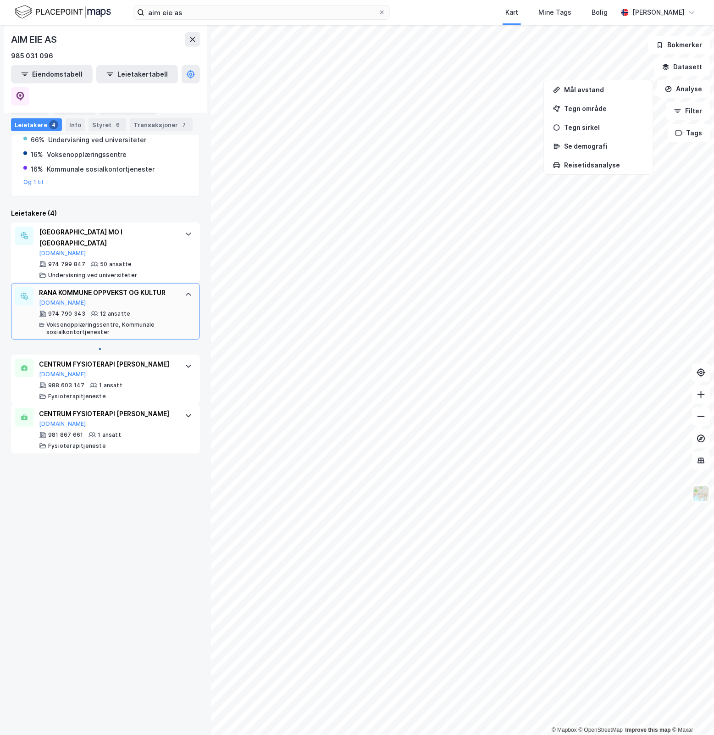
scroll to position [0, 0]
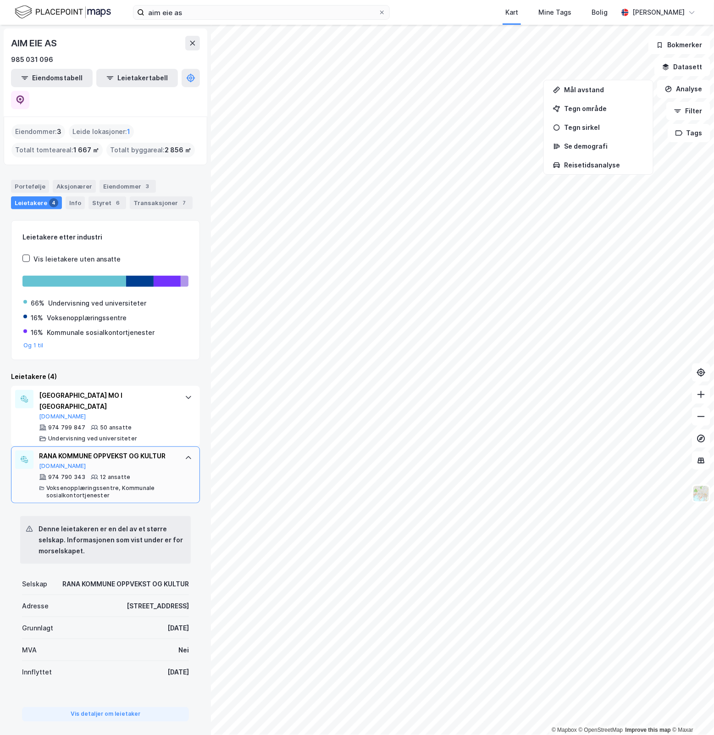
click at [140, 450] on div "RANA KOMMUNE OPPVEKST OG KULTUR [DOMAIN_NAME]" at bounding box center [107, 459] width 137 height 19
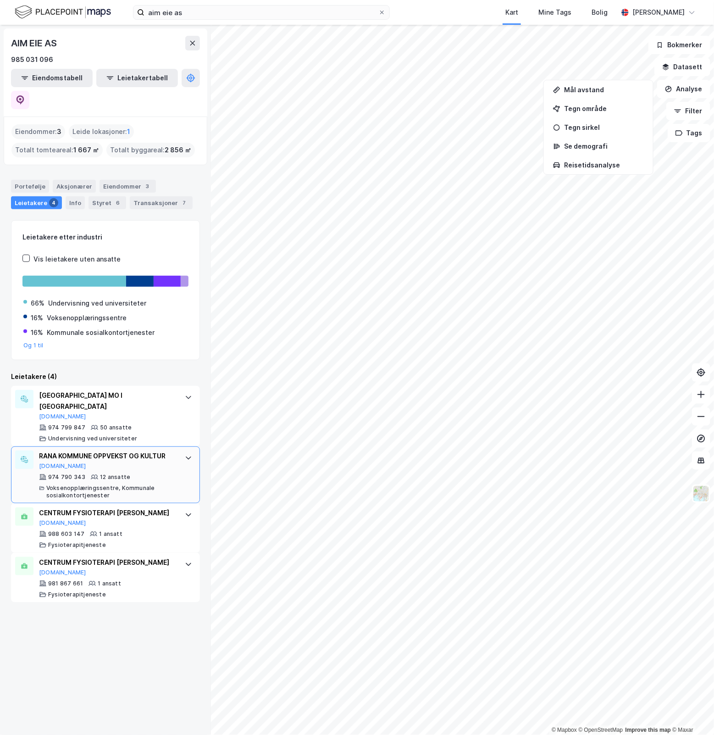
click at [140, 450] on div "RANA KOMMUNE OPPVEKST OG KULTUR [DOMAIN_NAME]" at bounding box center [107, 459] width 137 height 19
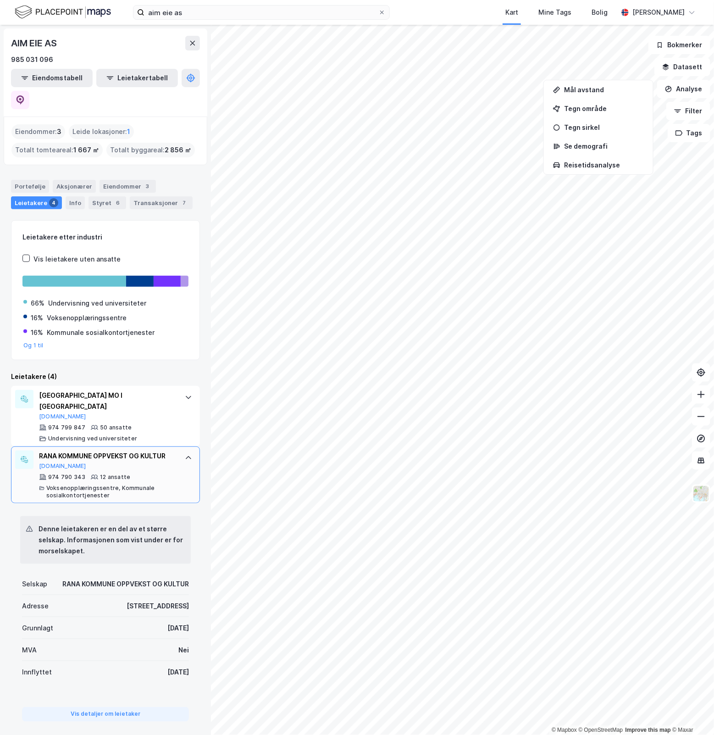
click at [140, 450] on div "RANA KOMMUNE OPPVEKST OG KULTUR [DOMAIN_NAME]" at bounding box center [107, 459] width 137 height 19
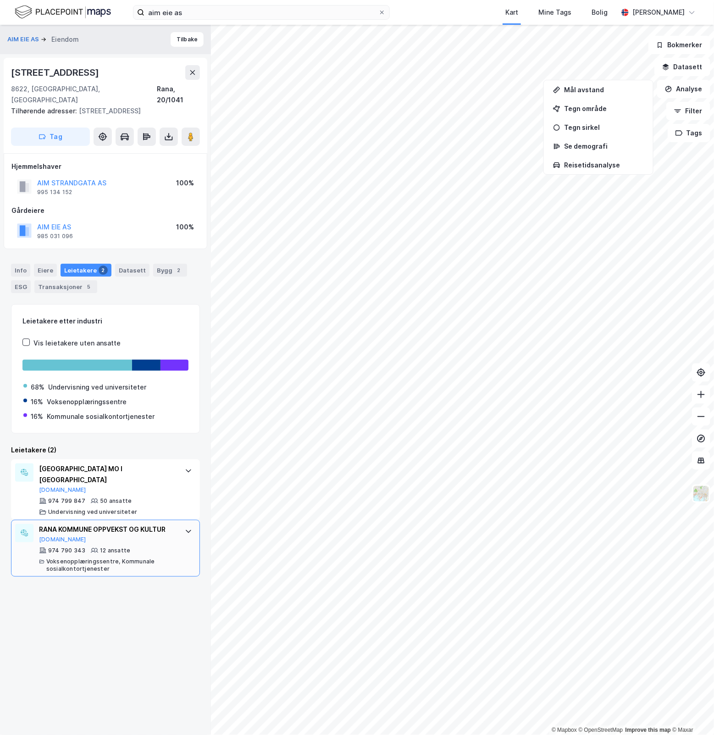
click at [142, 532] on div "RANA KOMMUNE OPPVEKST OG KULTUR [DOMAIN_NAME] 974 790 343 12 ansatte Voksenoppl…" at bounding box center [107, 548] width 137 height 49
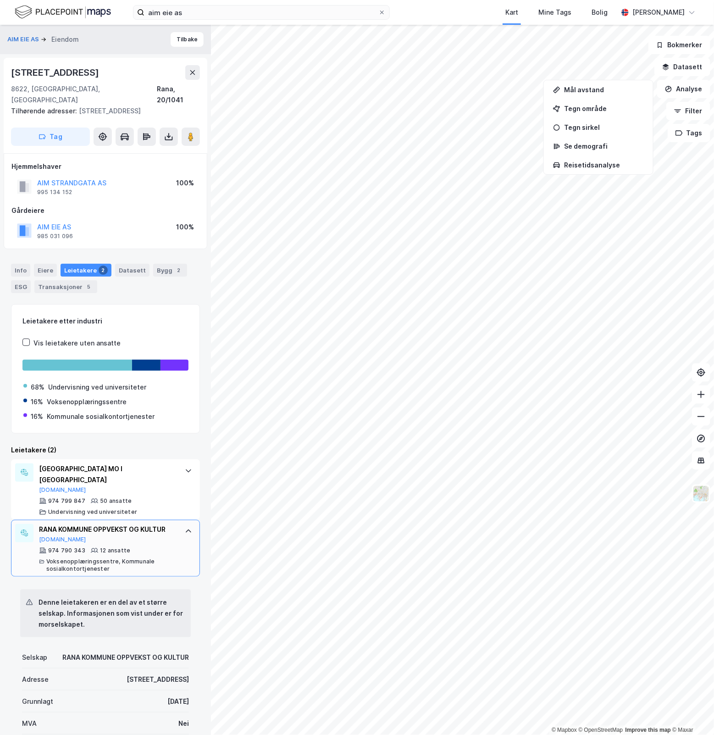
scroll to position [93, 0]
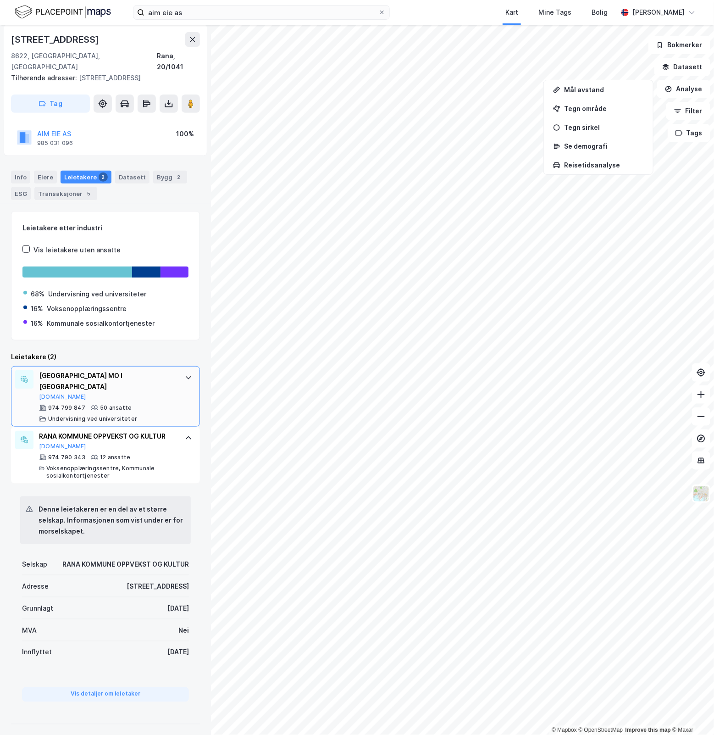
click at [148, 372] on div "NORD UNIVERSITET MO I RANA [DOMAIN_NAME]" at bounding box center [107, 385] width 137 height 30
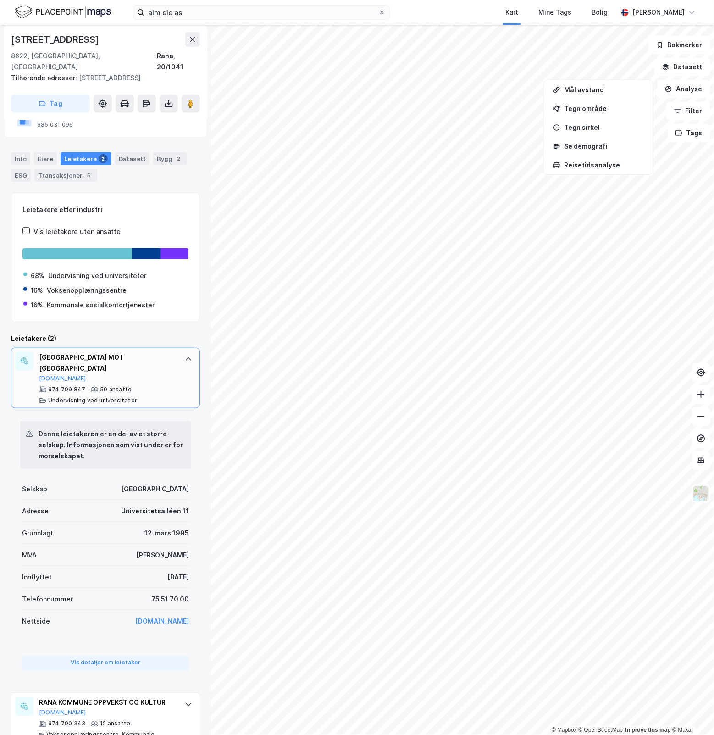
scroll to position [127, 0]
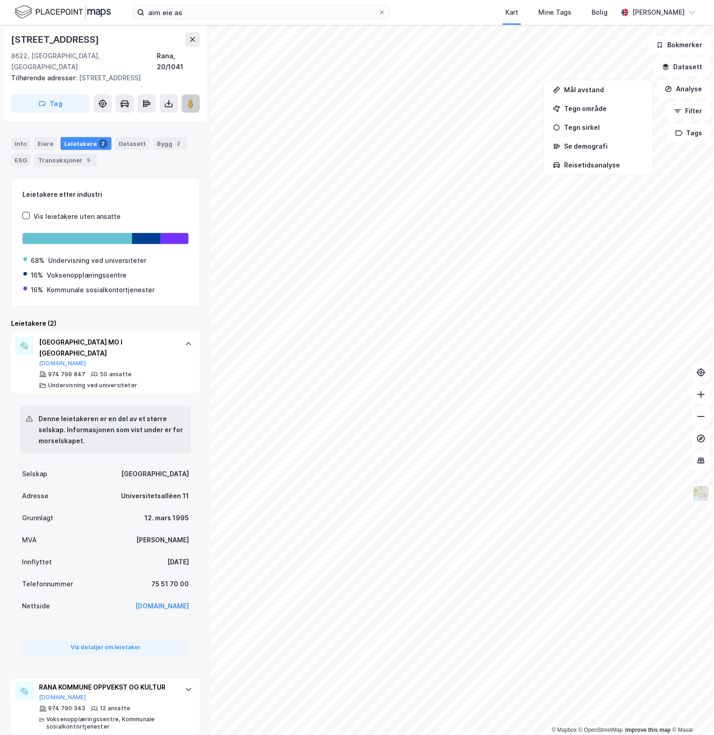
click at [195, 99] on button at bounding box center [191, 103] width 18 height 18
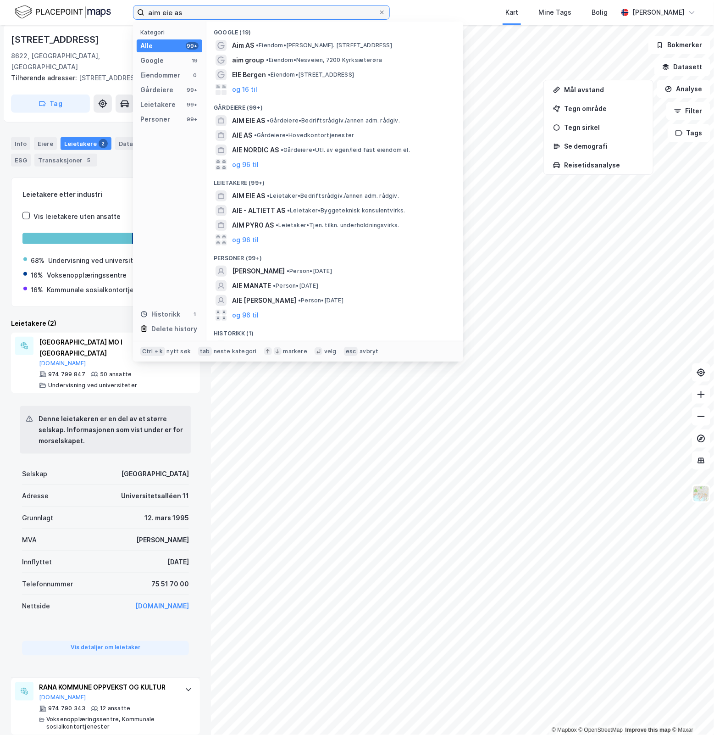
drag, startPoint x: 268, startPoint y: 14, endPoint x: -4, endPoint y: 17, distance: 271.9
click at [0, 17] on html "aim eie as Kategori Alle 99+ Google 19 Eiendommer 0 Gårdeiere 99+ Leietakere 99…" at bounding box center [357, 367] width 714 height 735
paste input "Eidesmoen 74"
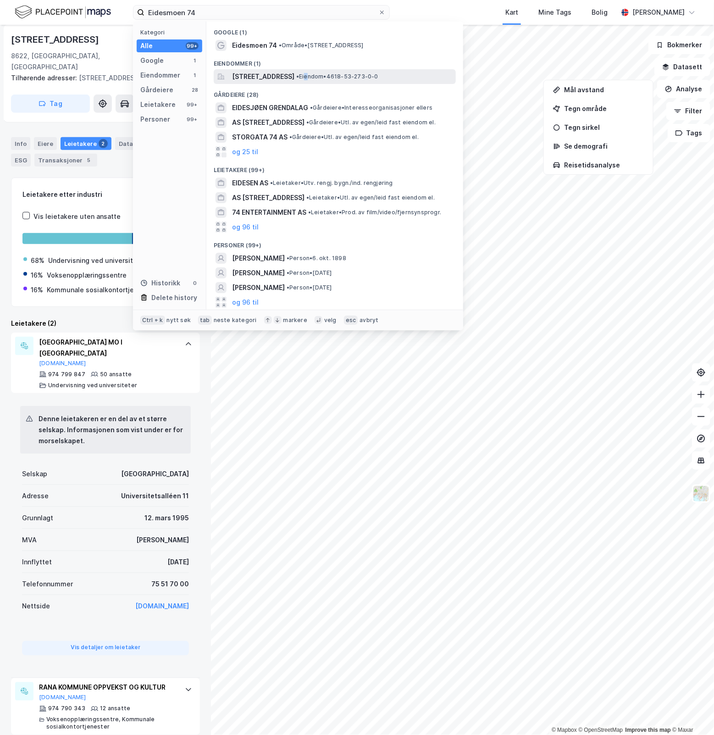
click at [378, 76] on span "• Eiendom • 4618-53-273-0-0" at bounding box center [337, 76] width 82 height 7
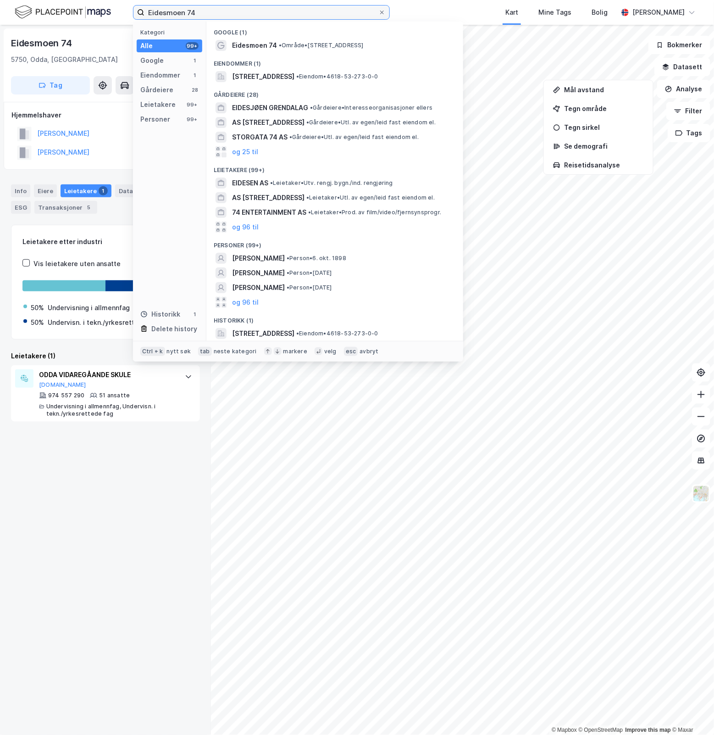
drag, startPoint x: 230, startPoint y: 15, endPoint x: -53, endPoint y: -7, distance: 283.3
click at [0, 0] on html "Eidesmoen 74 Kategori Alle 99+ Google 1 Eiendommer 1 Gårdeiere 28 Leietakere 99…" at bounding box center [357, 367] width 714 height 735
paste input "[STREET_ADDRESS]"
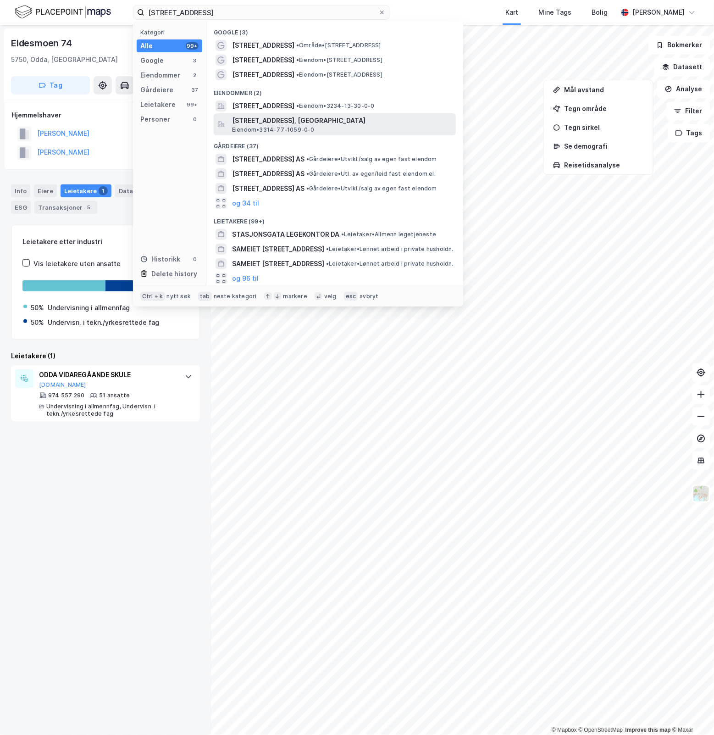
click at [384, 120] on span "[STREET_ADDRESS], [GEOGRAPHIC_DATA]" at bounding box center [342, 120] width 220 height 11
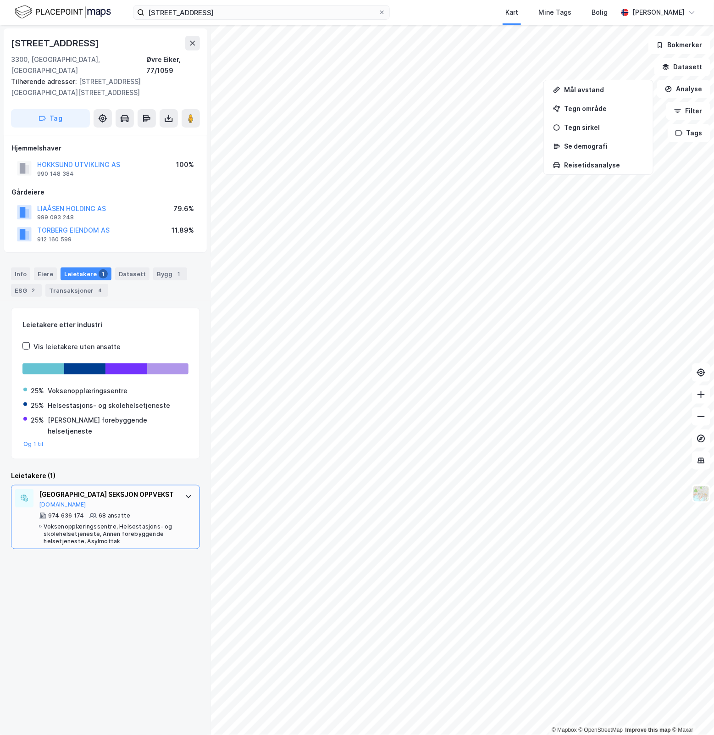
click at [145, 512] on div "974 636 174 68 ansatte Voksenopplæringssentre, Helsestasjons- og skolehelsetjen…" at bounding box center [107, 528] width 137 height 33
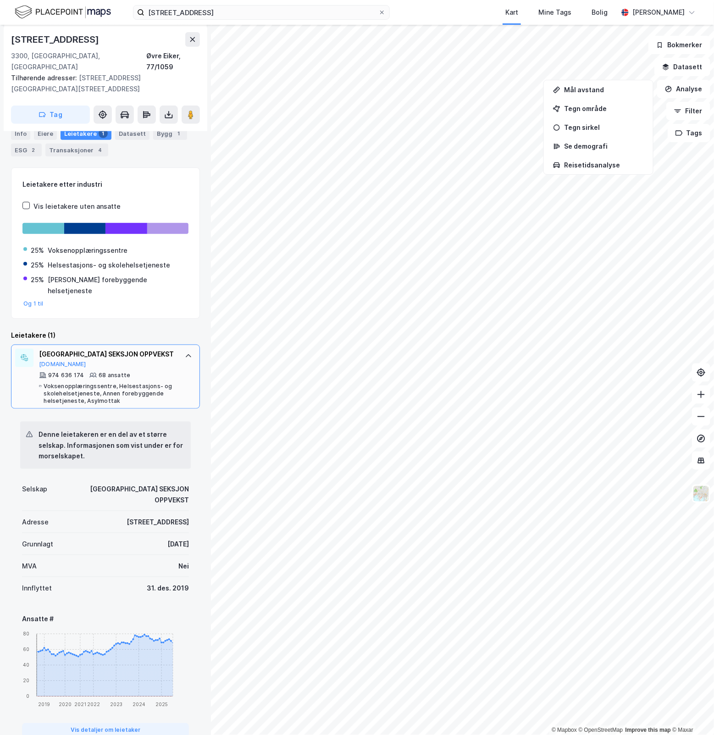
scroll to position [155, 0]
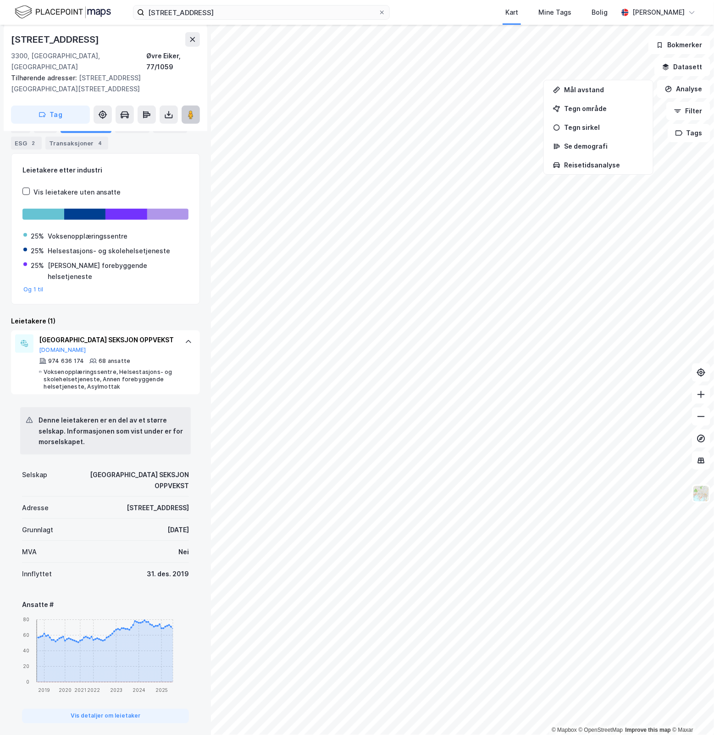
click at [193, 110] on image at bounding box center [191, 114] width 6 height 9
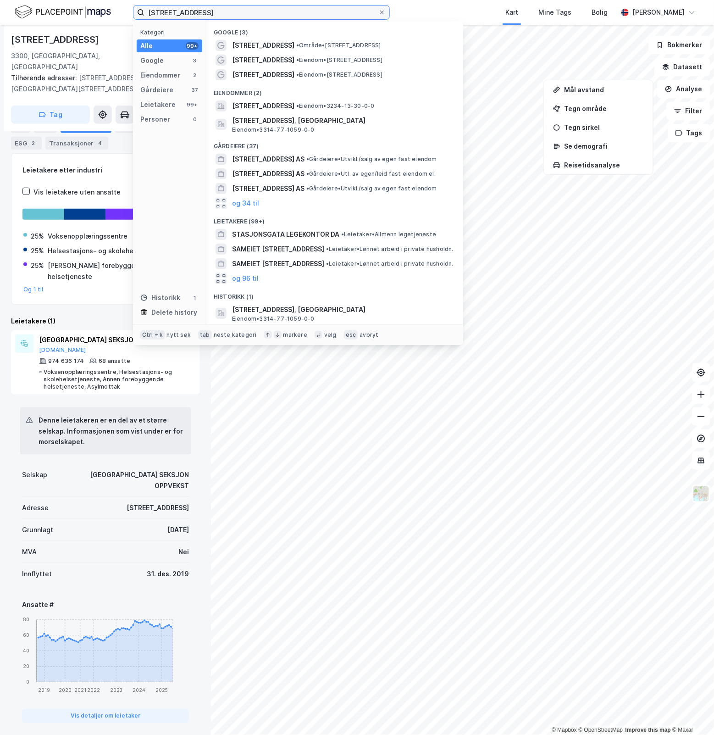
drag, startPoint x: 308, startPoint y: 10, endPoint x: 60, endPoint y: 3, distance: 247.7
click at [60, 3] on div "[STREET_ADDRESS] Kategori Alle 99+ Google 3 Eiendommer 2 Gårdeiere 37 Leietaker…" at bounding box center [357, 12] width 714 height 25
paste input "Fabrikkgata 9"
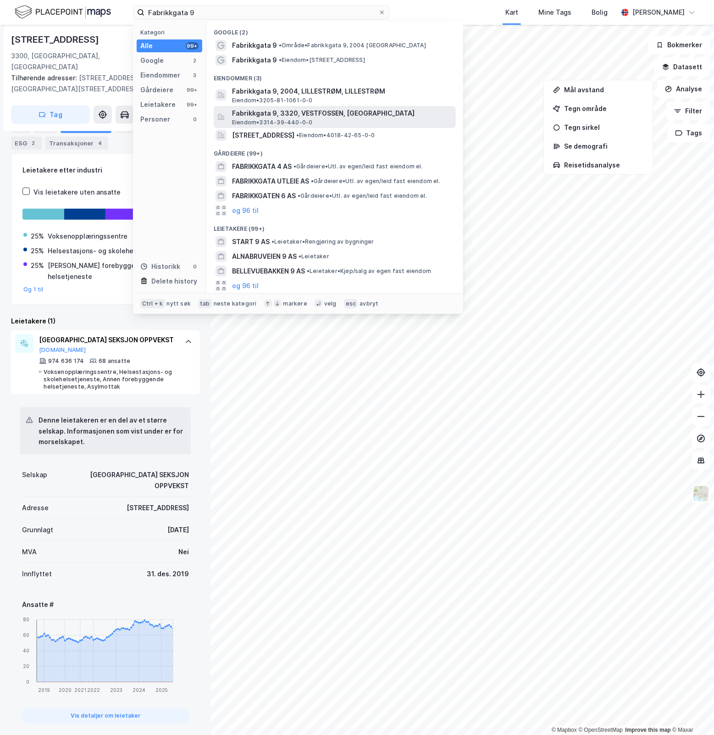
click at [386, 116] on span "Fabrikkgata 9, 3320, VESTFOSSEN, [GEOGRAPHIC_DATA]" at bounding box center [342, 113] width 220 height 11
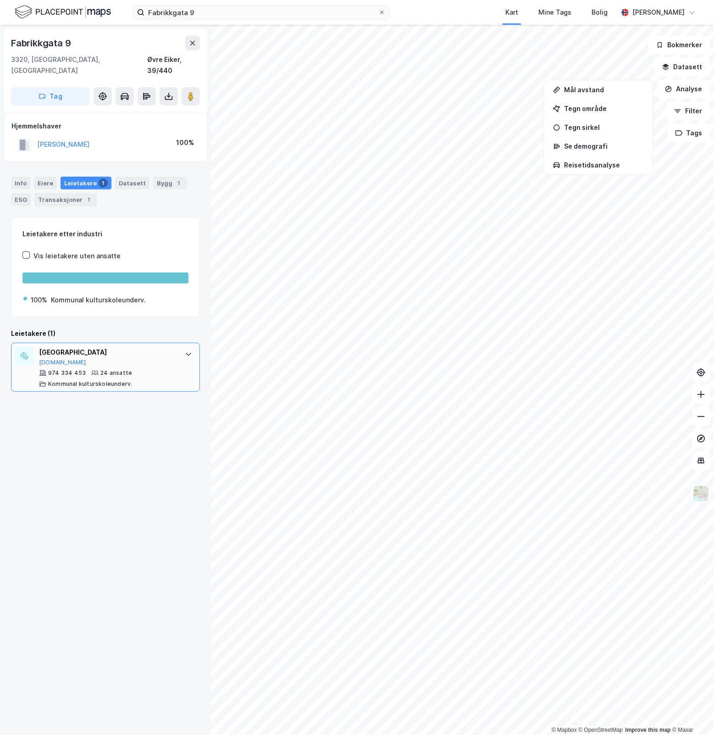
click at [141, 369] on div "974 334 453 24 ansatte Kommunal kulturskoleunderv." at bounding box center [107, 378] width 137 height 18
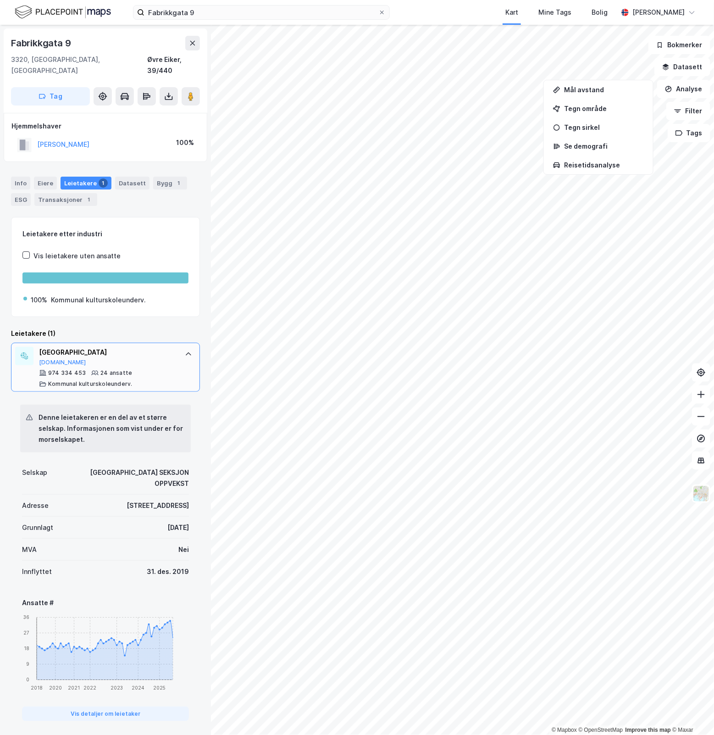
click at [141, 369] on div "974 334 453 24 ansatte Kommunal kulturskoleunderv." at bounding box center [107, 378] width 137 height 18
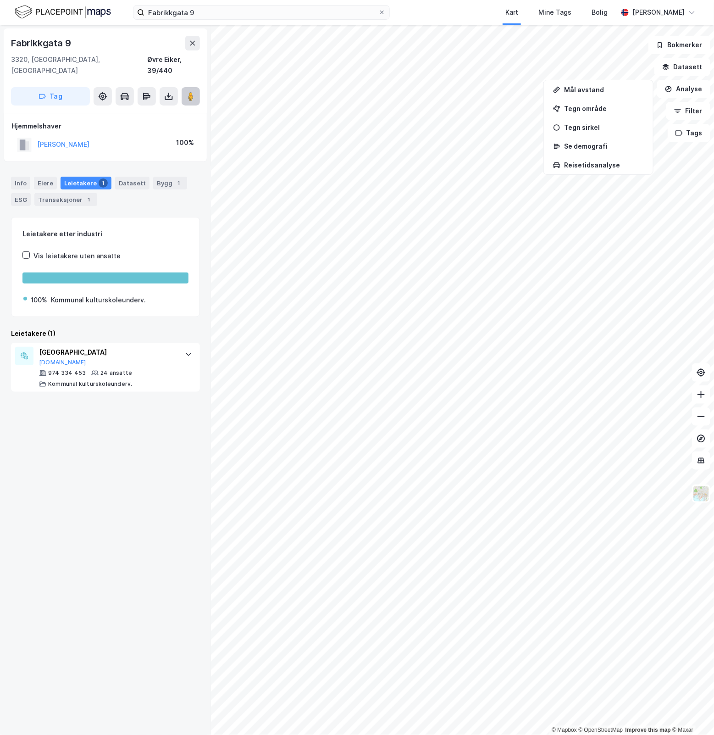
click at [191, 90] on button at bounding box center [191, 96] width 18 height 18
click at [0, 0] on button "[PERSON_NAME]" at bounding box center [0, 0] width 0 height 0
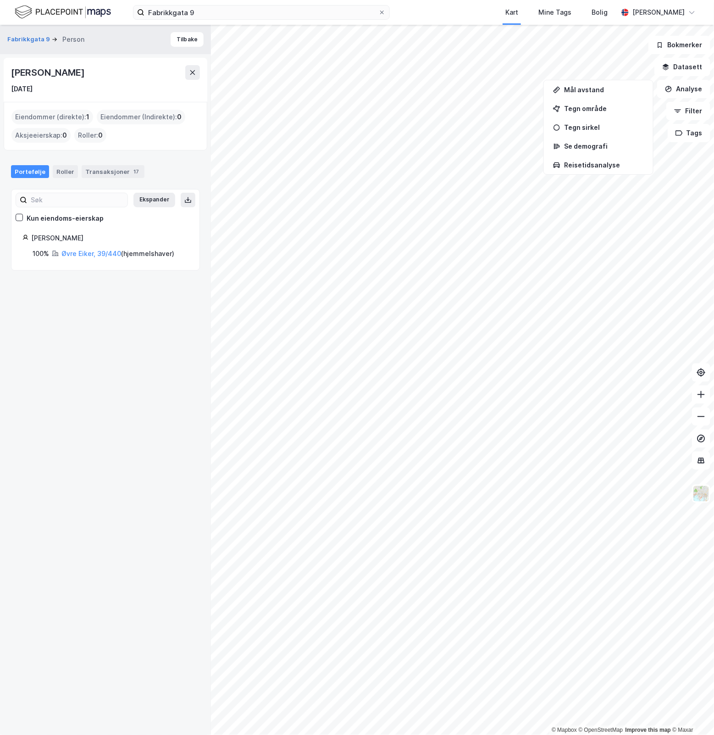
drag, startPoint x: 107, startPoint y: 72, endPoint x: 12, endPoint y: 72, distance: 94.5
click at [12, 72] on div "[PERSON_NAME]" at bounding box center [105, 72] width 189 height 15
copy div "[PERSON_NAME]"
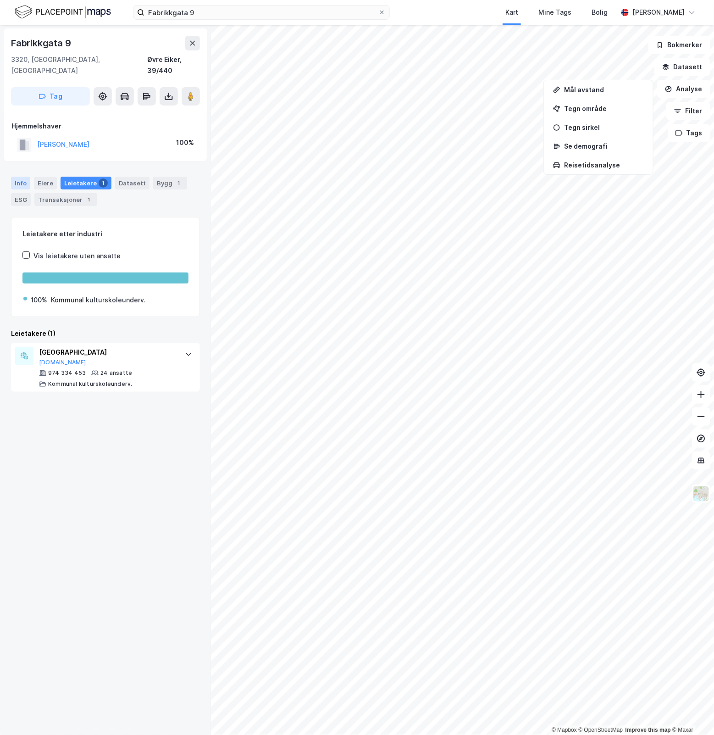
click at [17, 177] on div "Info" at bounding box center [20, 183] width 19 height 13
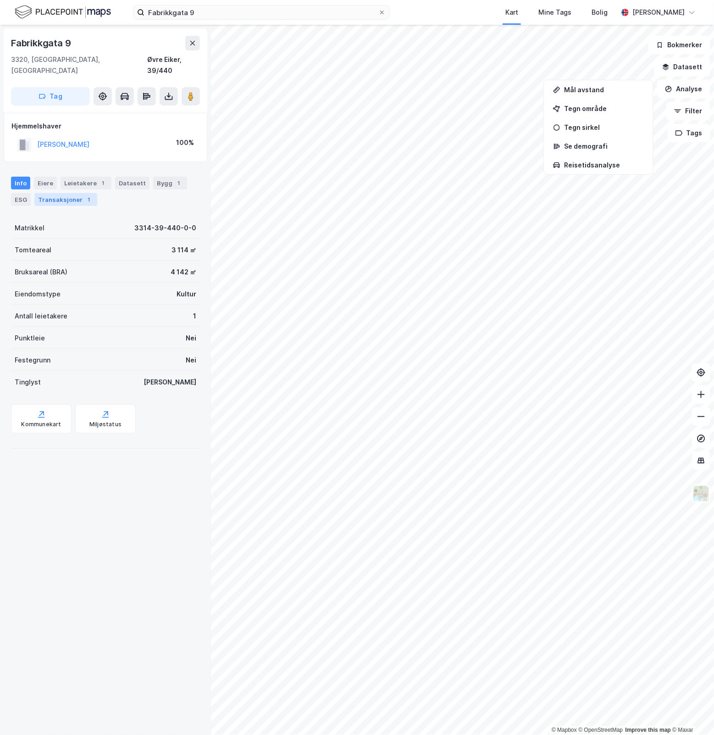
click at [50, 193] on div "Transaksjoner 1" at bounding box center [65, 199] width 63 height 13
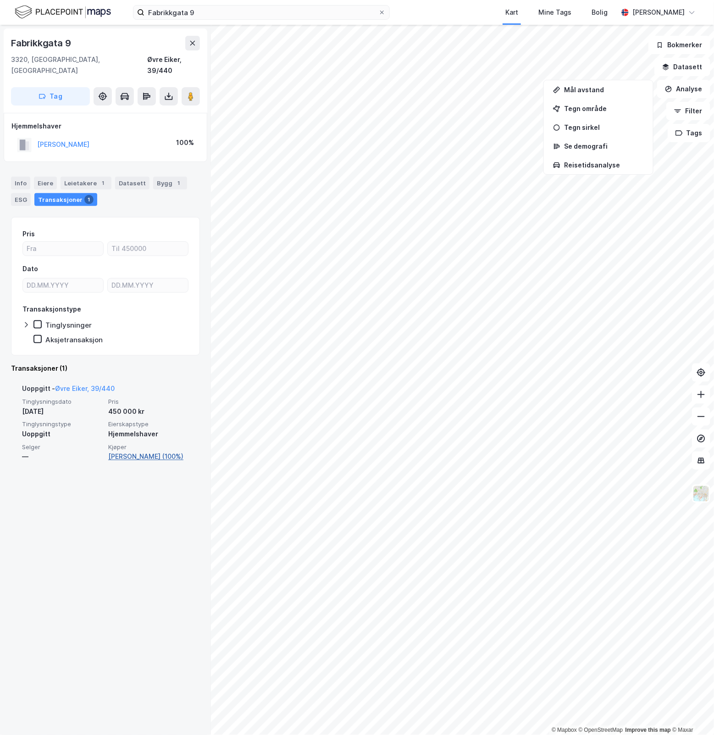
click at [143, 451] on link "[PERSON_NAME] (100%)" at bounding box center [148, 456] width 81 height 11
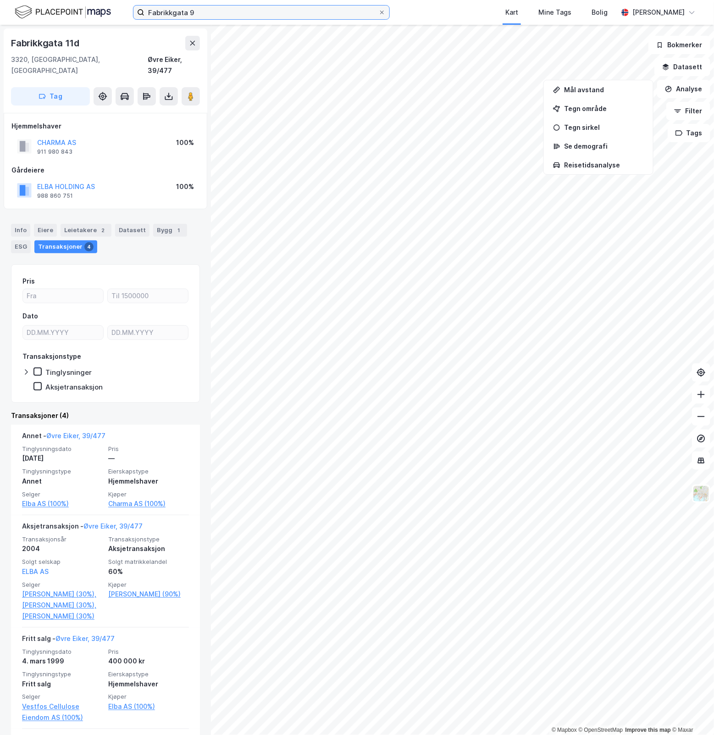
drag, startPoint x: 214, startPoint y: 11, endPoint x: -55, endPoint y: 26, distance: 269.1
click at [0, 26] on html "Fabrikkgata 9 Kart Mine Tags Bolig [PERSON_NAME] © Mapbox © OpenStreetMap Impro…" at bounding box center [357, 367] width 714 height 735
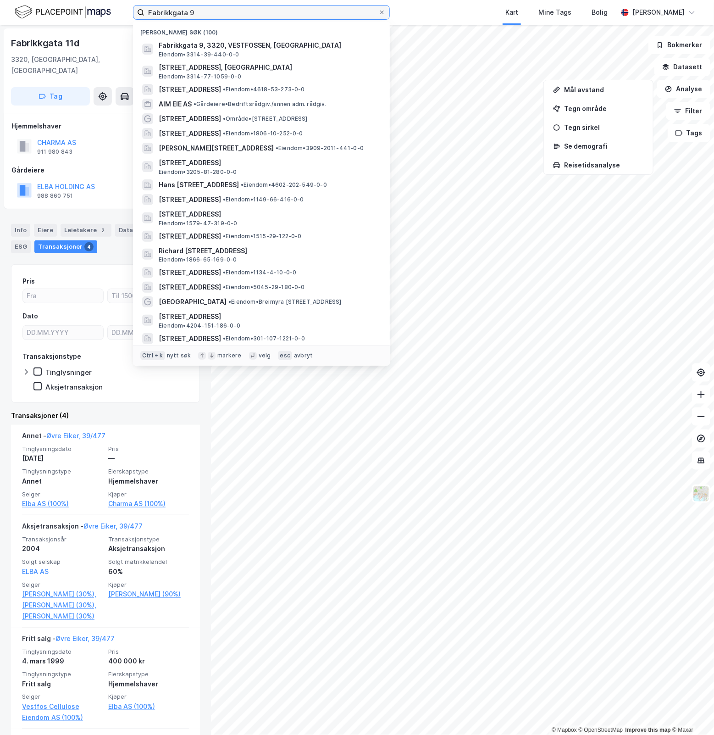
paste input "[STREET_ADDRESS]"
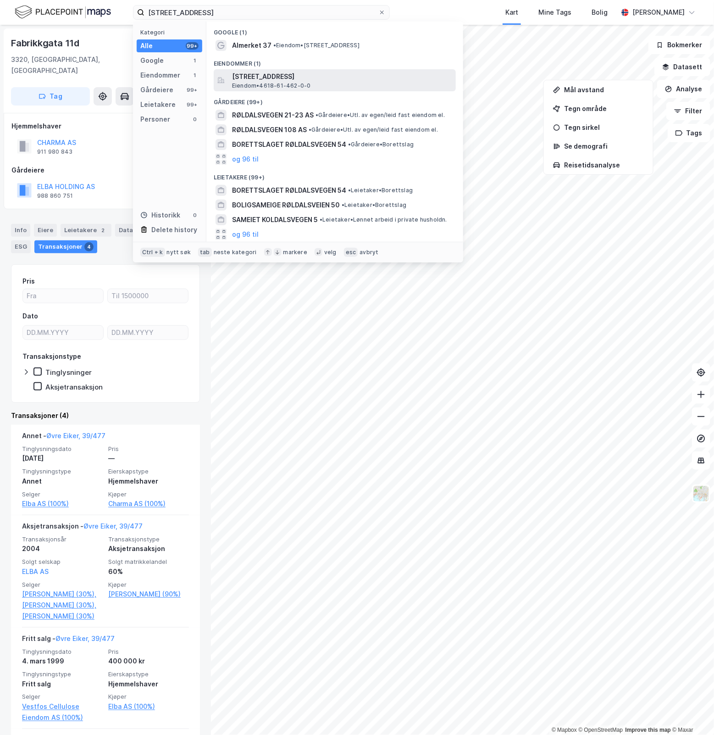
click at [333, 81] on span "[STREET_ADDRESS]" at bounding box center [342, 76] width 220 height 11
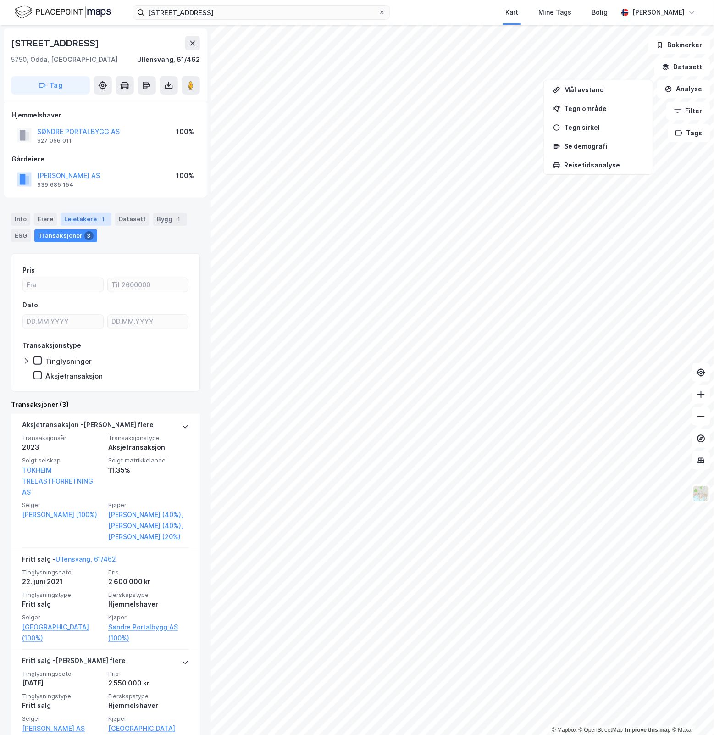
click at [65, 217] on div "Leietakere 1" at bounding box center [86, 219] width 51 height 13
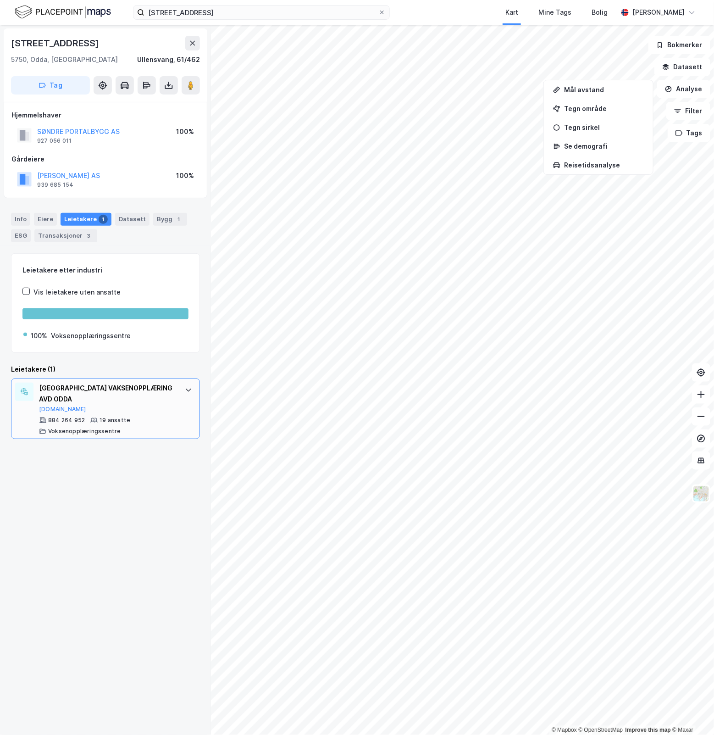
click at [144, 408] on div "[GEOGRAPHIC_DATA] VAKSENOPPLÆRING AVD ODDA [DOMAIN_NAME]" at bounding box center [107, 397] width 137 height 30
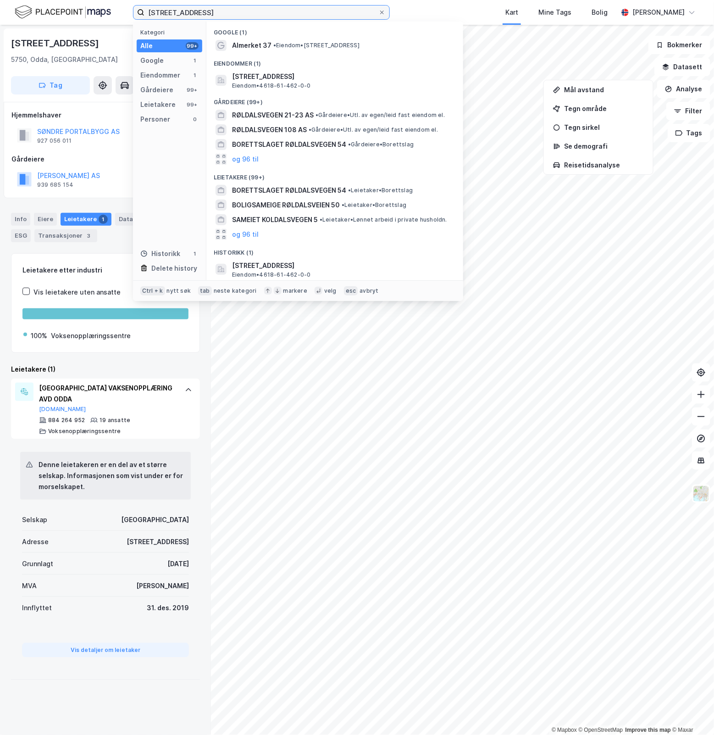
drag, startPoint x: 223, startPoint y: 14, endPoint x: -114, endPoint y: 55, distance: 339.5
click at [0, 55] on html "Røldalsvegen 37 Kategori Alle 99+ Google 1 Eiendommer 1 Gårdeiere 99+ Leietaker…" at bounding box center [357, 367] width 714 height 735
paste input "Garverivegen 14"
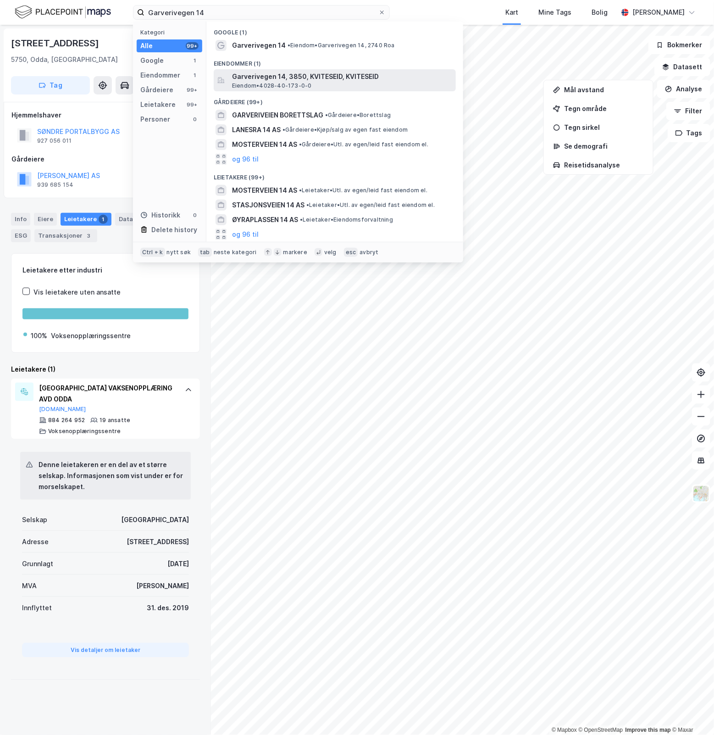
click at [314, 75] on span "Garverivegen 14, 3850, KVITESEID, KVITESEID" at bounding box center [342, 76] width 220 height 11
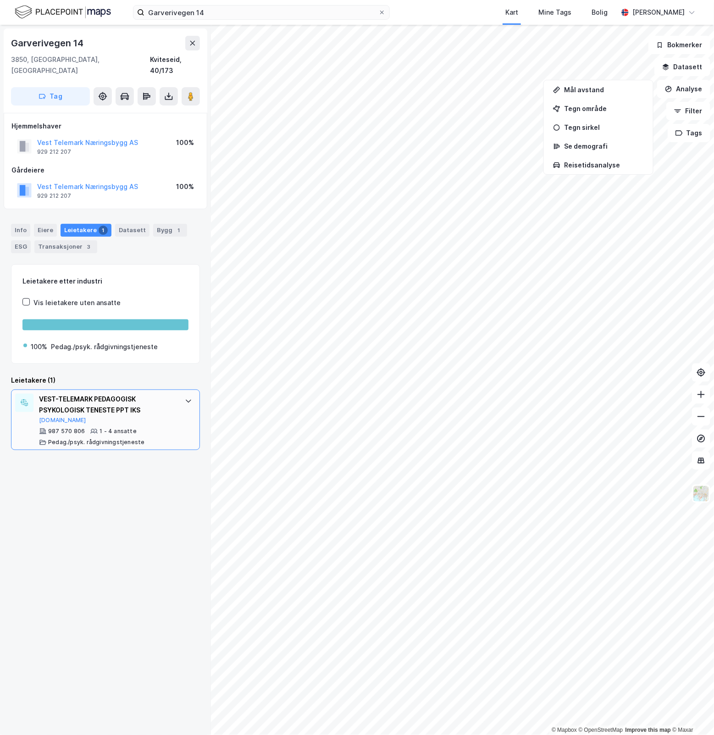
click at [150, 427] on div "987 570 806 1 - 4 ansatte Pedag./psyk. rådgivningstjeneste" at bounding box center [107, 436] width 137 height 18
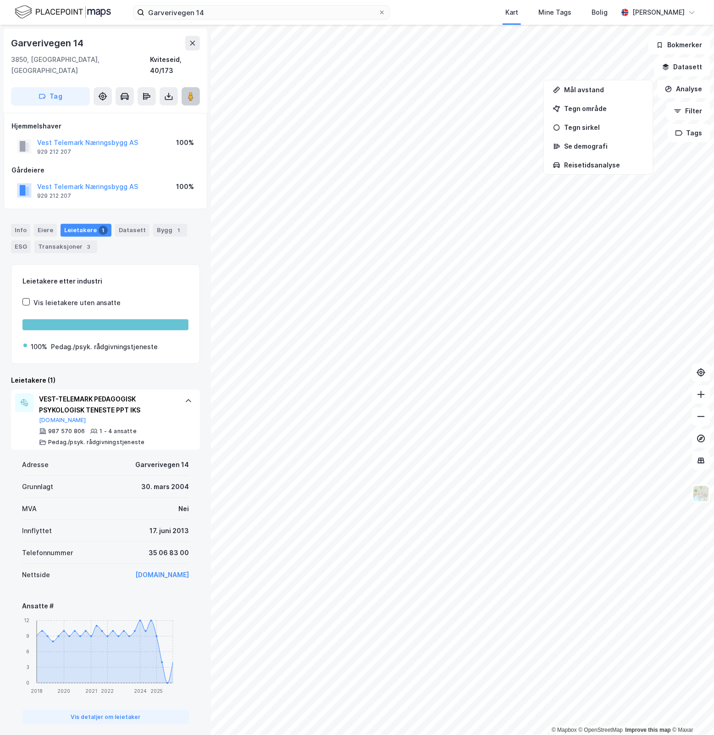
click at [193, 92] on icon at bounding box center [190, 96] width 9 height 9
click at [69, 240] on div "Transaksjoner 3" at bounding box center [65, 246] width 63 height 13
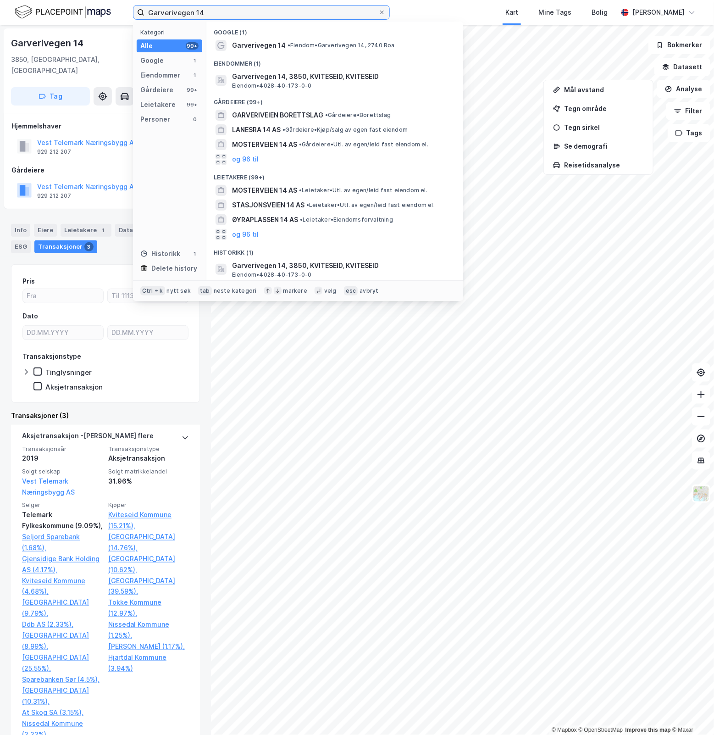
drag, startPoint x: 236, startPoint y: 14, endPoint x: -143, endPoint y: 11, distance: 379.2
click at [0, 11] on html "Garverivegen 14 Kategori Alle 99+ Google 1 Eiendommer 1 Gårdeiere 99+ Leietaker…" at bounding box center [357, 367] width 714 height 735
paste input "[STREET_ADDRESS]"
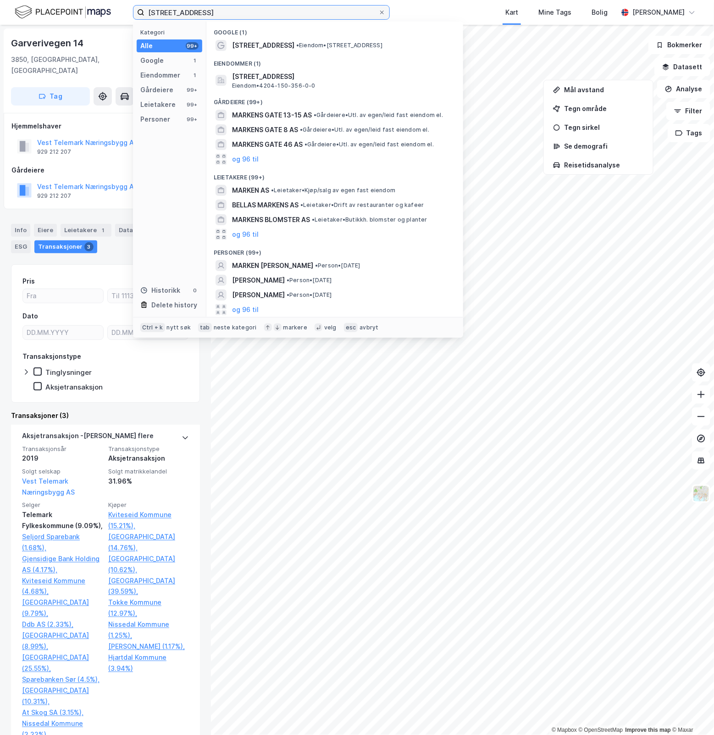
drag, startPoint x: -208, startPoint y: -6, endPoint x: -494, endPoint y: -15, distance: 286.7
click at [0, 0] on html "[STREET_ADDRESS] Kategori Alle 99+ Google 1 Eiendommer 1 Gårdeiere 99+ Leietake…" at bounding box center [357, 367] width 714 height 735
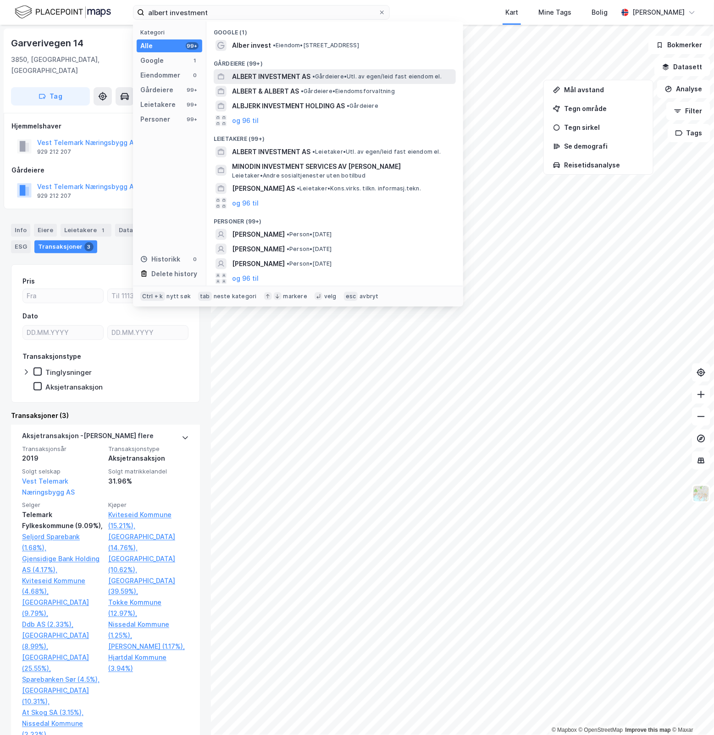
click at [282, 72] on span "ALBERT INVESTMENT AS" at bounding box center [271, 76] width 78 height 11
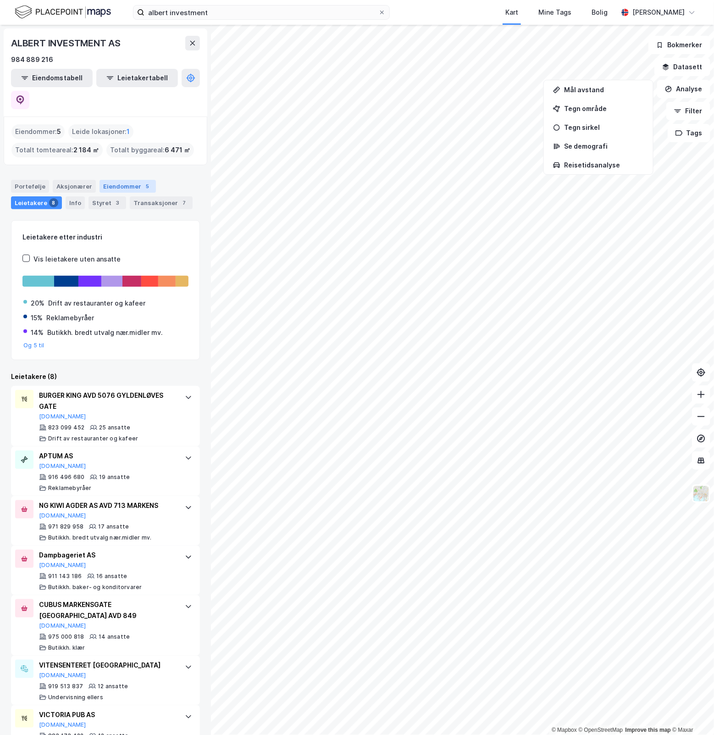
click at [132, 180] on div "Eiendommer 5" at bounding box center [127, 186] width 56 height 13
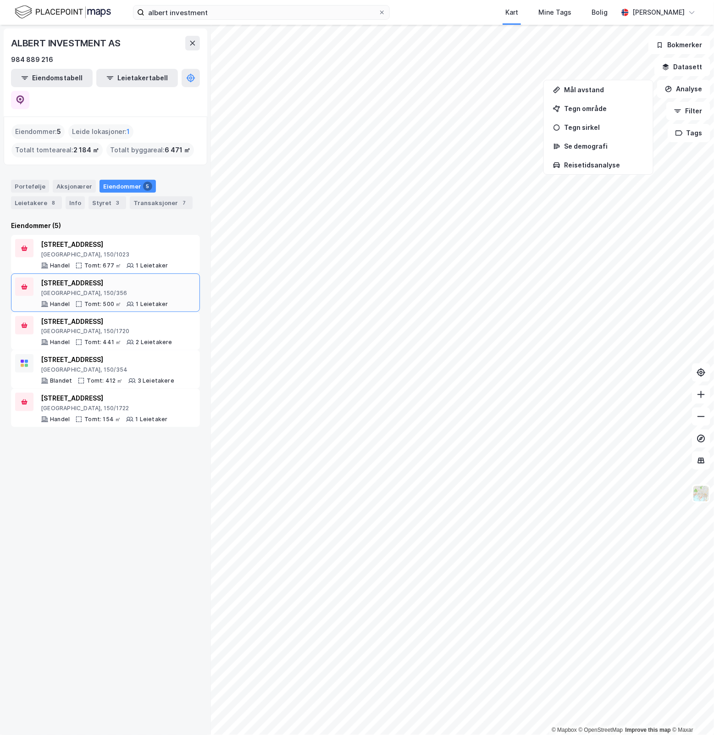
click at [149, 277] on div "[STREET_ADDRESS]" at bounding box center [104, 282] width 127 height 11
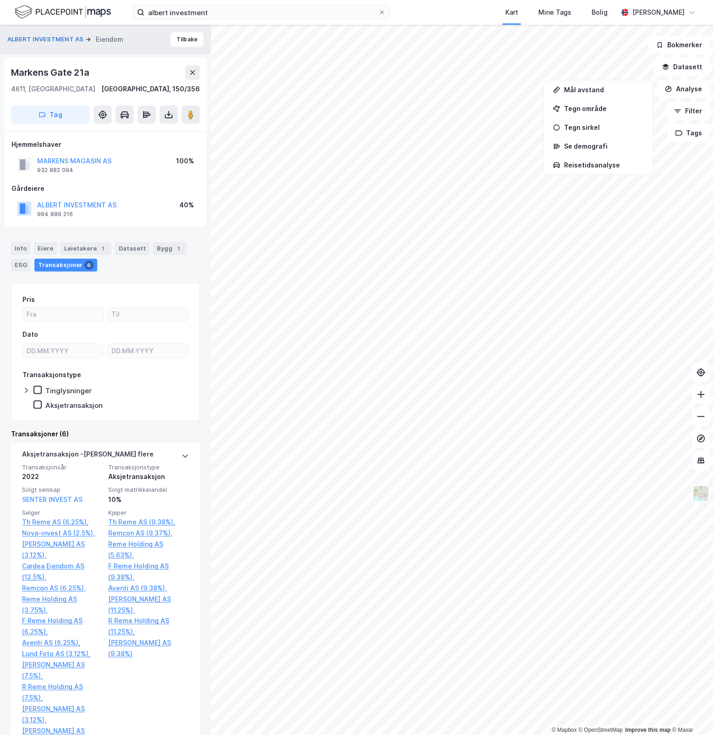
click at [86, 241] on div "Info [PERSON_NAME] 1 Datasett Bygg 1 ESG Transaksjoner 6" at bounding box center [105, 253] width 211 height 44
click at [88, 250] on div "Leietakere 1" at bounding box center [86, 248] width 51 height 13
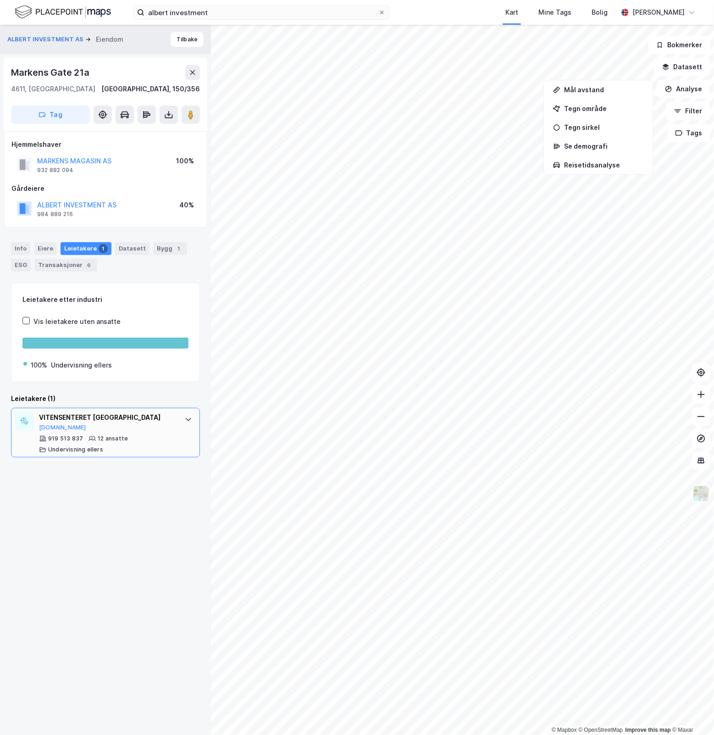
click at [131, 436] on div "919 513 837 12 ansatte Undervisning ellers" at bounding box center [107, 444] width 137 height 18
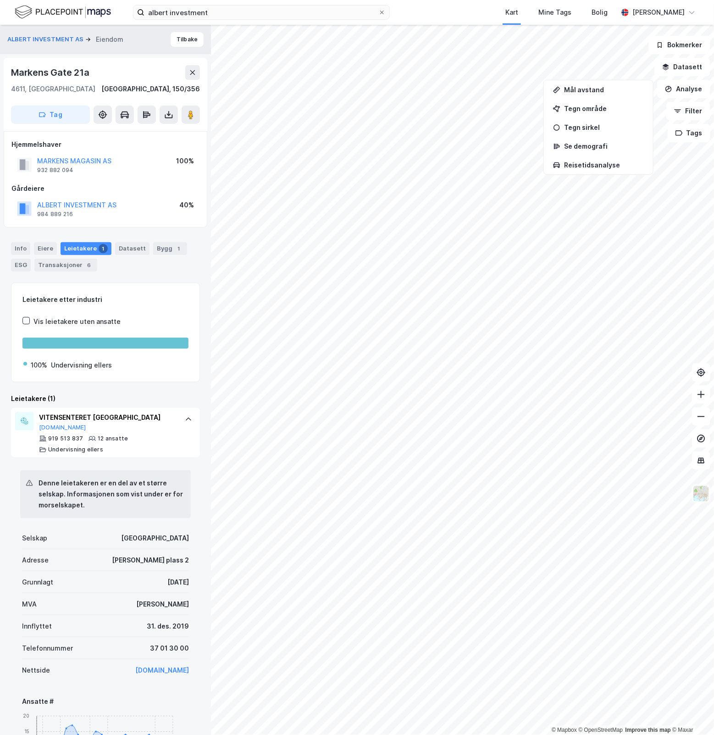
scroll to position [118, 0]
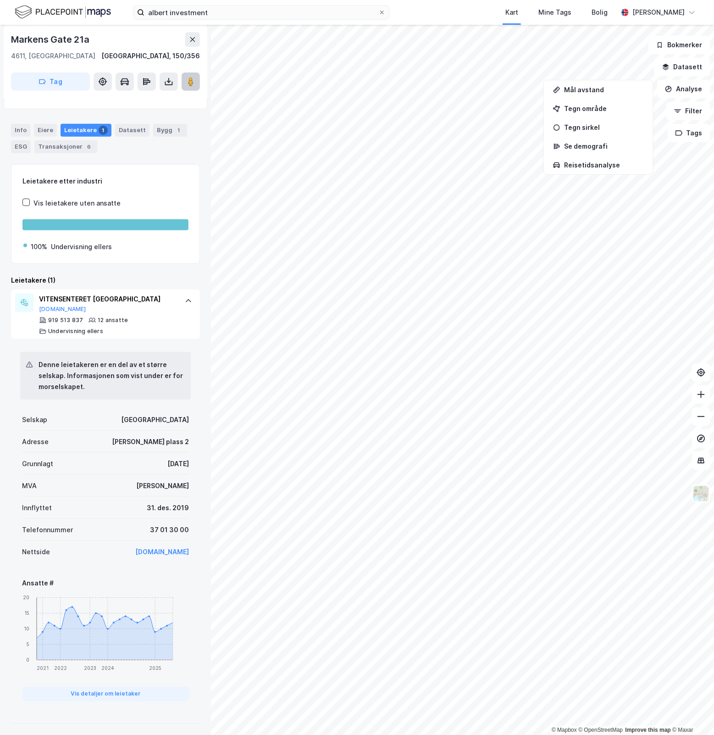
click at [197, 82] on button at bounding box center [191, 81] width 18 height 18
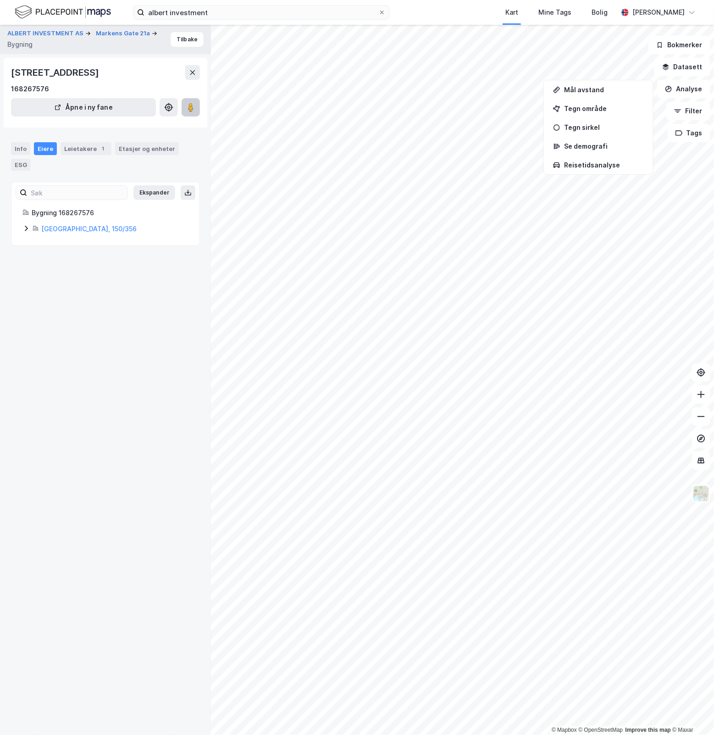
click at [196, 106] on button at bounding box center [191, 107] width 18 height 18
click at [74, 141] on div "Info Eiere Leietakere 1 Etasjer og enheter ESG" at bounding box center [105, 152] width 211 height 43
click at [78, 145] on div "Leietakere 1" at bounding box center [86, 148] width 51 height 13
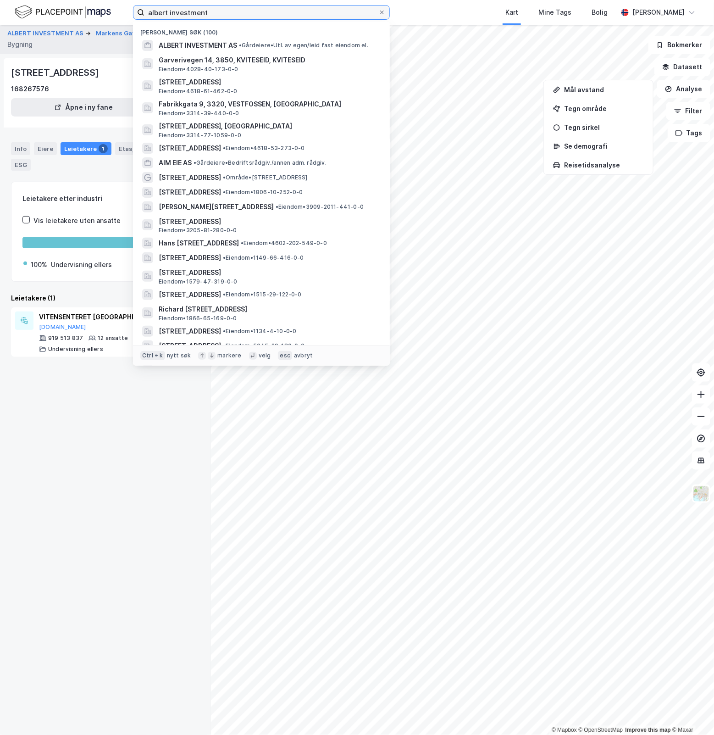
drag, startPoint x: 121, startPoint y: 15, endPoint x: 56, endPoint y: 14, distance: 64.7
click at [56, 14] on div "albert investment Nylige søk (100) ALBERT INVESTMENT AS • [PERSON_NAME]. av ege…" at bounding box center [357, 12] width 714 height 25
paste input "Energivegen 4C"
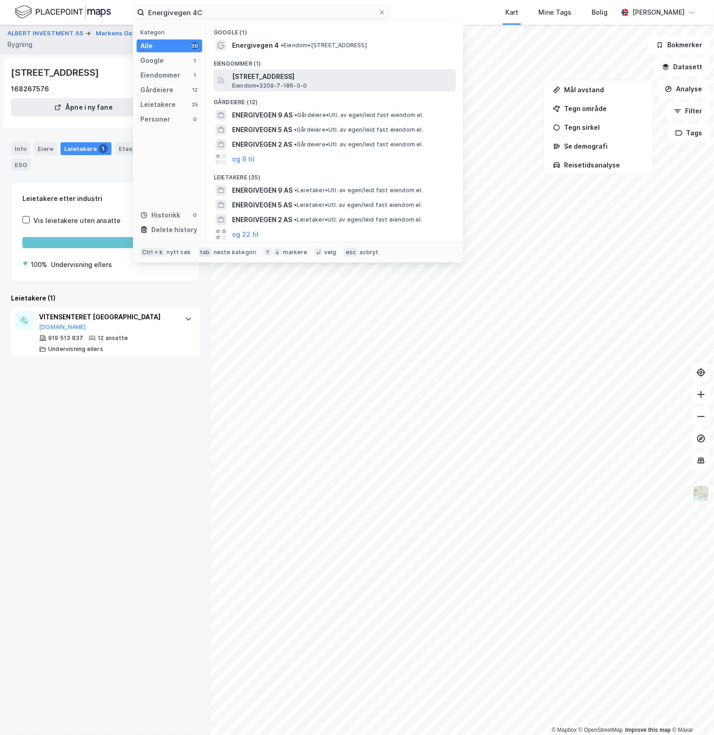
click at [386, 78] on span "[STREET_ADDRESS]" at bounding box center [342, 76] width 220 height 11
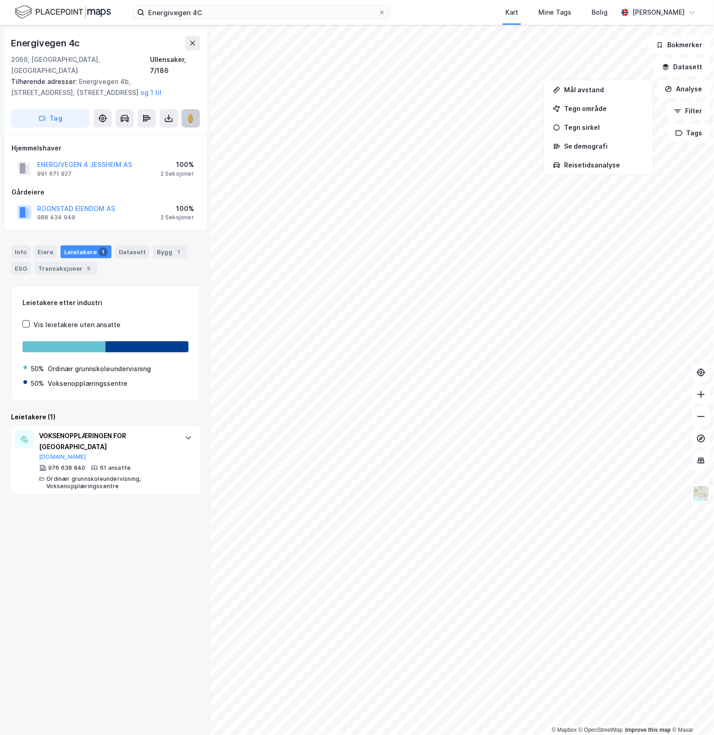
click at [192, 114] on image at bounding box center [191, 118] width 6 height 9
click at [26, 245] on div "Info" at bounding box center [20, 251] width 19 height 13
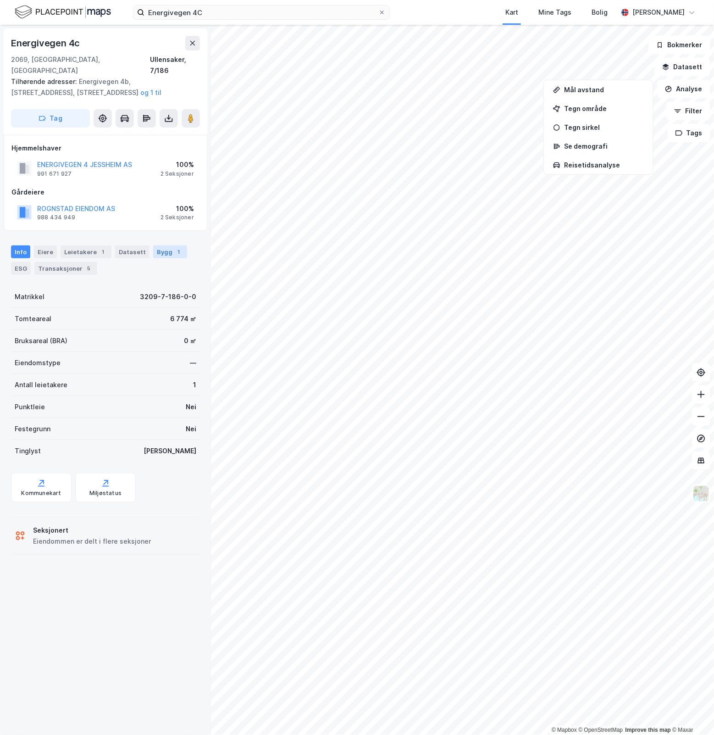
click at [174, 247] on div "1" at bounding box center [178, 251] width 9 height 9
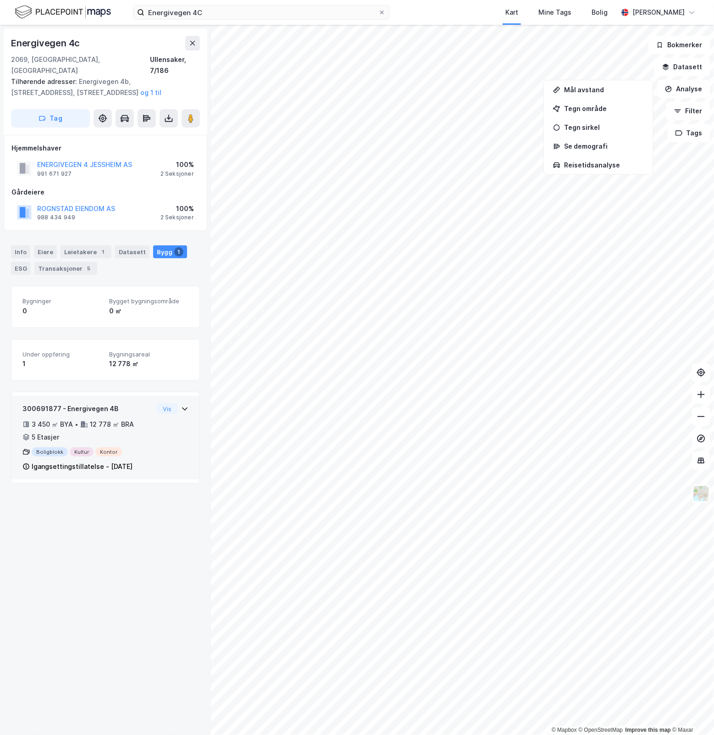
click at [159, 439] on div "300691877 - Energivegen 4B 3 450 ㎡ BYA • 12 778 ㎡ BRA • 5 Etasjer Boligblokk Ku…" at bounding box center [105, 441] width 166 height 76
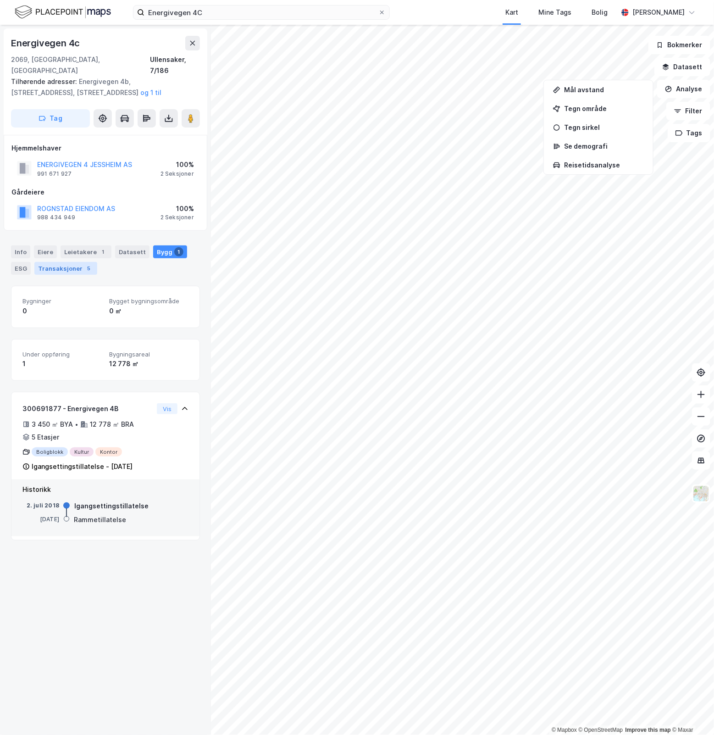
click at [76, 262] on div "Transaksjoner 5" at bounding box center [65, 268] width 63 height 13
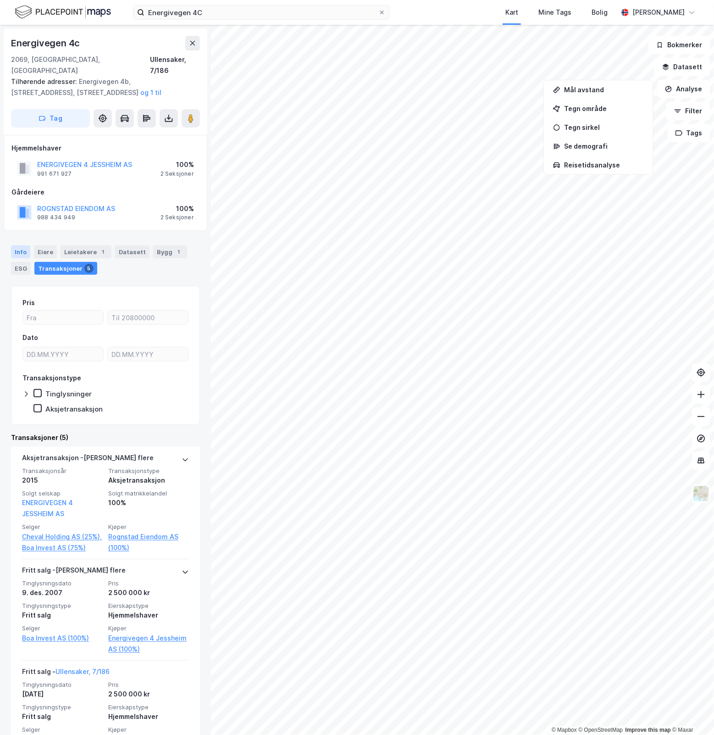
click at [21, 245] on div "Info" at bounding box center [20, 251] width 19 height 13
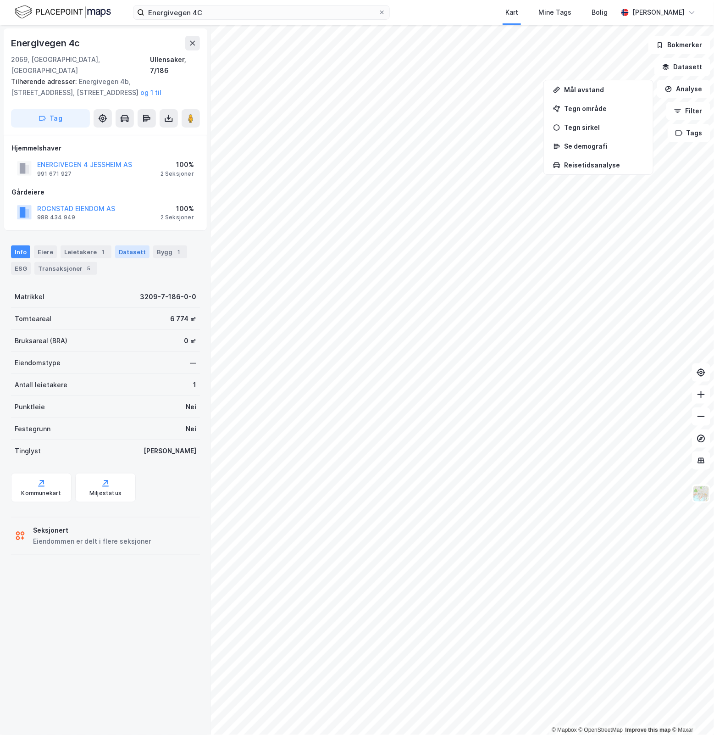
click at [132, 245] on div "Datasett" at bounding box center [132, 251] width 34 height 13
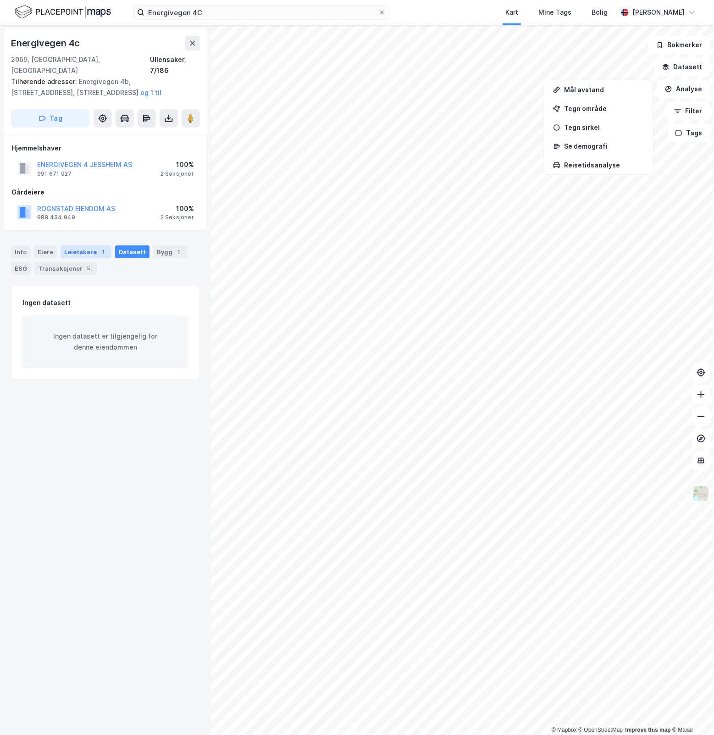
click at [68, 245] on div "Leietakere 1" at bounding box center [86, 251] width 51 height 13
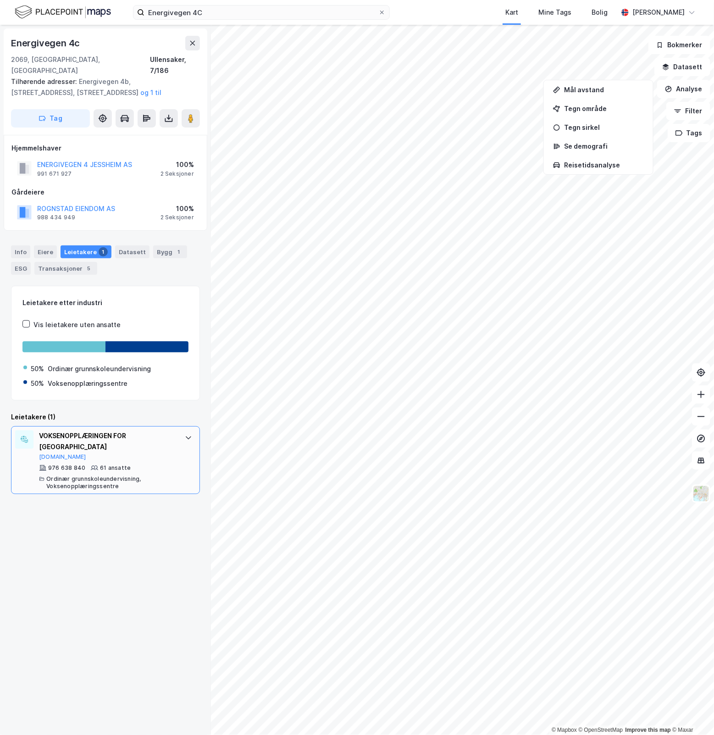
click at [110, 442] on div "VOKSENOPPLÆRINGEN FOR ØVRE ROMERIKE [DOMAIN_NAME]" at bounding box center [107, 445] width 137 height 30
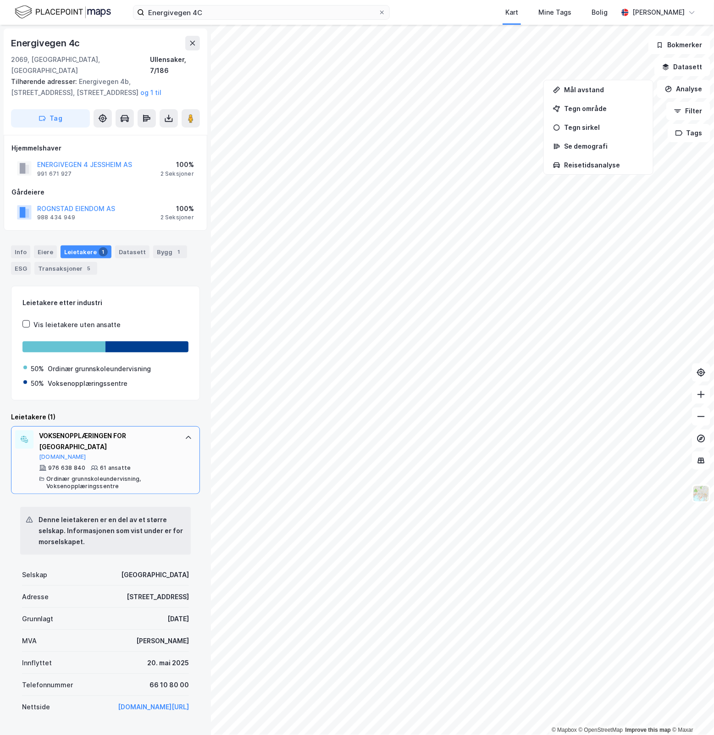
click at [118, 441] on div "VOKSENOPPLÆRINGEN FOR [GEOGRAPHIC_DATA]" at bounding box center [107, 441] width 137 height 22
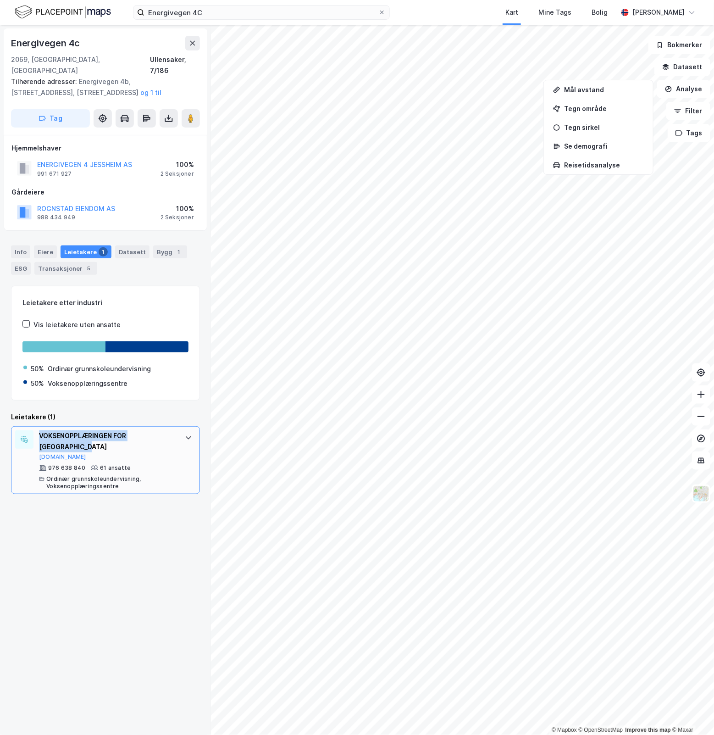
drag, startPoint x: 81, startPoint y: 437, endPoint x: 39, endPoint y: 422, distance: 44.8
click at [39, 430] on div "VOKSENOPPLÆRINGEN FOR [GEOGRAPHIC_DATA]" at bounding box center [107, 441] width 137 height 22
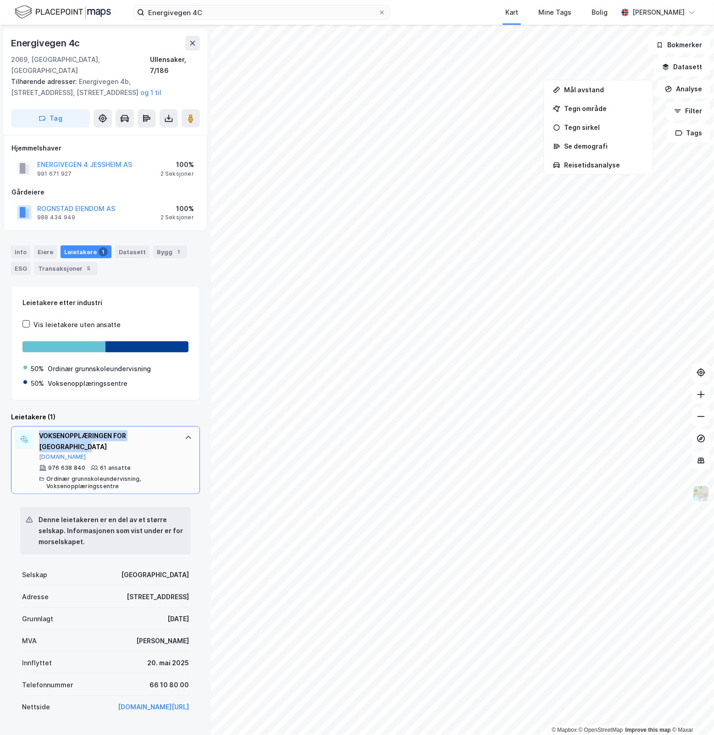
copy div "VOKSENOPPLÆRINGEN FOR [GEOGRAPHIC_DATA]"
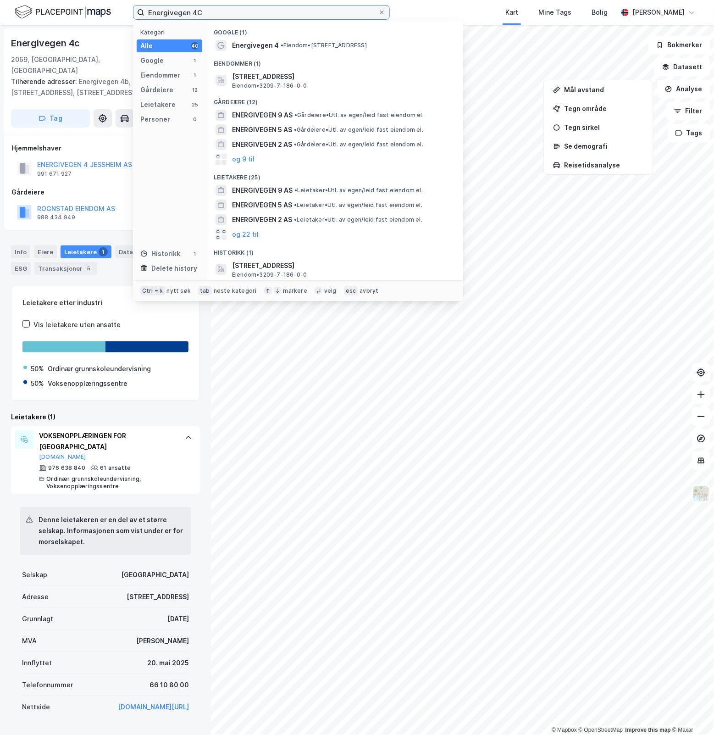
drag, startPoint x: 212, startPoint y: 11, endPoint x: 55, endPoint y: 7, distance: 156.9
click at [55, 7] on div "Energivegen 4C Kategori Alle 40 Google 1 Eiendommer 1 Gårdeiere 12 Leietakere 2…" at bounding box center [357, 12] width 714 height 25
paste input "Aktivitetsvegen 3"
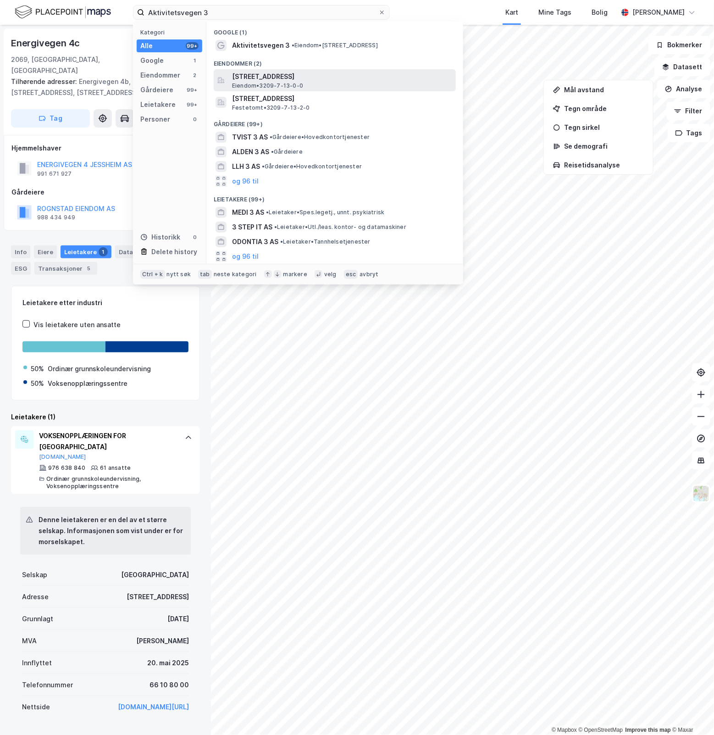
click at [376, 79] on span "[STREET_ADDRESS]" at bounding box center [342, 76] width 220 height 11
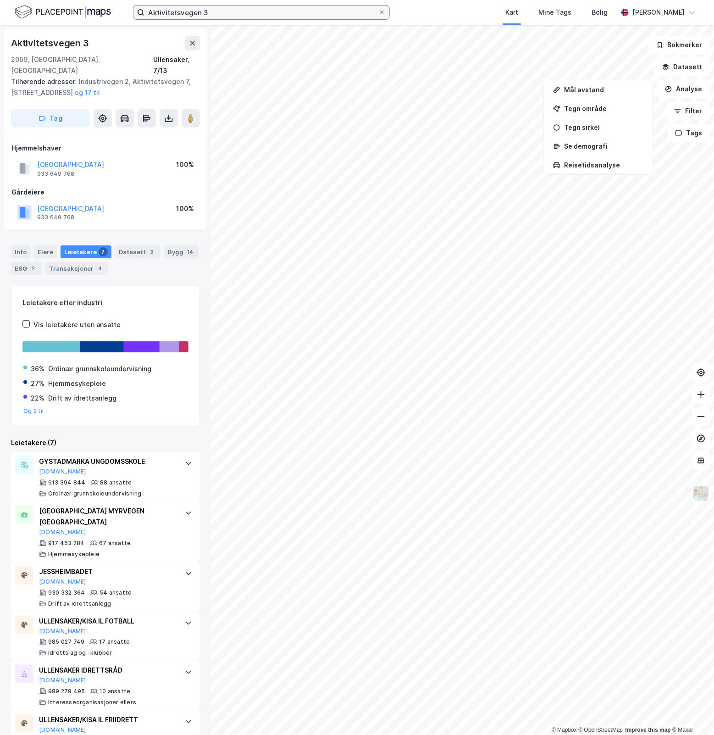
click at [228, 14] on input "Aktivitetsvegen 3" at bounding box center [261, 13] width 234 height 14
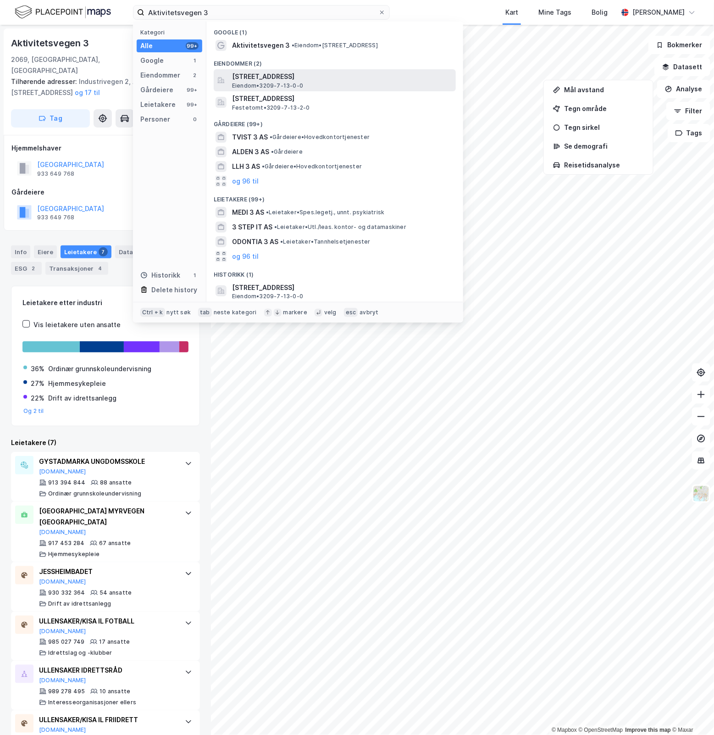
click at [317, 77] on span "[STREET_ADDRESS]" at bounding box center [342, 76] width 220 height 11
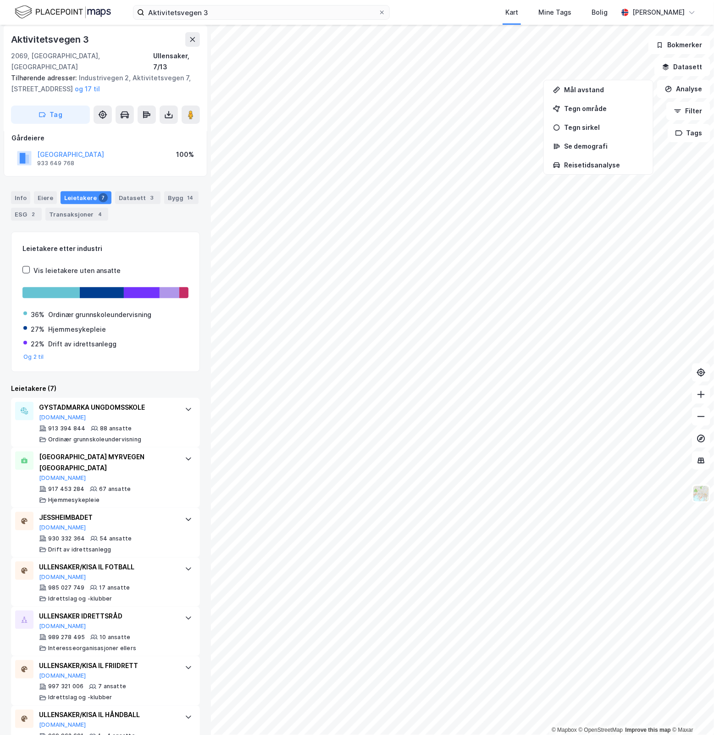
scroll to position [74, 0]
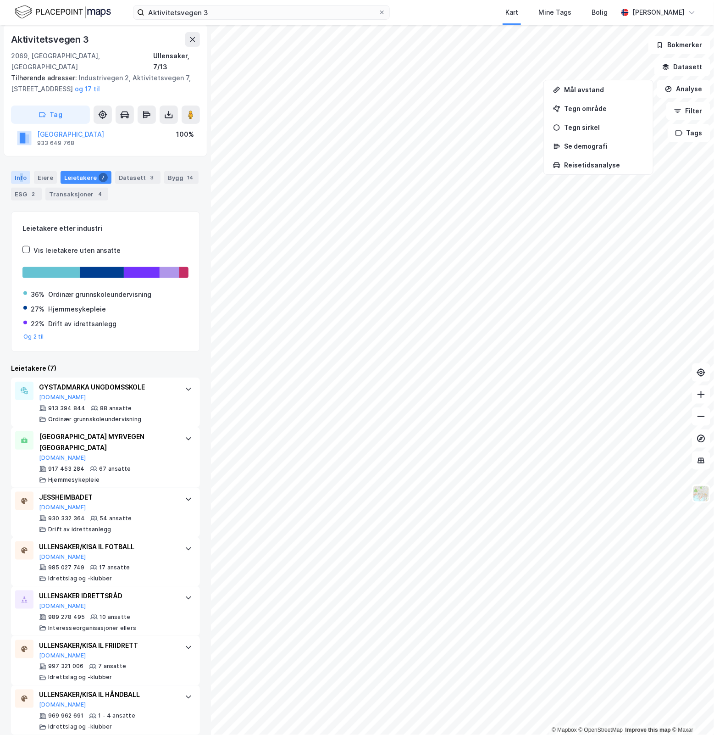
click at [21, 171] on div "Info" at bounding box center [20, 177] width 19 height 13
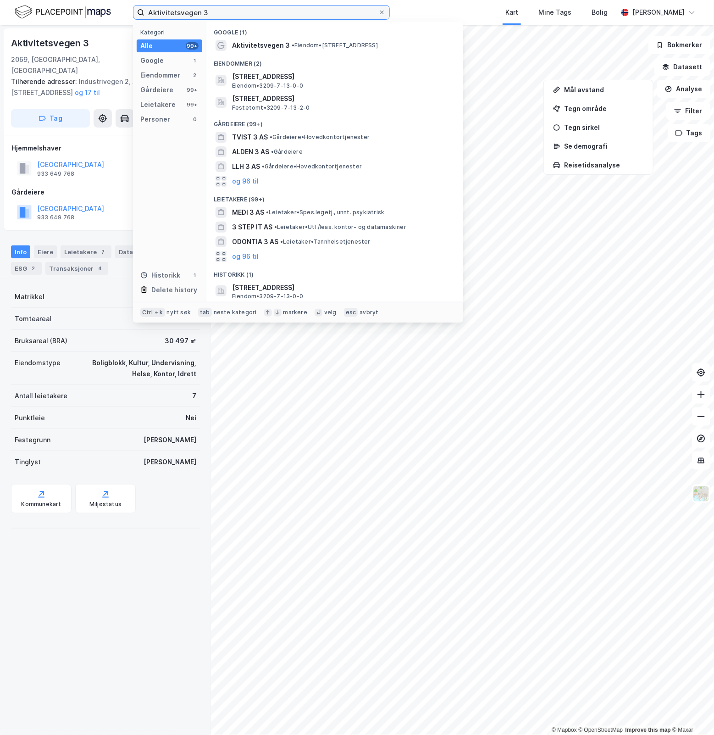
drag, startPoint x: 225, startPoint y: 17, endPoint x: 59, endPoint y: 15, distance: 166.0
click at [59, 15] on div "Aktivitetsvegen 3 Kategori Alle 99+ Google 1 Eiendommer 2 Gårdeiere 99+ Leietak…" at bounding box center [357, 12] width 714 height 25
paste input "GYSTADMARKA UNGDOMSSKOLE"
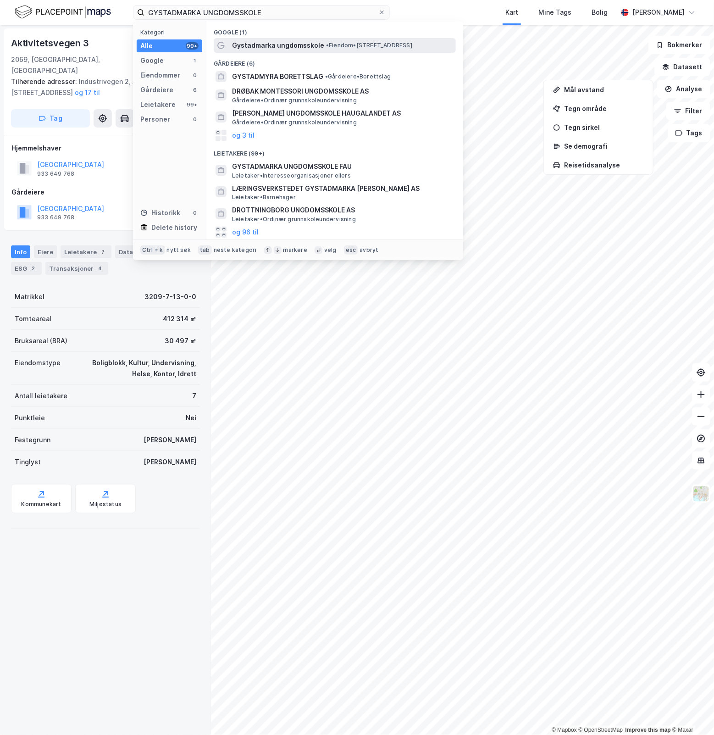
click at [293, 49] on span "Gystadmarka ungdomsskole" at bounding box center [278, 45] width 92 height 11
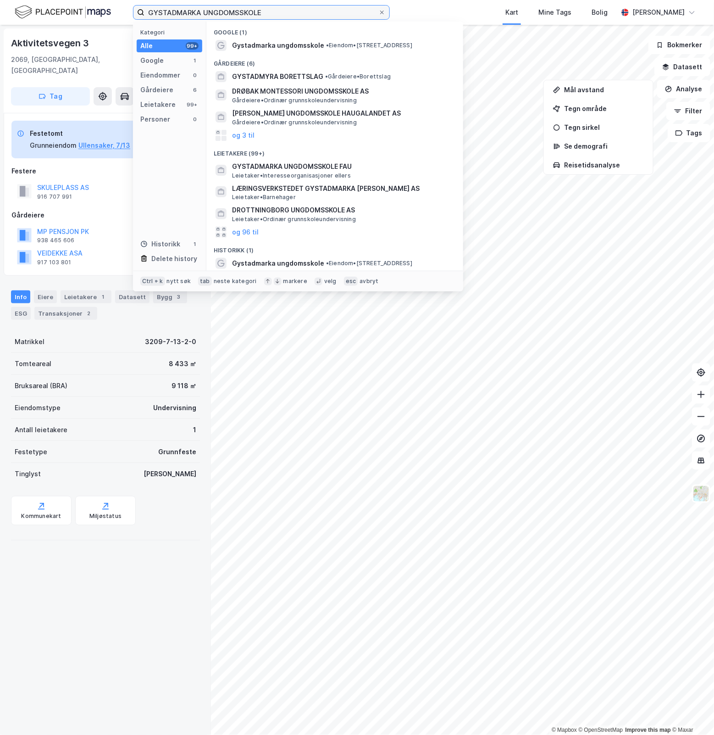
drag, startPoint x: 273, startPoint y: 12, endPoint x: -22, endPoint y: 23, distance: 295.0
click at [0, 23] on html "GYSTADMARKA UNGDOMSSKOLE Kategori Alle 99+ Google 1 Eiendommer 0 Gårdeiere 6 Le…" at bounding box center [357, 367] width 714 height 735
paste input "Ringvegen 60"
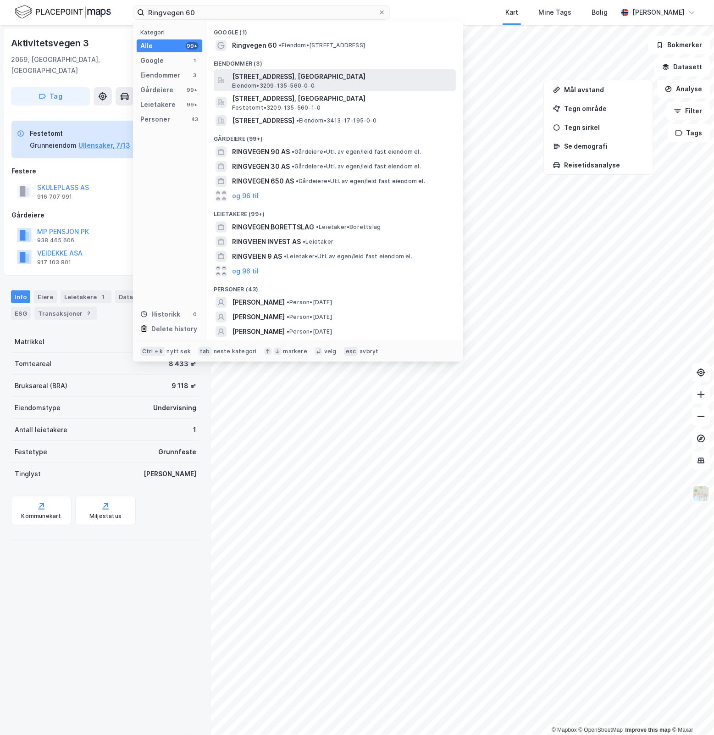
click at [399, 78] on span "[STREET_ADDRESS], [GEOGRAPHIC_DATA]" at bounding box center [342, 76] width 220 height 11
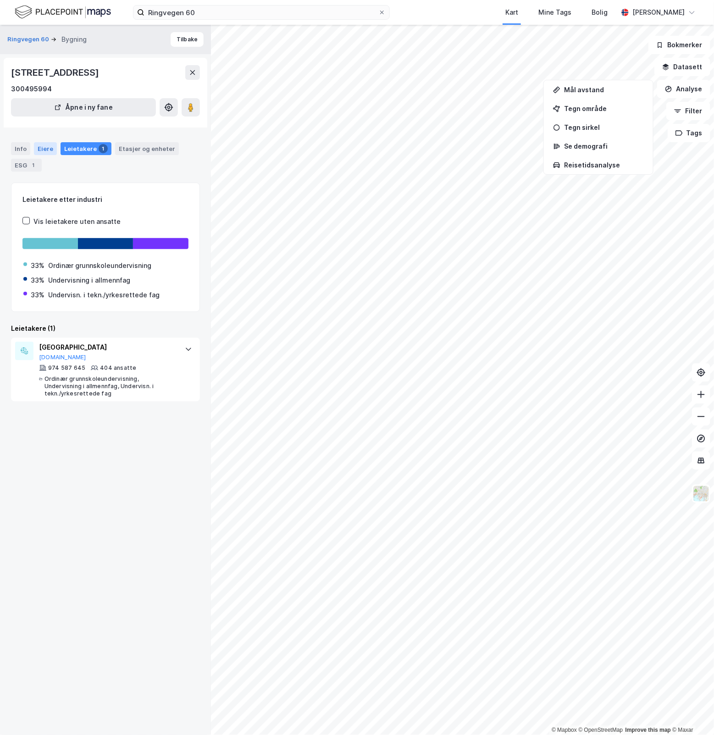
click at [47, 147] on div "Eiere" at bounding box center [45, 148] width 23 height 13
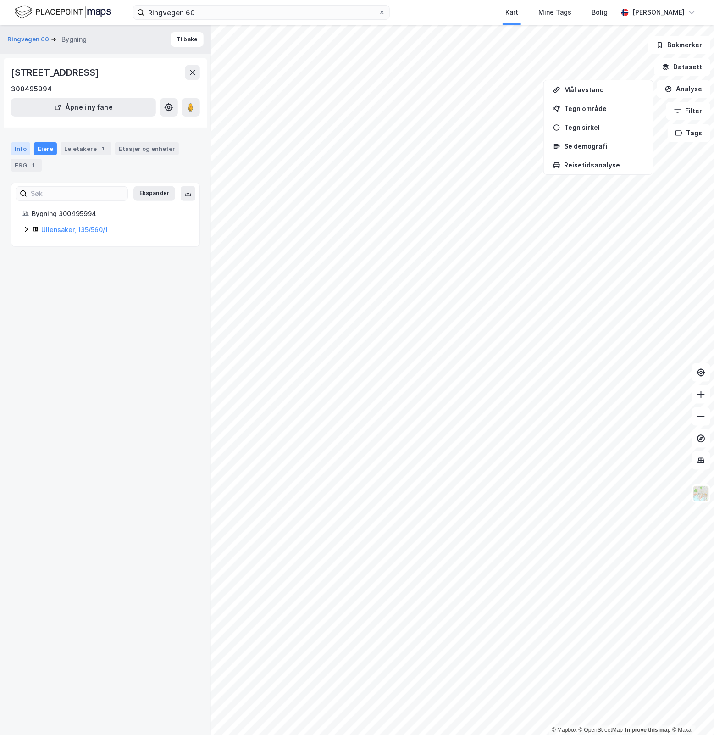
click at [23, 145] on div "Info" at bounding box center [20, 148] width 19 height 13
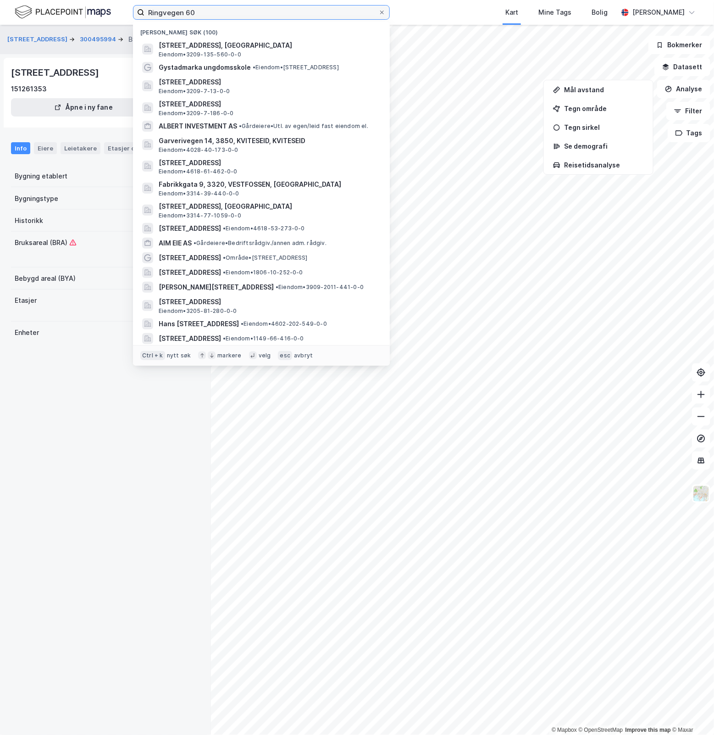
drag, startPoint x: 206, startPoint y: 14, endPoint x: 61, endPoint y: 26, distance: 146.3
click at [61, 26] on div "Ringvegen 60 Nylige søk (100) [STREET_ADDRESS], ULLENSAKER Eiendom • 3209-135-5…" at bounding box center [357, 367] width 714 height 735
paste input "Kvernhusheia 2"
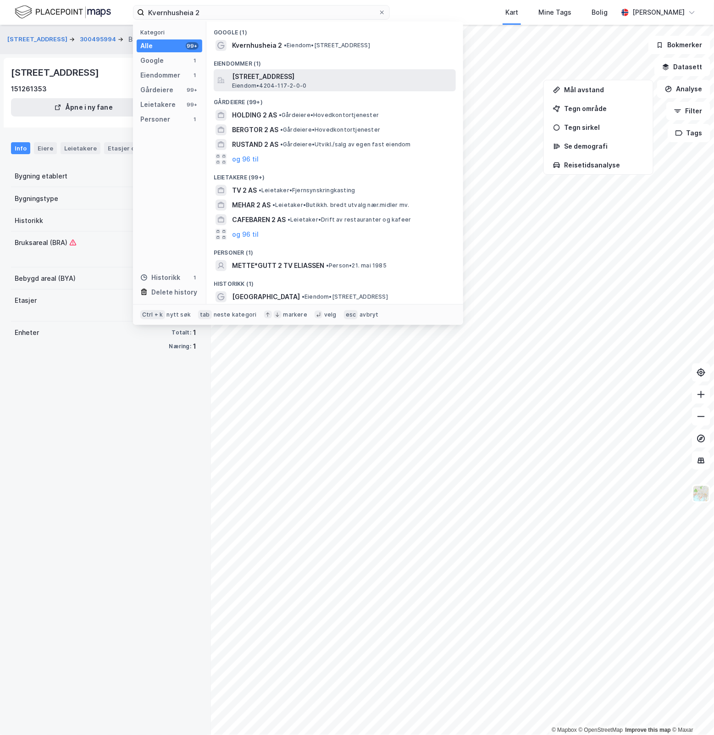
click at [372, 81] on span "[STREET_ADDRESS]" at bounding box center [342, 76] width 220 height 11
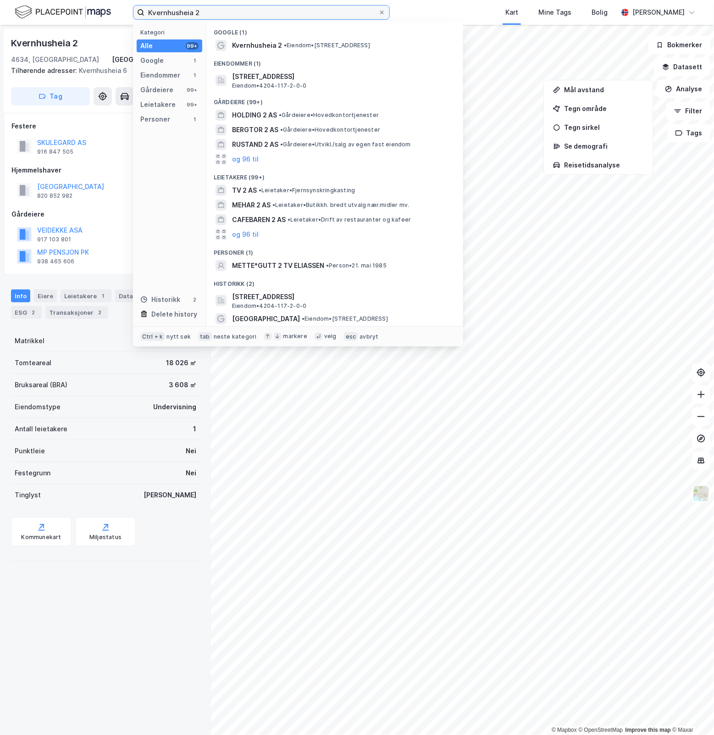
drag, startPoint x: 211, startPoint y: 8, endPoint x: 110, endPoint y: 3, distance: 101.0
click at [110, 3] on div "Kvernhusheia 2 Kategori Alle 99+ Google 1 Eiendommer 1 Gårdeiere 99+ Leietakere…" at bounding box center [357, 12] width 714 height 25
paste input "Markveien 1"
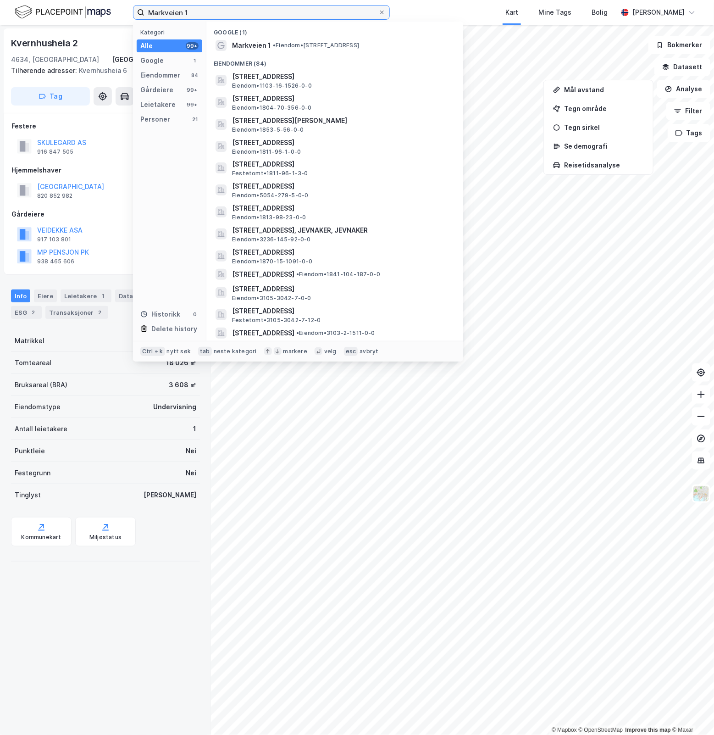
paste input "[GEOGRAPHIC_DATA] PEDAGOGISK-PSYKOLOGISK KONTOR"
drag, startPoint x: 221, startPoint y: 8, endPoint x: 74, endPoint y: 16, distance: 146.9
click at [74, 16] on div "SARPSBORG KOMMUNE PEDAGOGISK-PSYKOLOGISK KONTOR Kategori Alle 99+ Google 1 Eien…" at bounding box center [357, 12] width 714 height 25
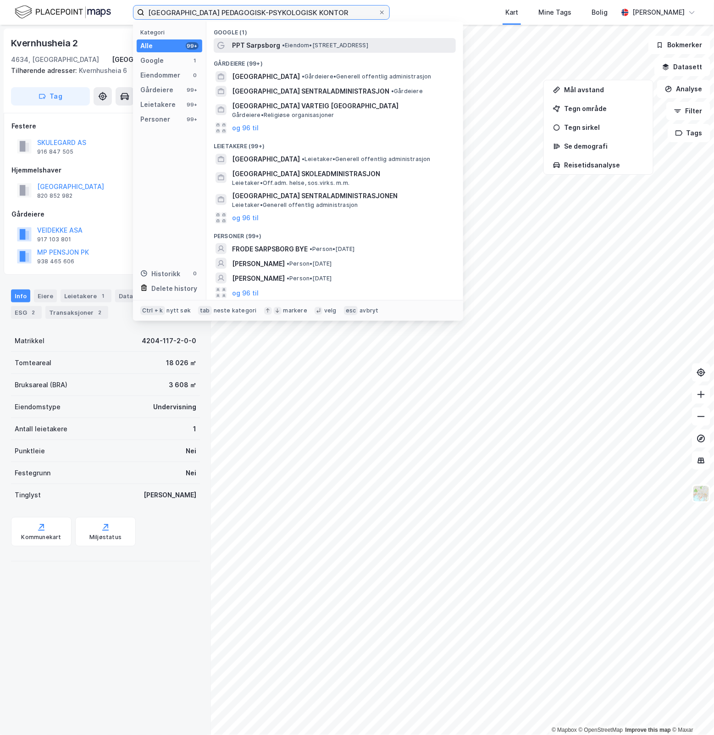
type input "[GEOGRAPHIC_DATA] PEDAGOGISK-PSYKOLOGISK KONTOR"
click at [365, 46] on span "• Eiendom • [STREET_ADDRESS]" at bounding box center [325, 45] width 86 height 7
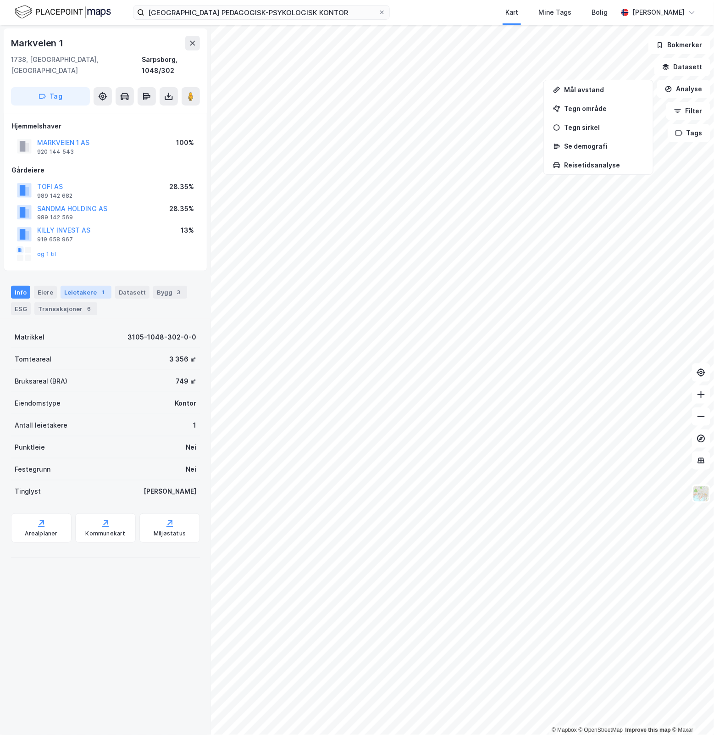
click at [85, 286] on div "Leietakere 1" at bounding box center [86, 292] width 51 height 13
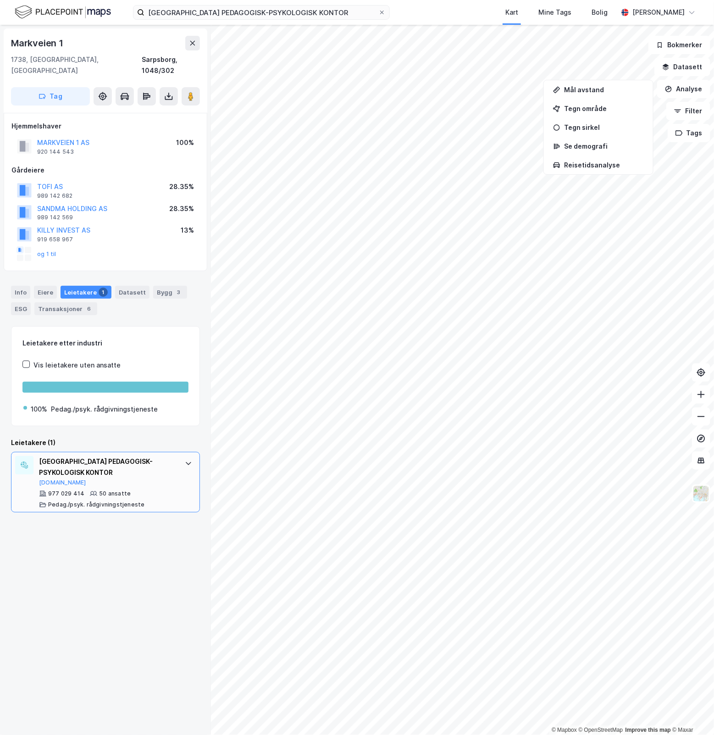
click at [163, 490] on div "977 029 414 50 ansatte Pedag./psyk. rådgivningstjeneste" at bounding box center [107, 499] width 137 height 18
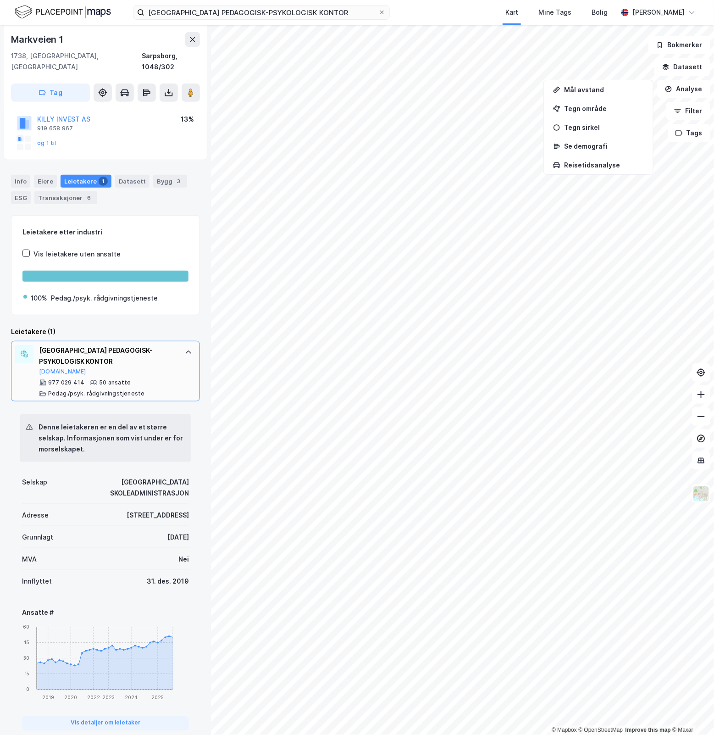
scroll to position [129, 0]
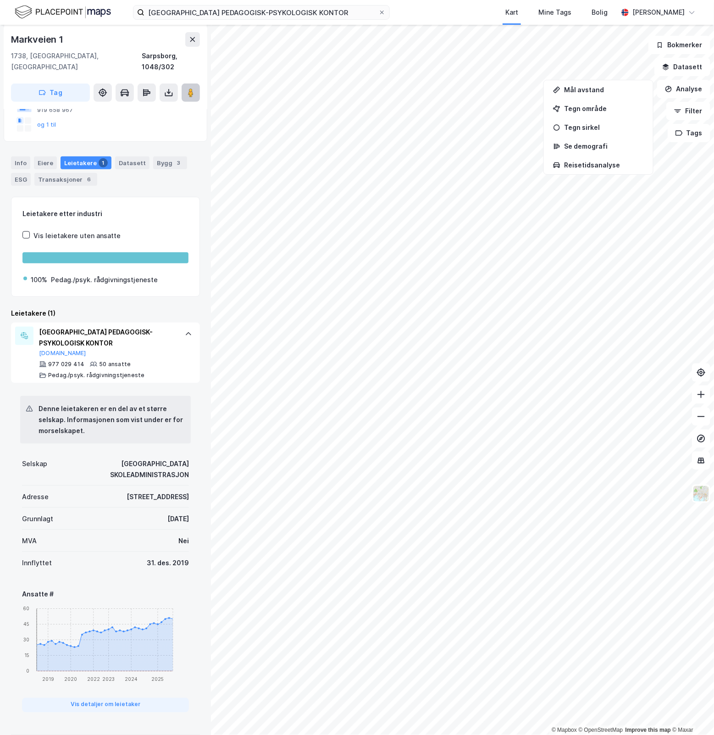
click at [191, 88] on image at bounding box center [191, 92] width 6 height 9
